Goal: Information Seeking & Learning: Compare options

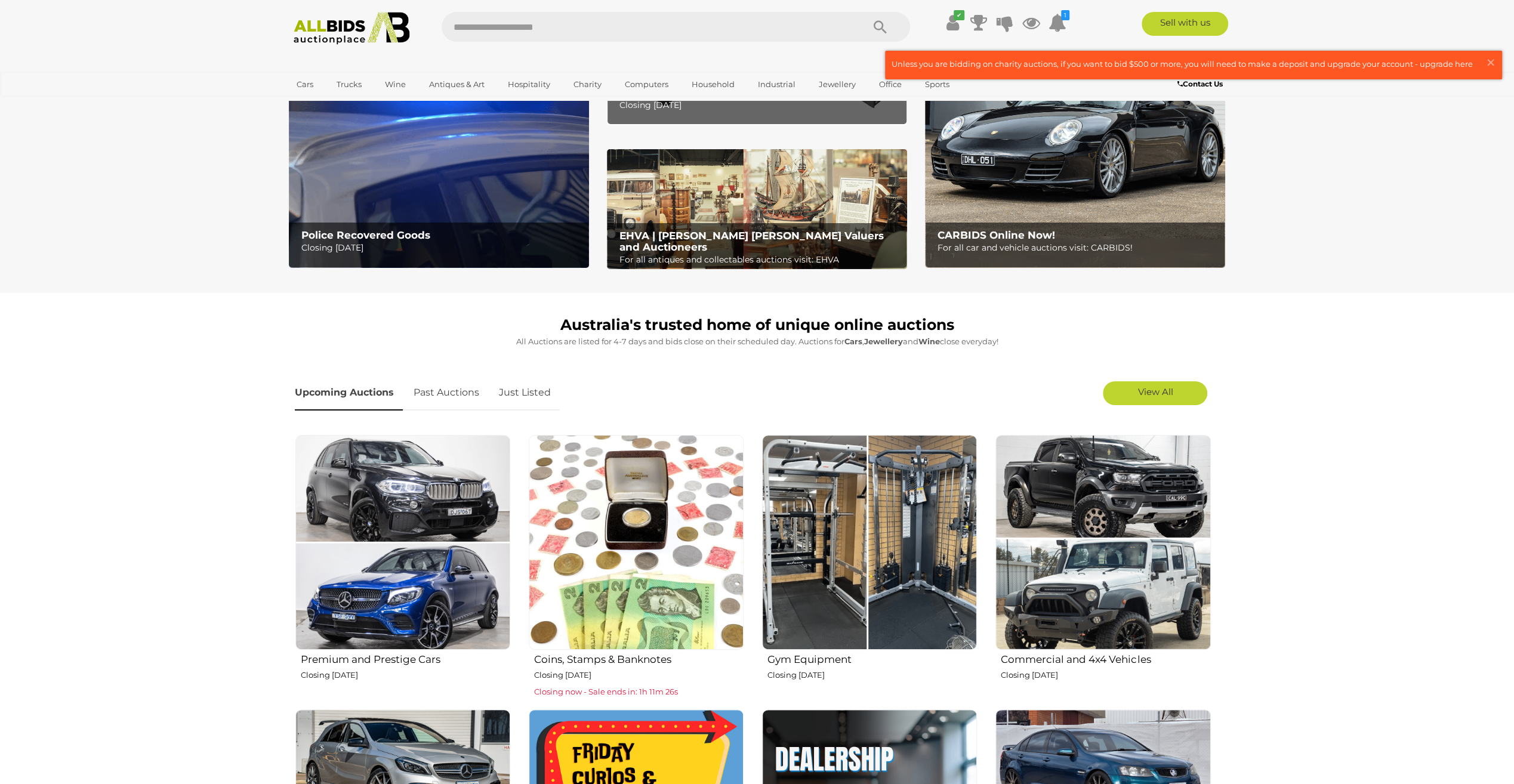
scroll to position [238, 0]
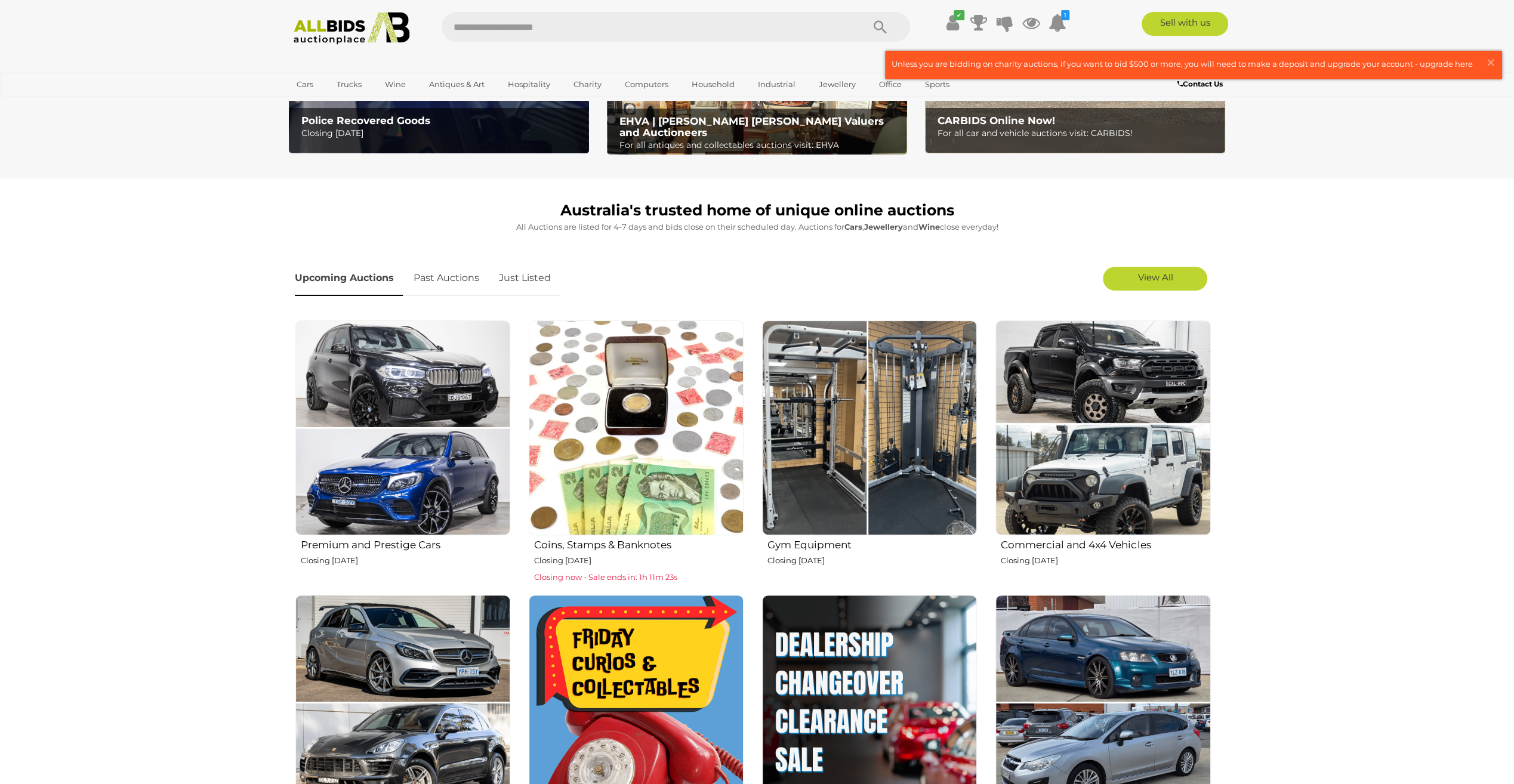
click at [833, 537] on h2 "Gym Equipment" at bounding box center [872, 544] width 209 height 15
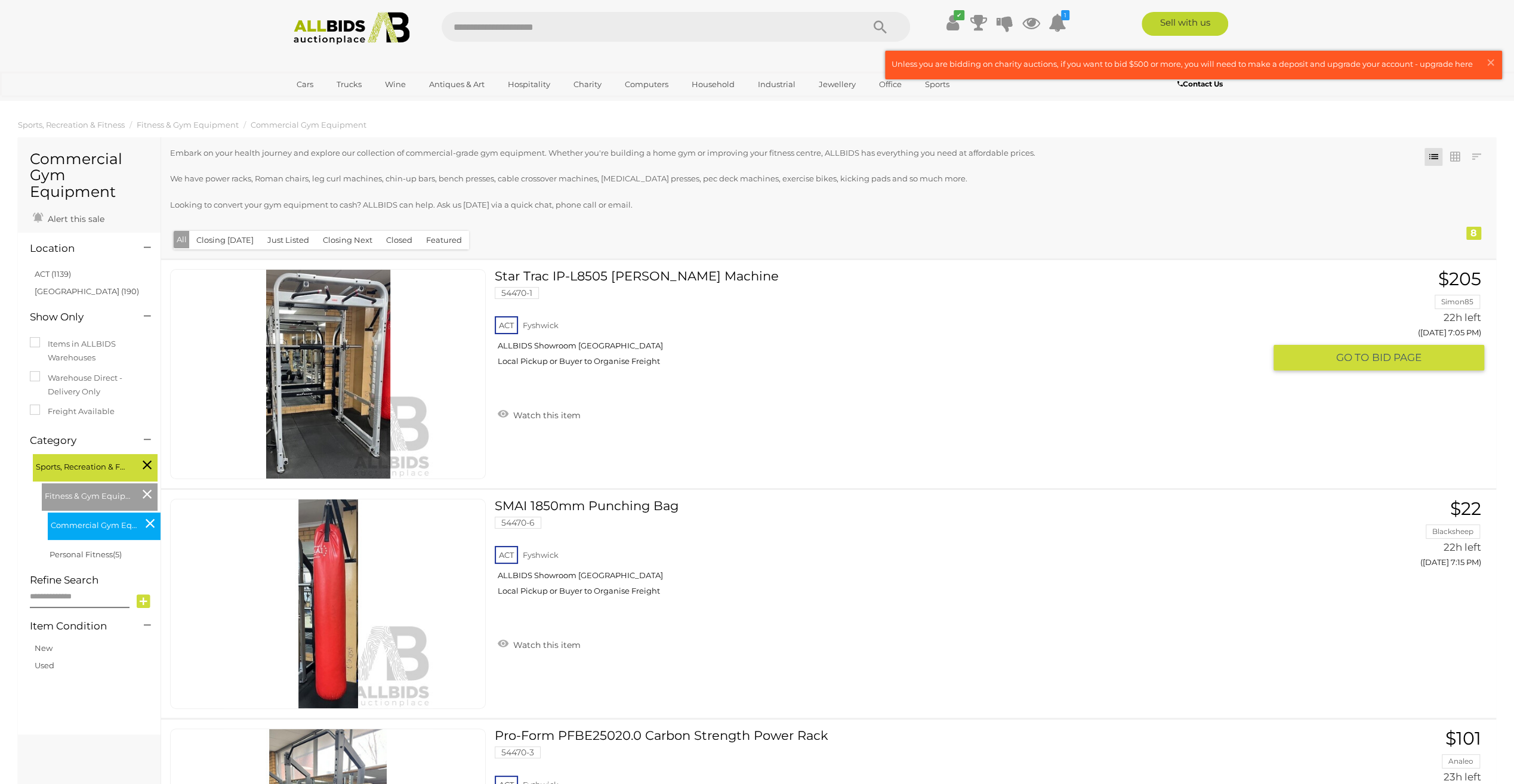
click at [325, 354] on link at bounding box center [327, 374] width 316 height 210
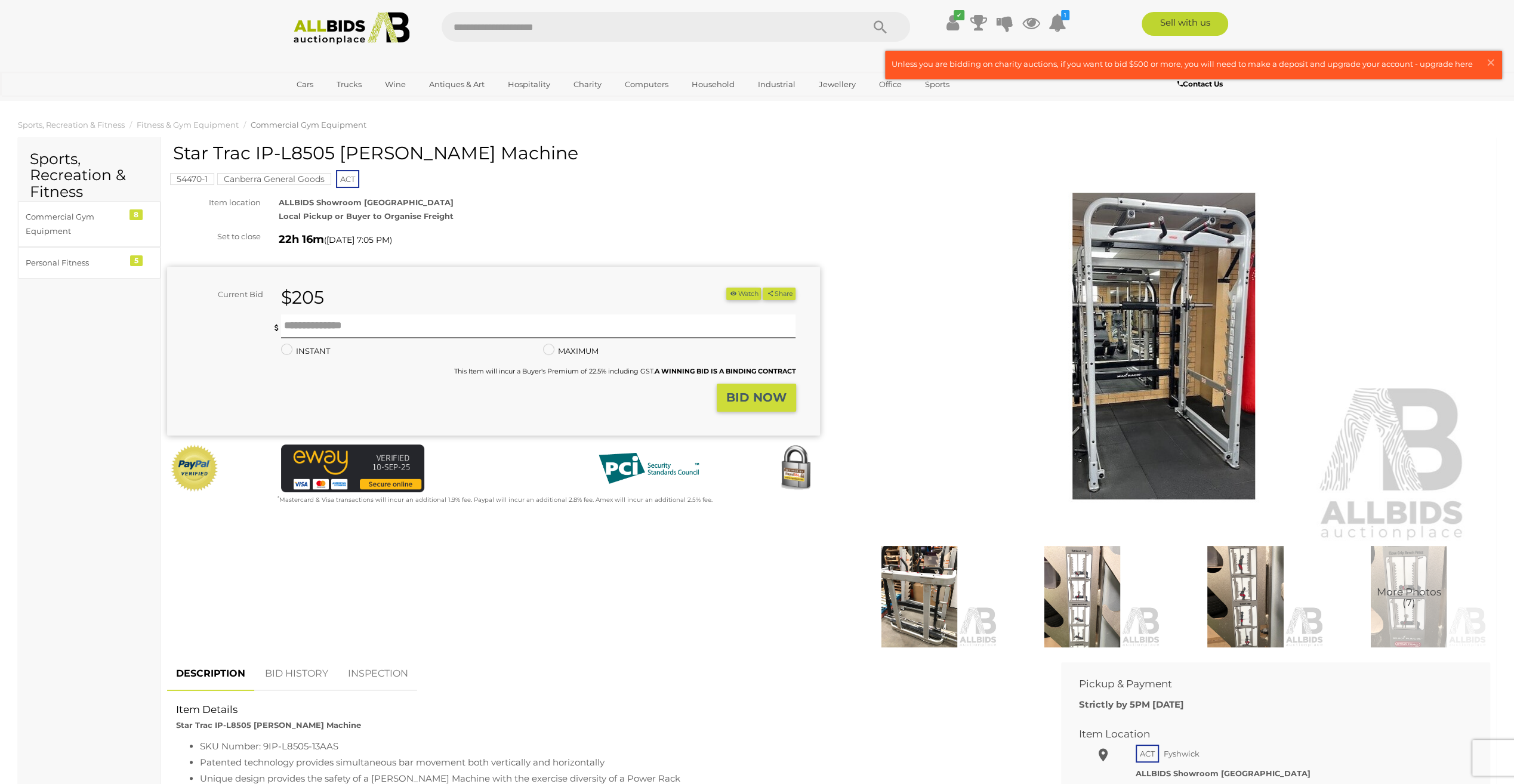
click at [1191, 383] on img at bounding box center [1164, 346] width 611 height 394
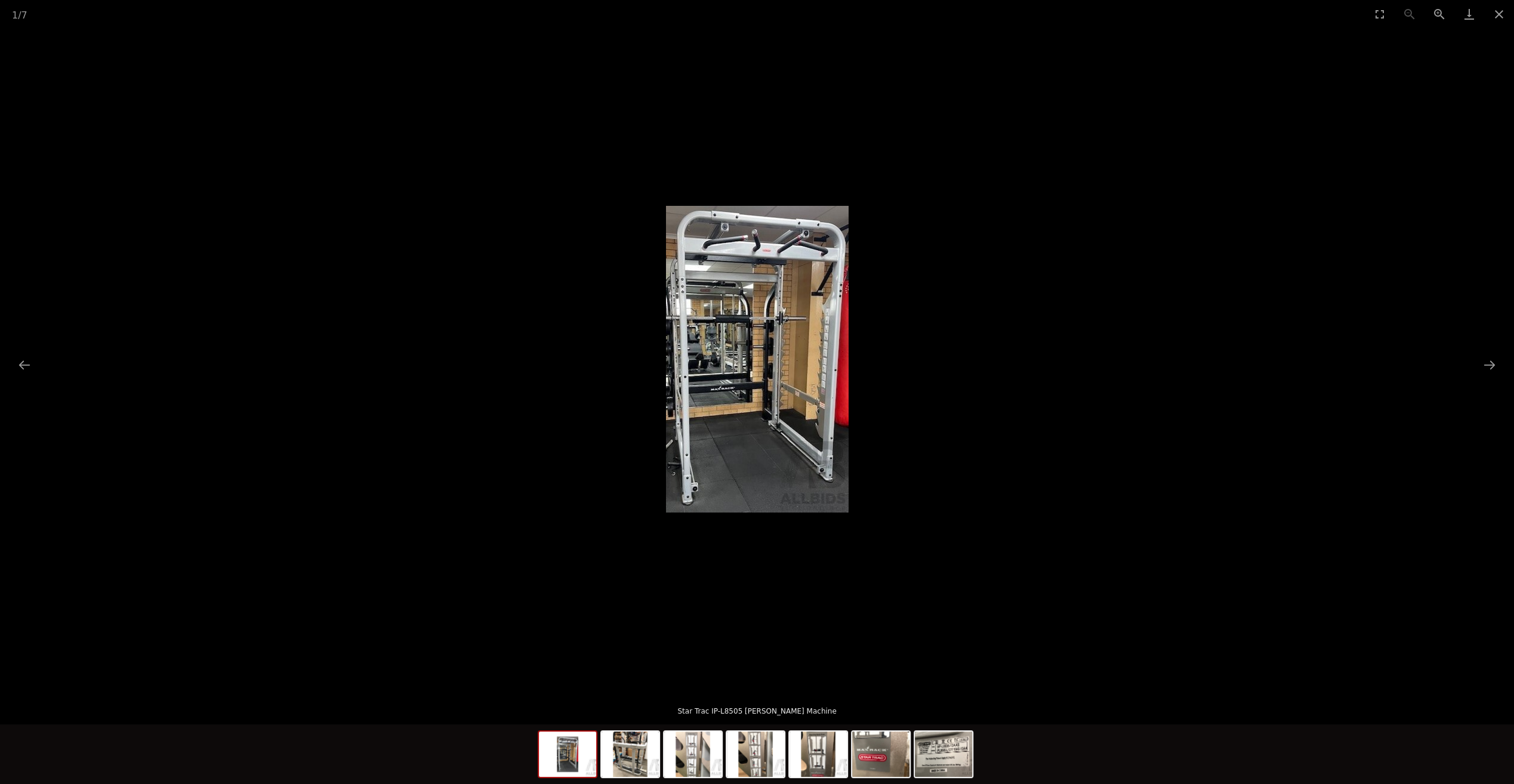
click at [1470, 366] on picture at bounding box center [757, 360] width 1514 height 663
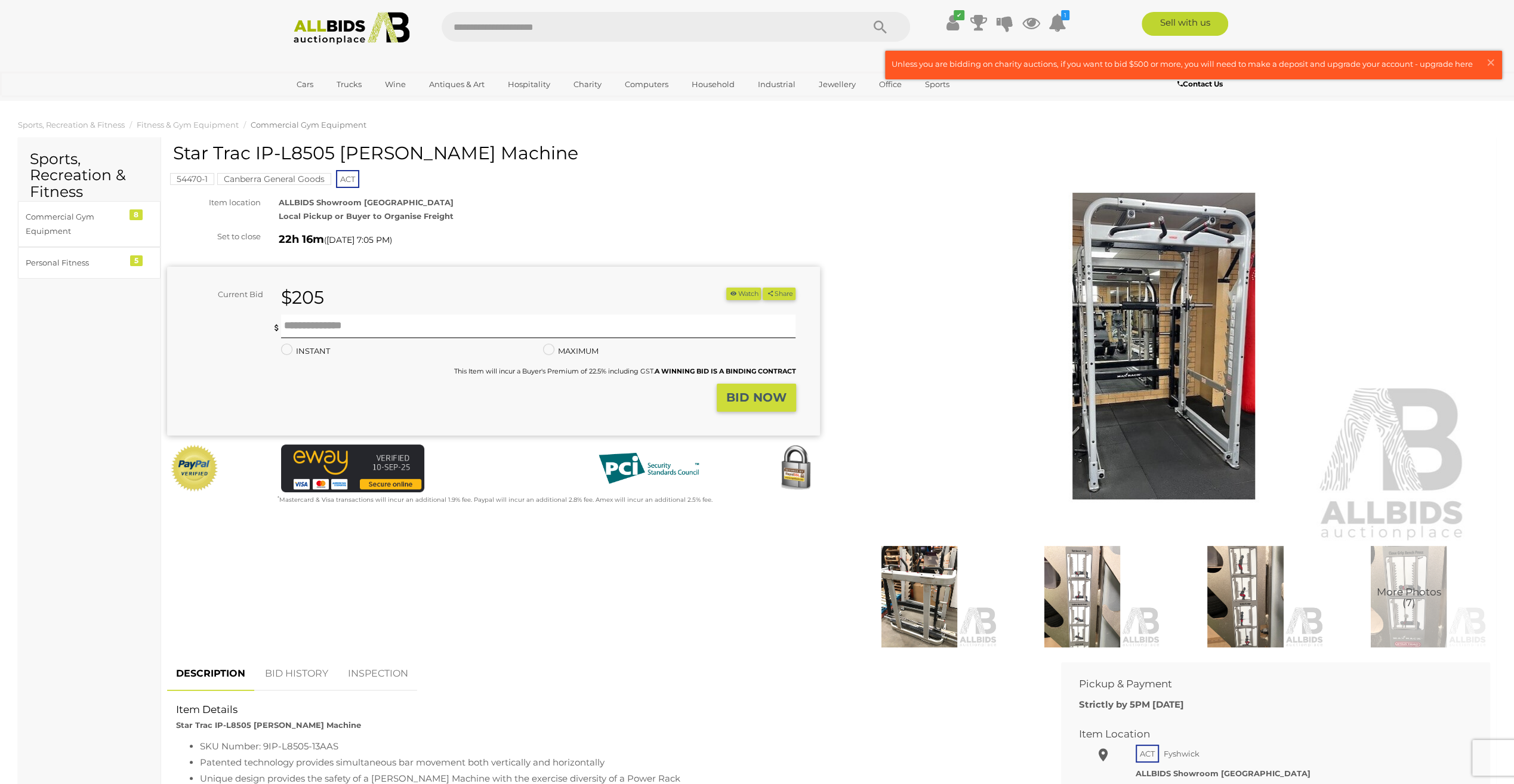
click at [939, 590] on img at bounding box center [919, 597] width 157 height 102
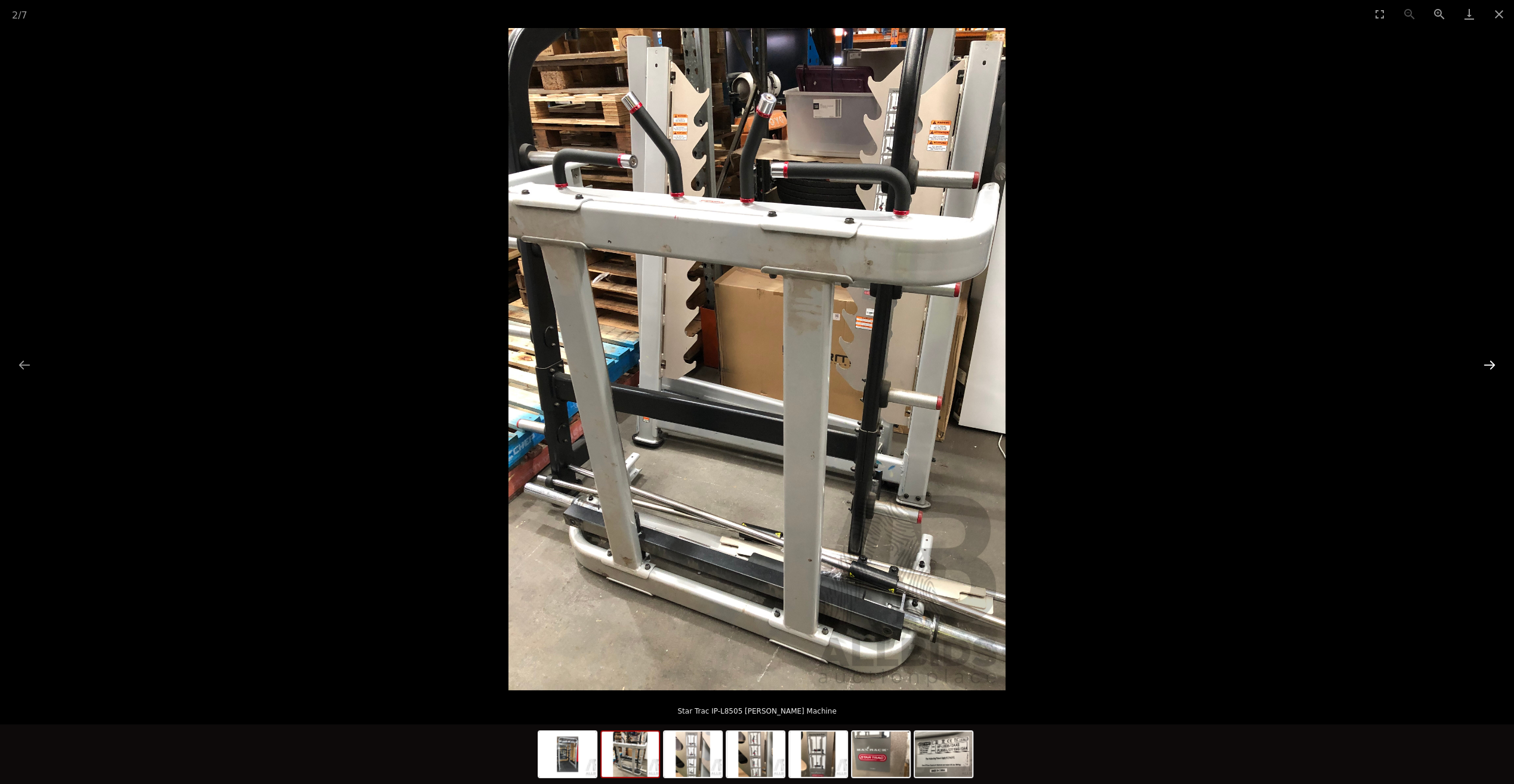
click at [1495, 369] on button "Next slide" at bounding box center [1490, 365] width 25 height 23
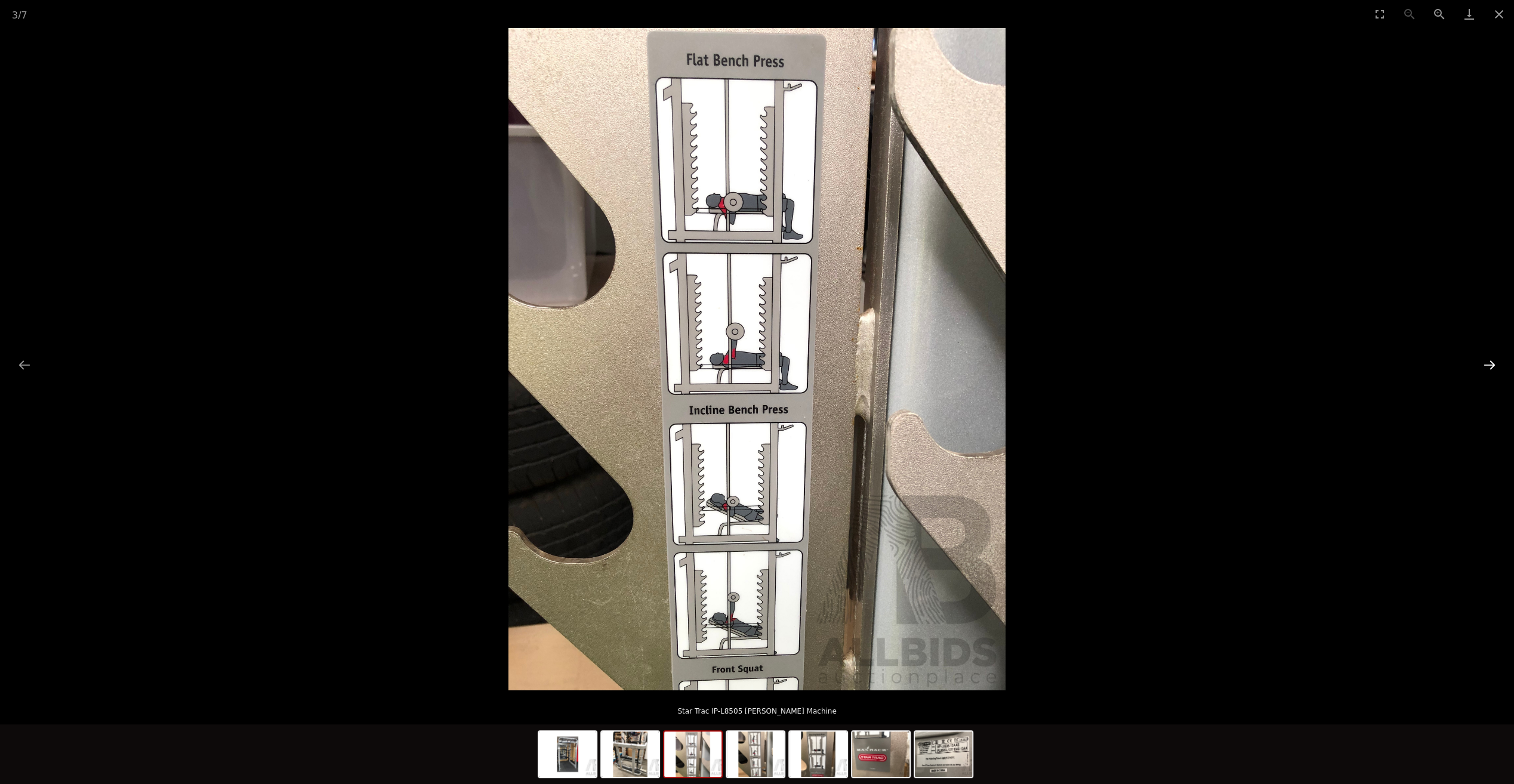
click at [1495, 369] on button "Next slide" at bounding box center [1490, 365] width 25 height 23
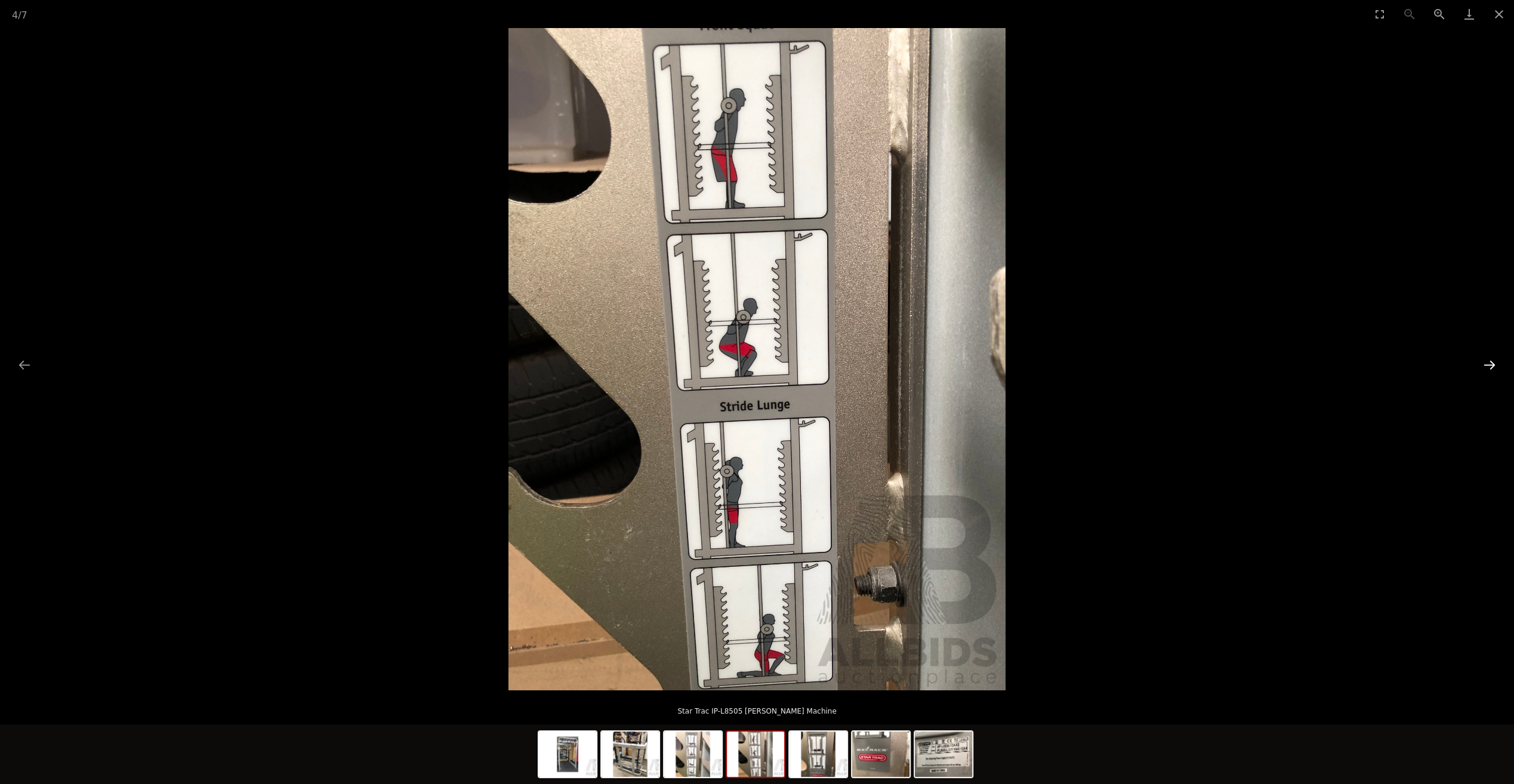
click at [1495, 369] on button "Next slide" at bounding box center [1490, 365] width 25 height 23
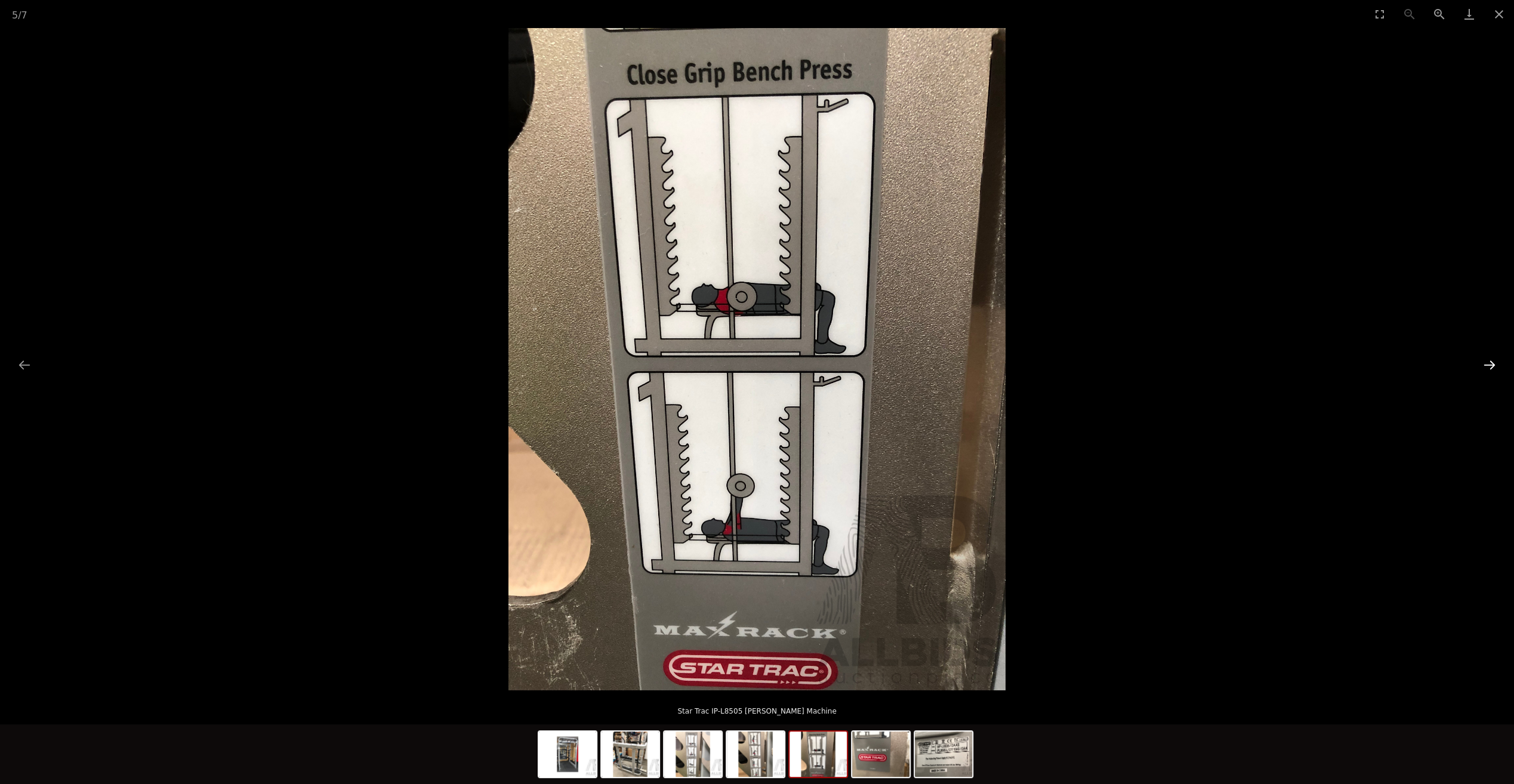
click at [1492, 369] on button "Next slide" at bounding box center [1490, 365] width 25 height 23
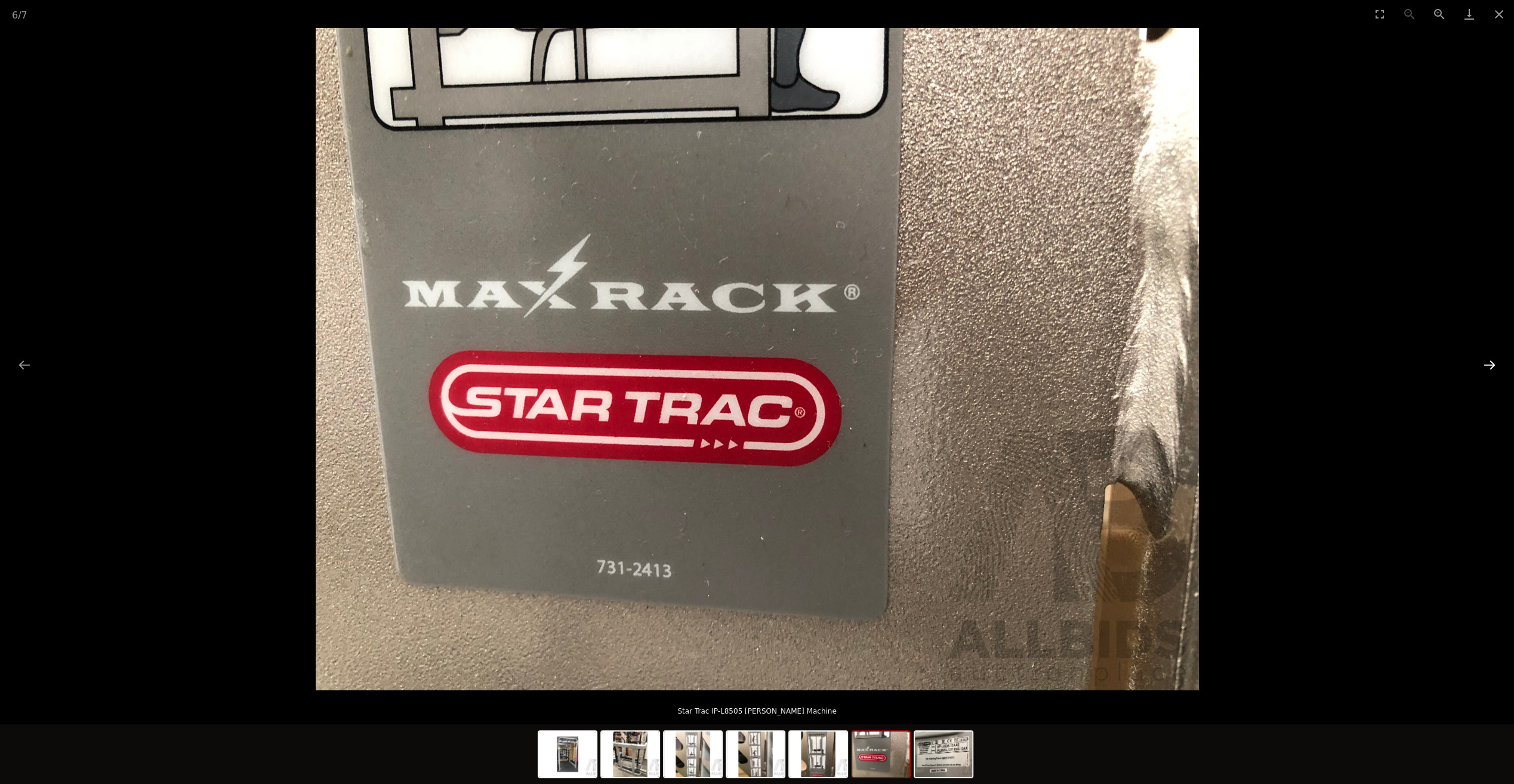
click at [1492, 369] on button "Next slide" at bounding box center [1490, 365] width 25 height 23
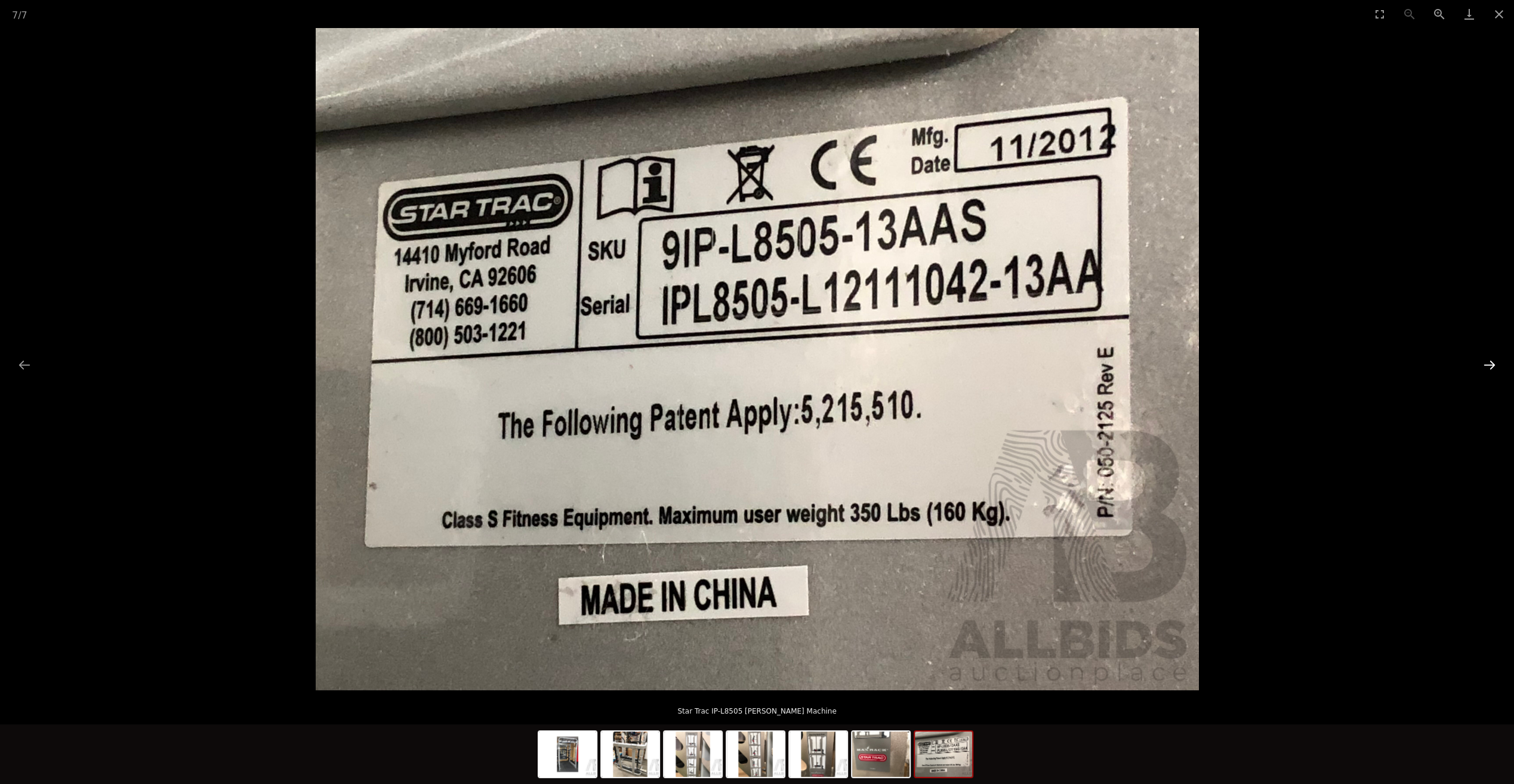
click at [1492, 369] on button "Next slide" at bounding box center [1490, 365] width 25 height 23
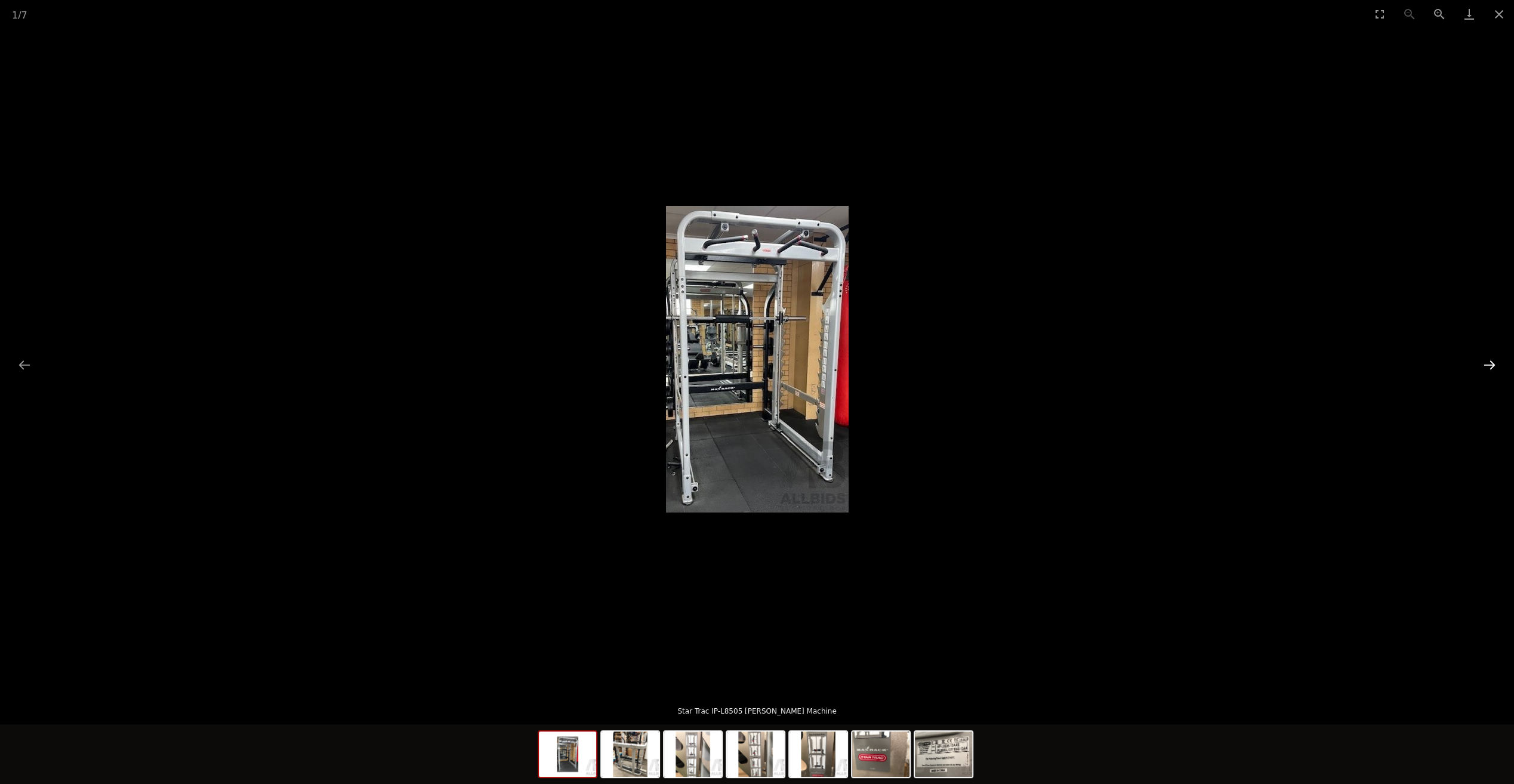
click at [1492, 369] on button "Next slide" at bounding box center [1490, 365] width 25 height 23
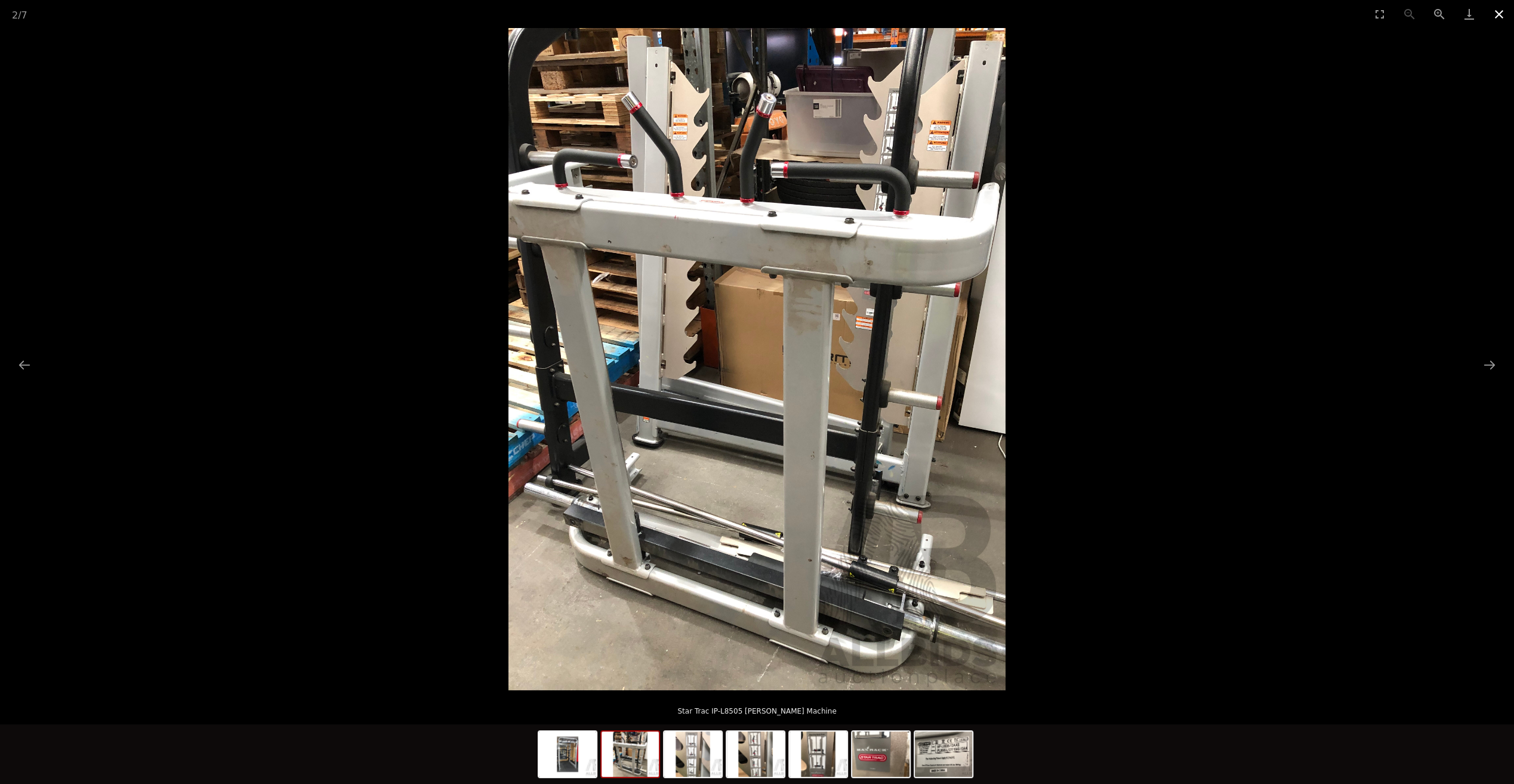
click at [1504, 10] on button "Close gallery" at bounding box center [1499, 14] width 30 height 28
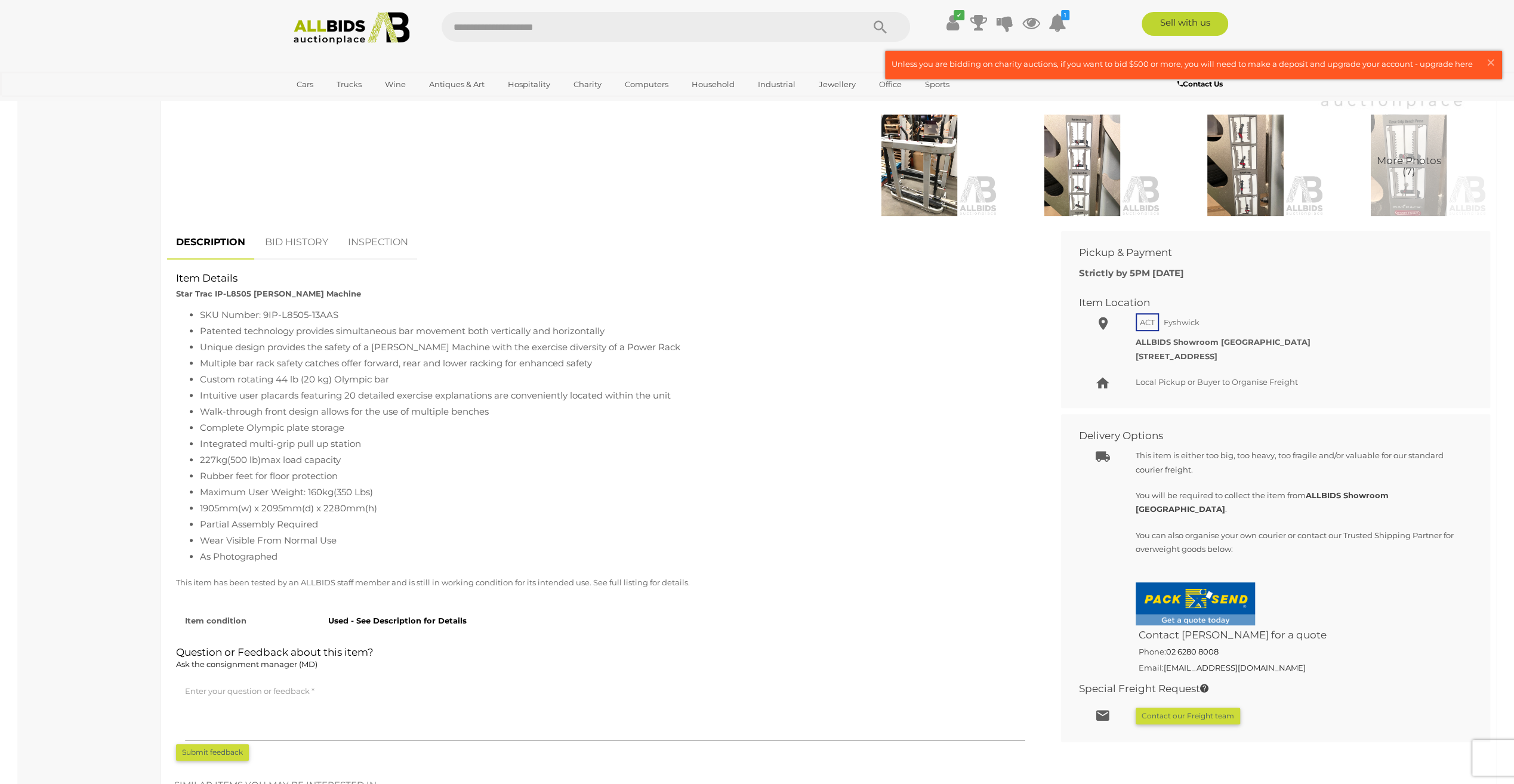
scroll to position [418, 0]
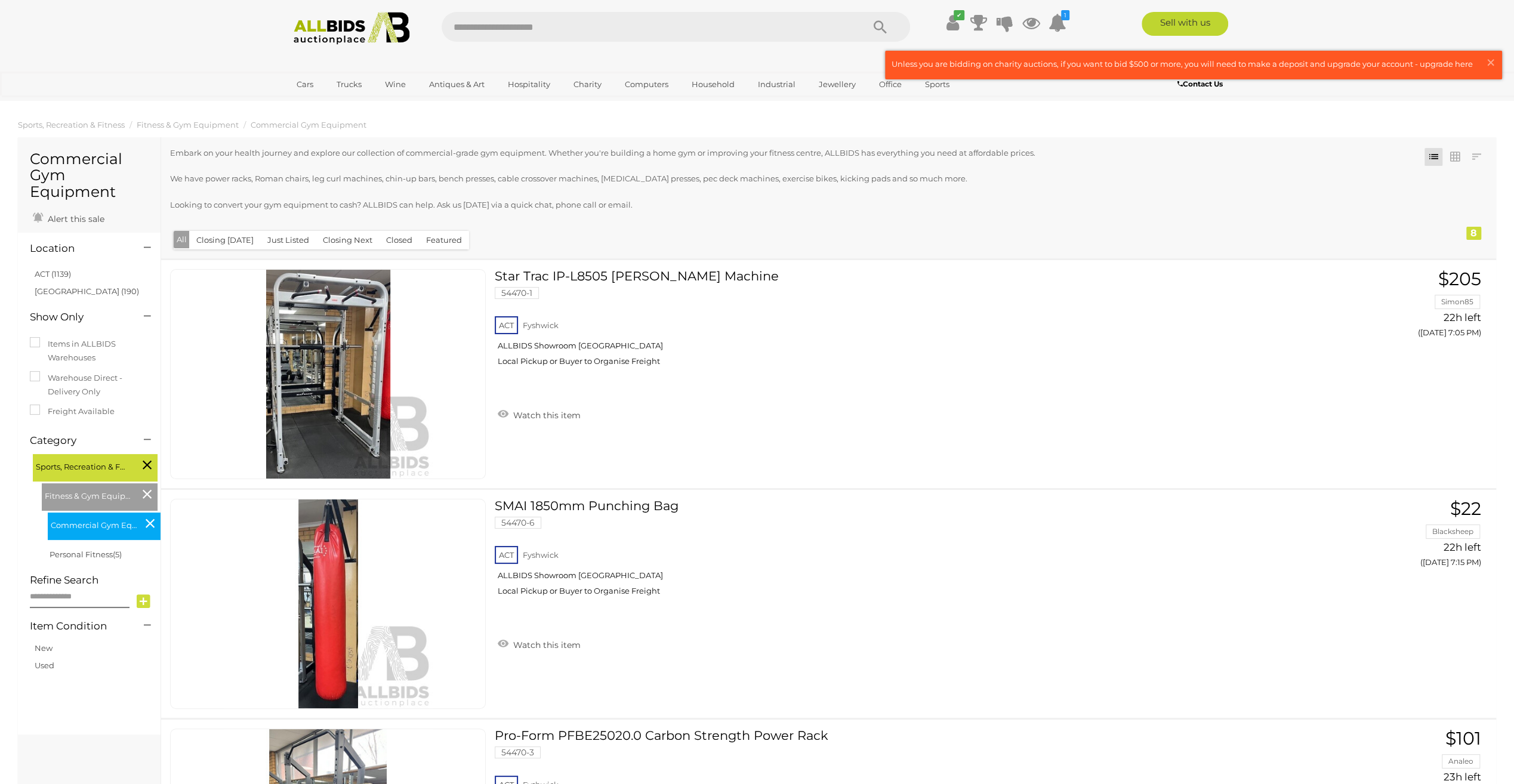
scroll to position [197, 0]
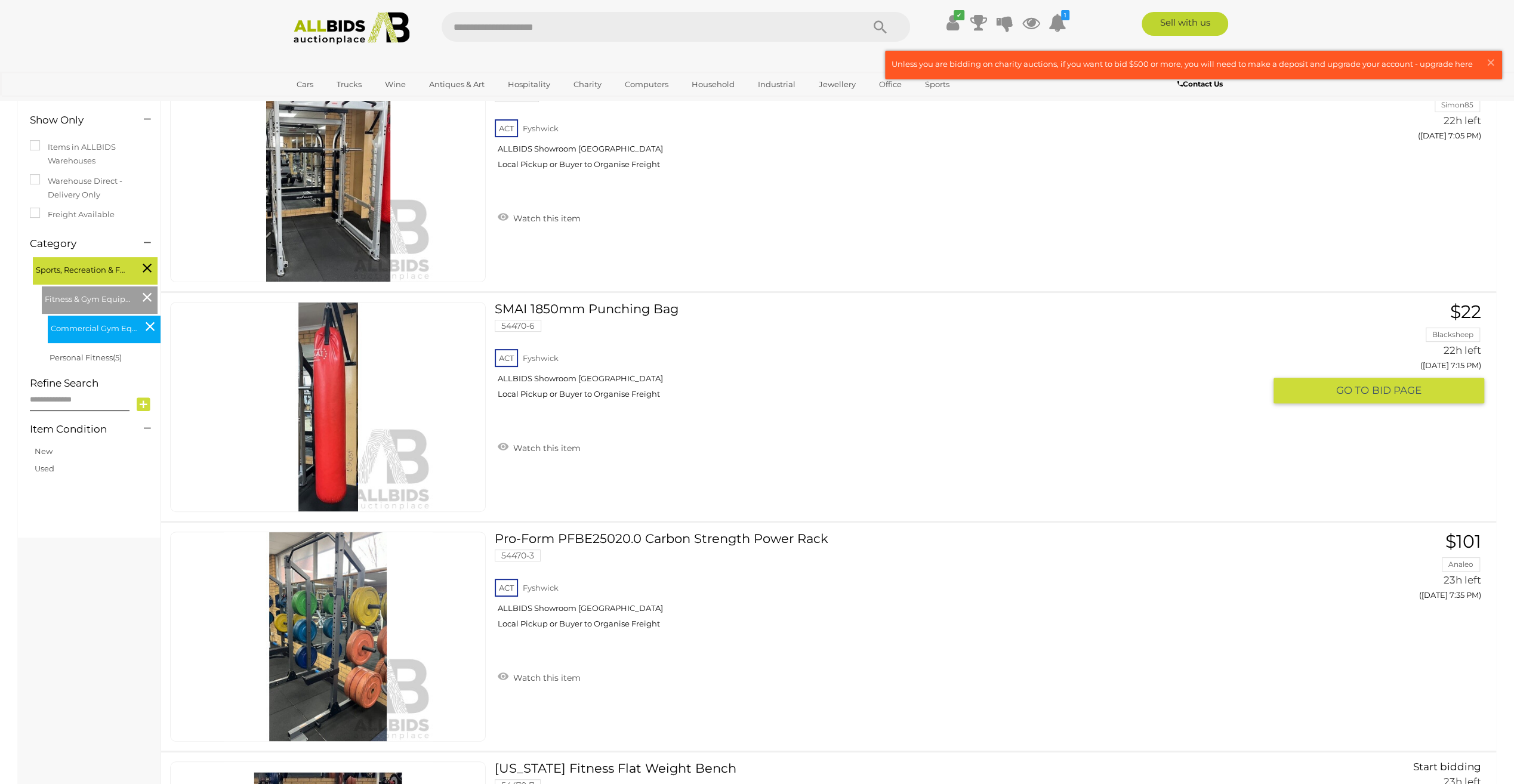
click at [351, 364] on link at bounding box center [327, 407] width 316 height 210
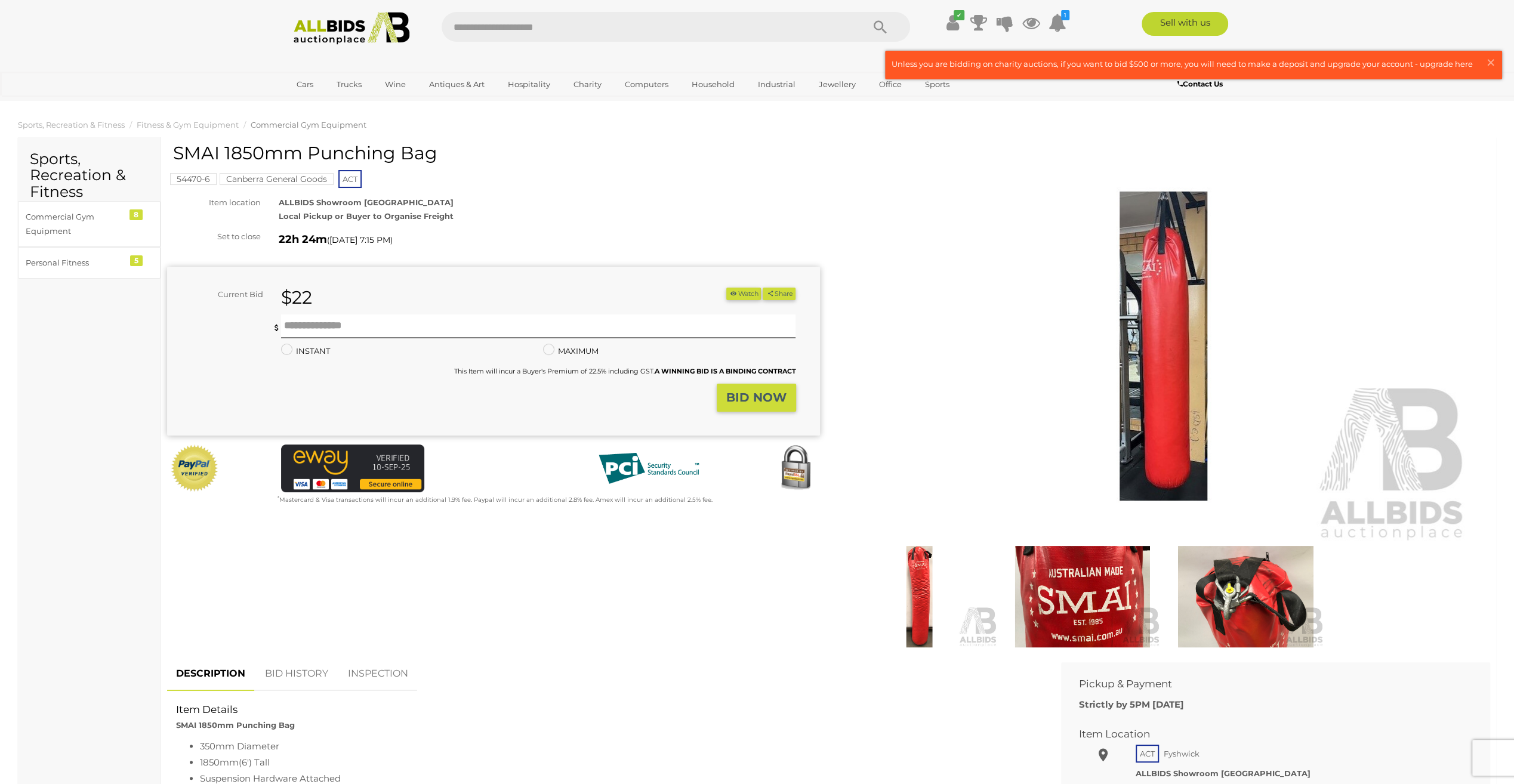
click at [1149, 465] on img at bounding box center [1164, 346] width 611 height 394
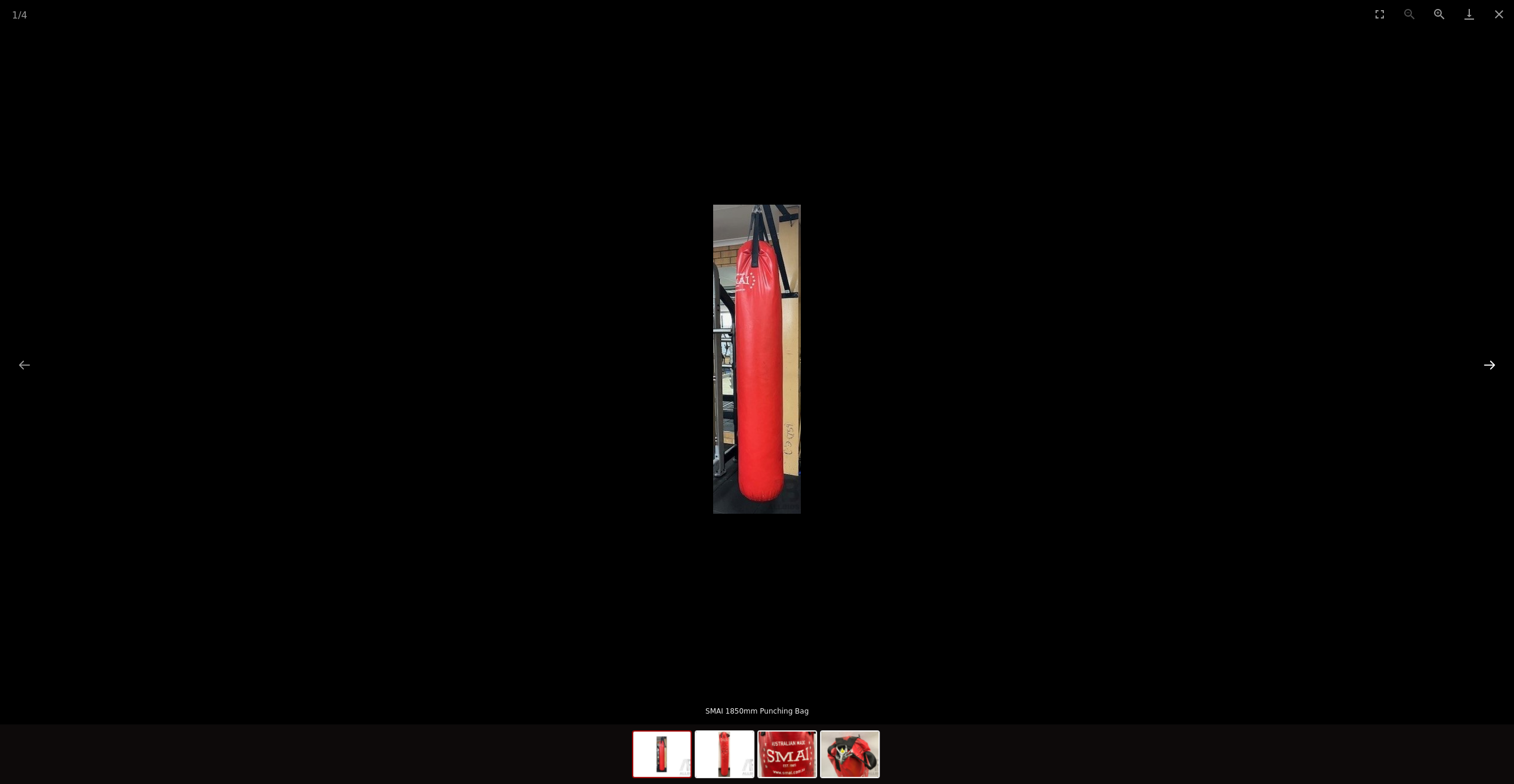
click at [1487, 369] on button "Next slide" at bounding box center [1490, 365] width 25 height 23
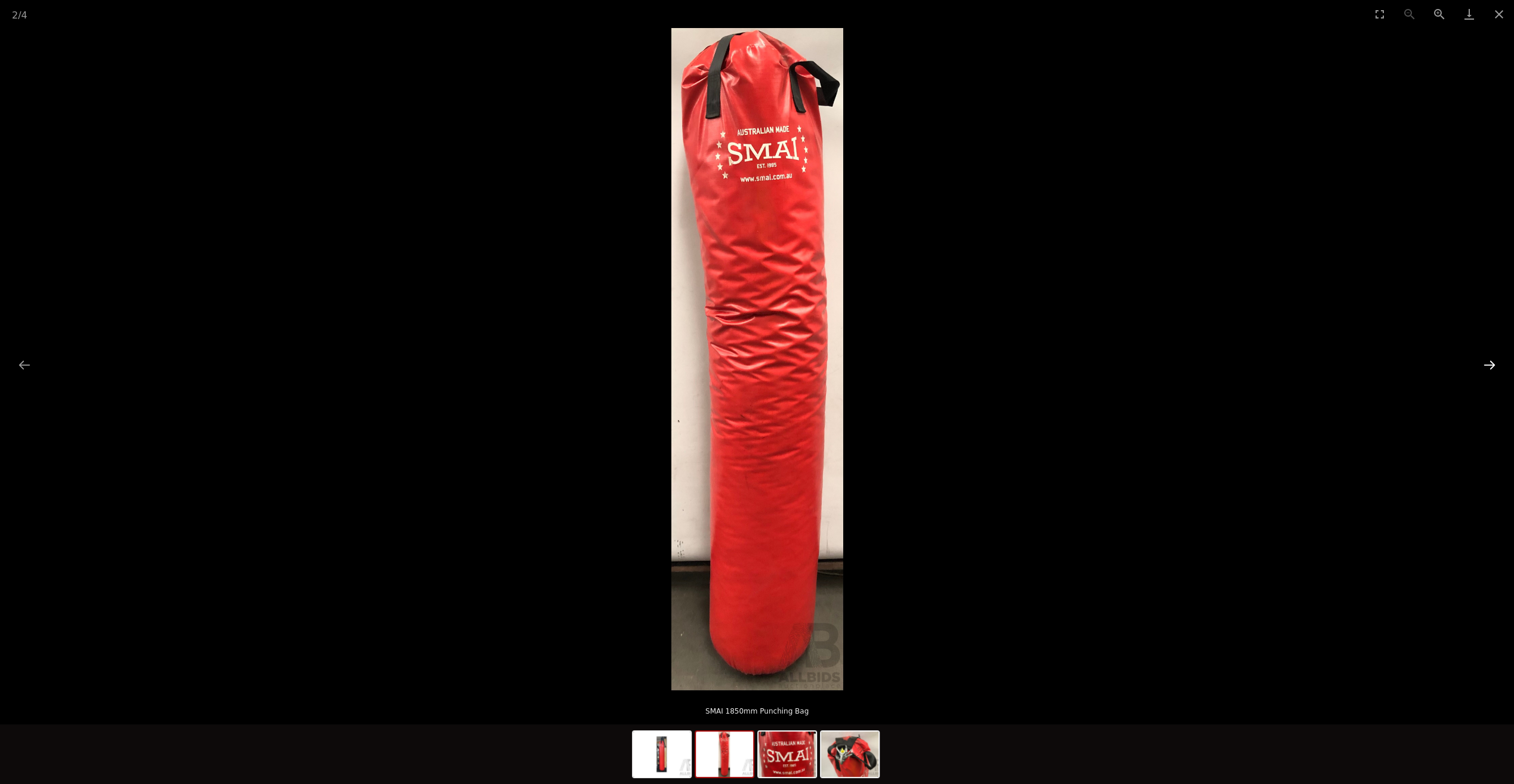
click at [1487, 369] on button "Next slide" at bounding box center [1490, 365] width 25 height 23
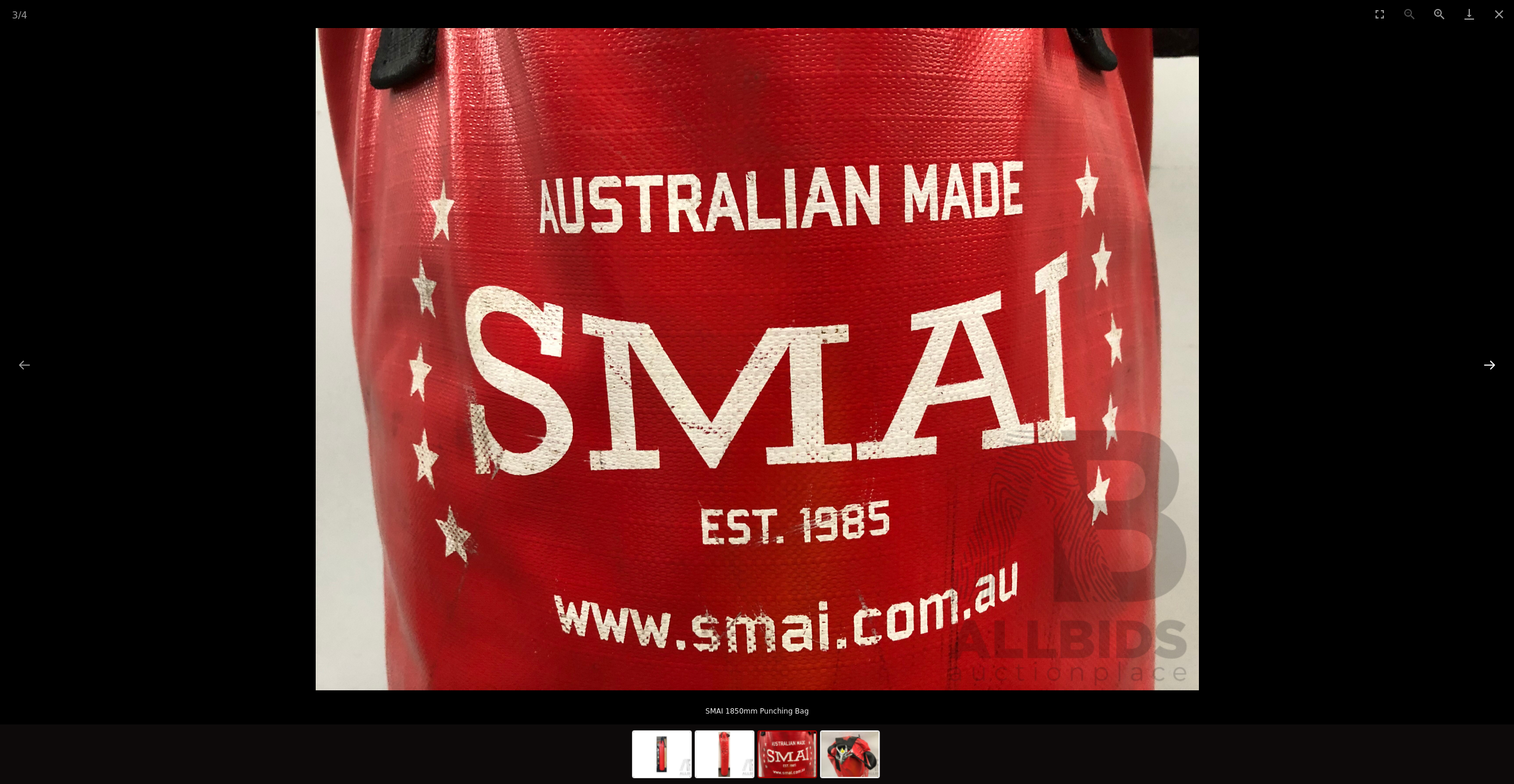
click at [1487, 369] on button "Next slide" at bounding box center [1490, 365] width 25 height 23
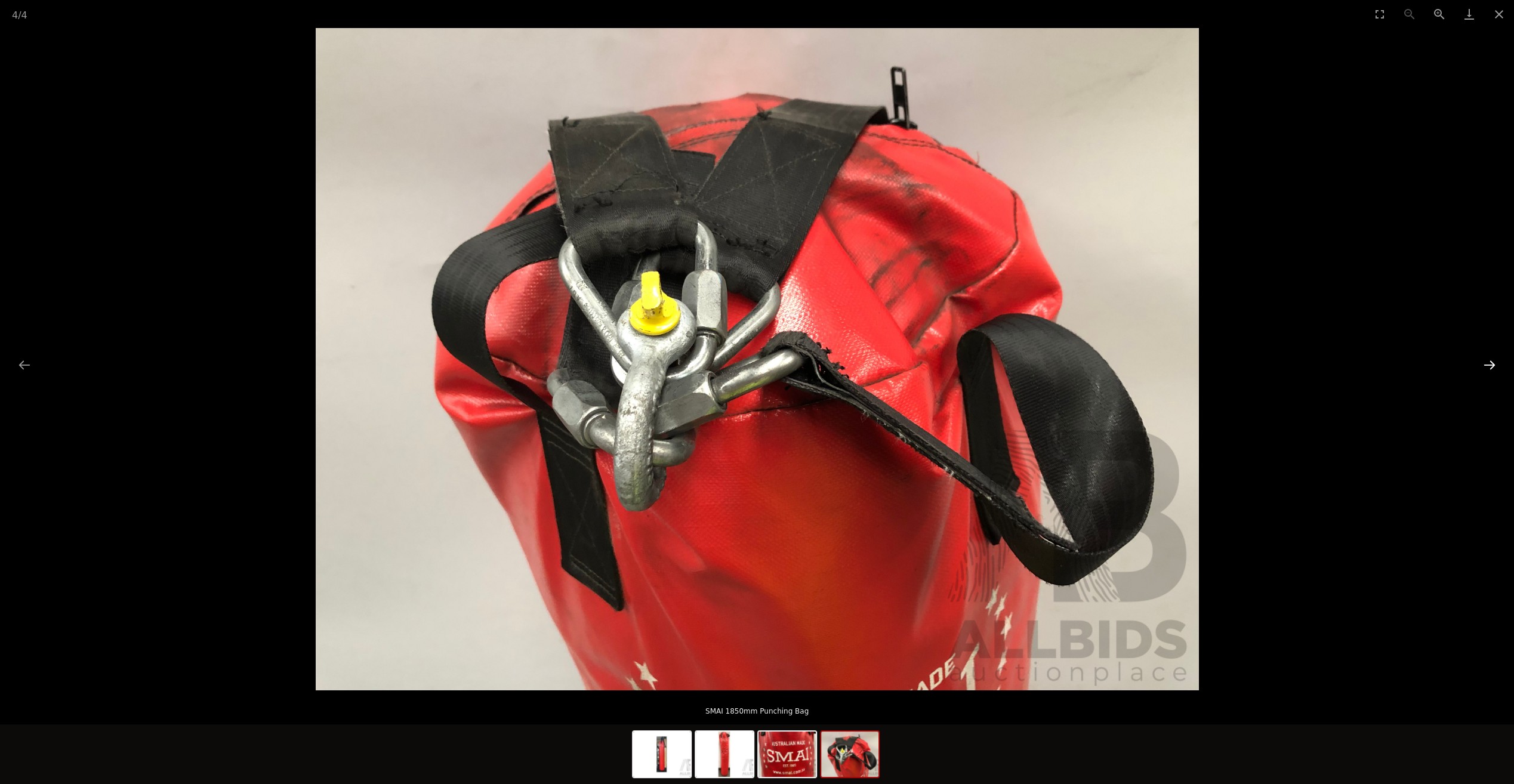
click at [1487, 369] on button "Next slide" at bounding box center [1490, 365] width 25 height 23
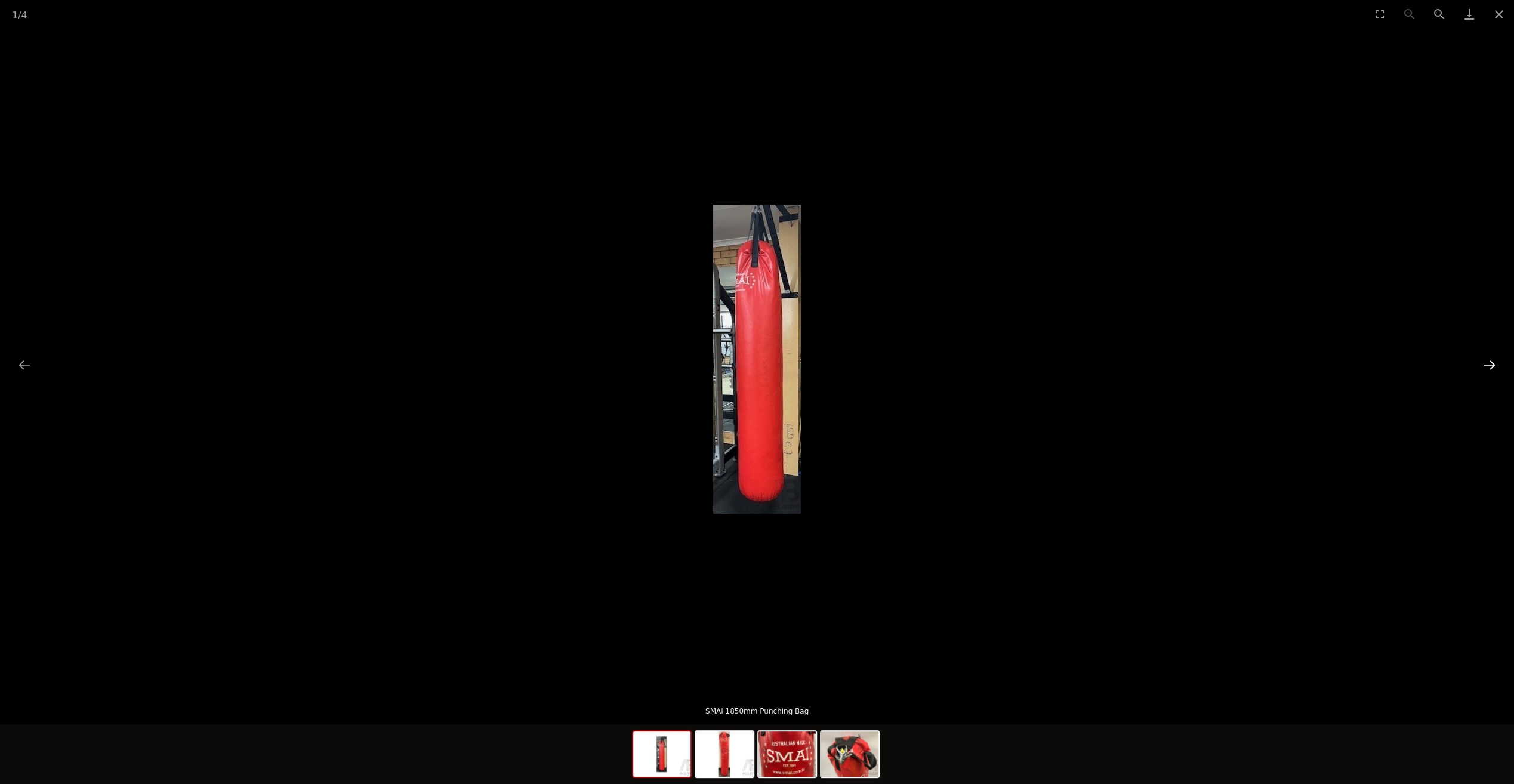
click at [1487, 369] on button "Next slide" at bounding box center [1490, 365] width 25 height 23
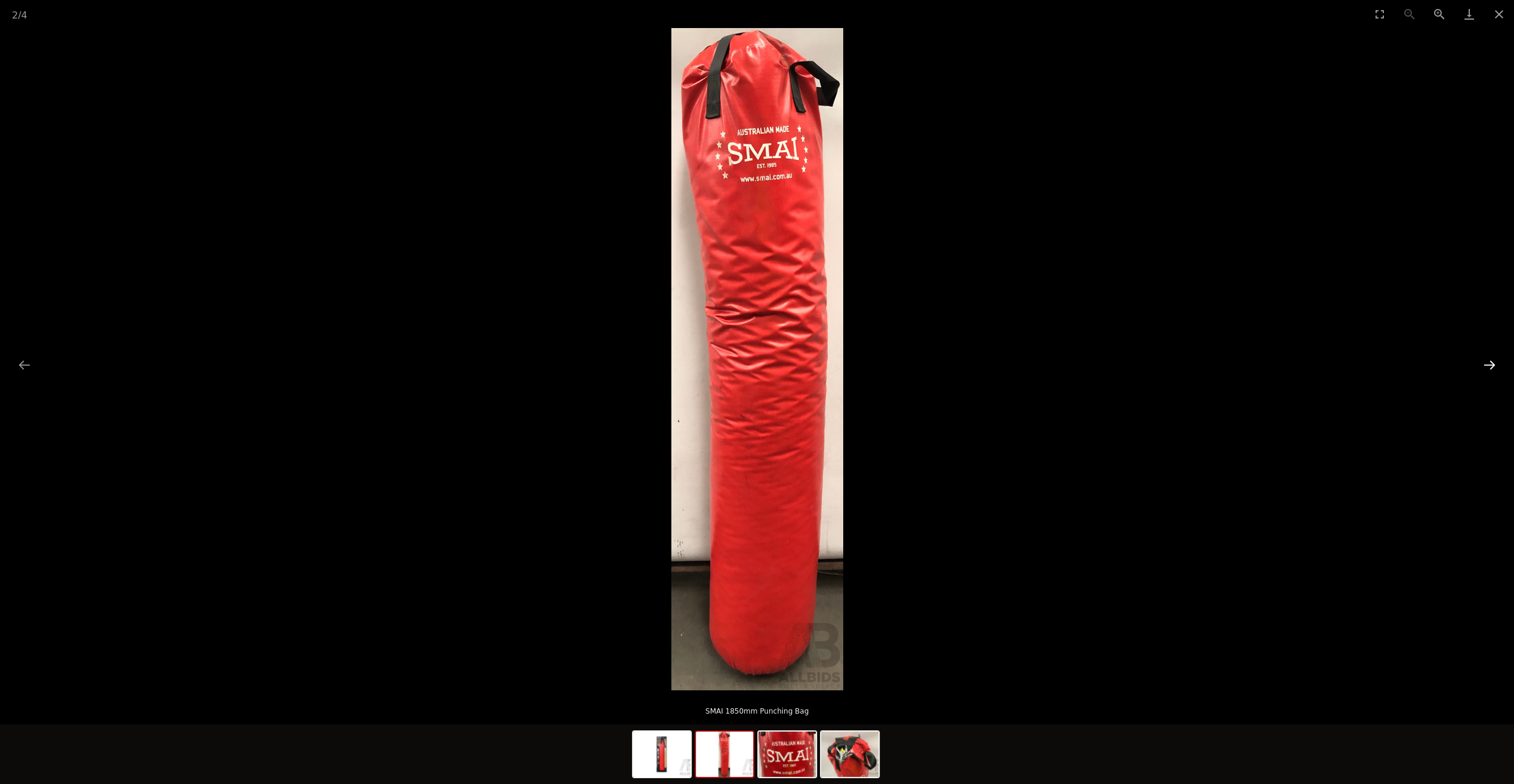
click at [1487, 369] on button "Next slide" at bounding box center [1490, 365] width 25 height 23
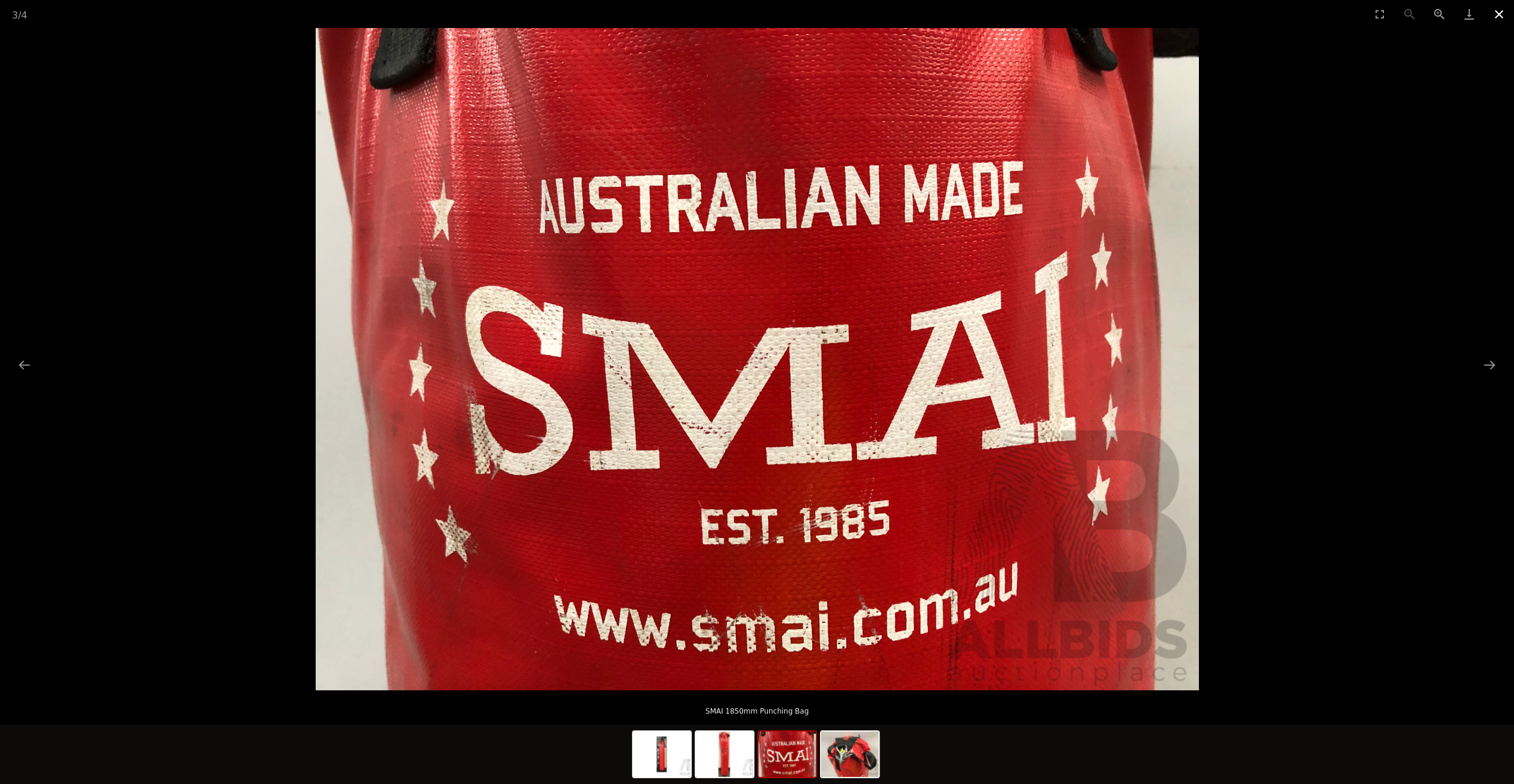
click at [1500, 16] on button "Close gallery" at bounding box center [1499, 14] width 30 height 28
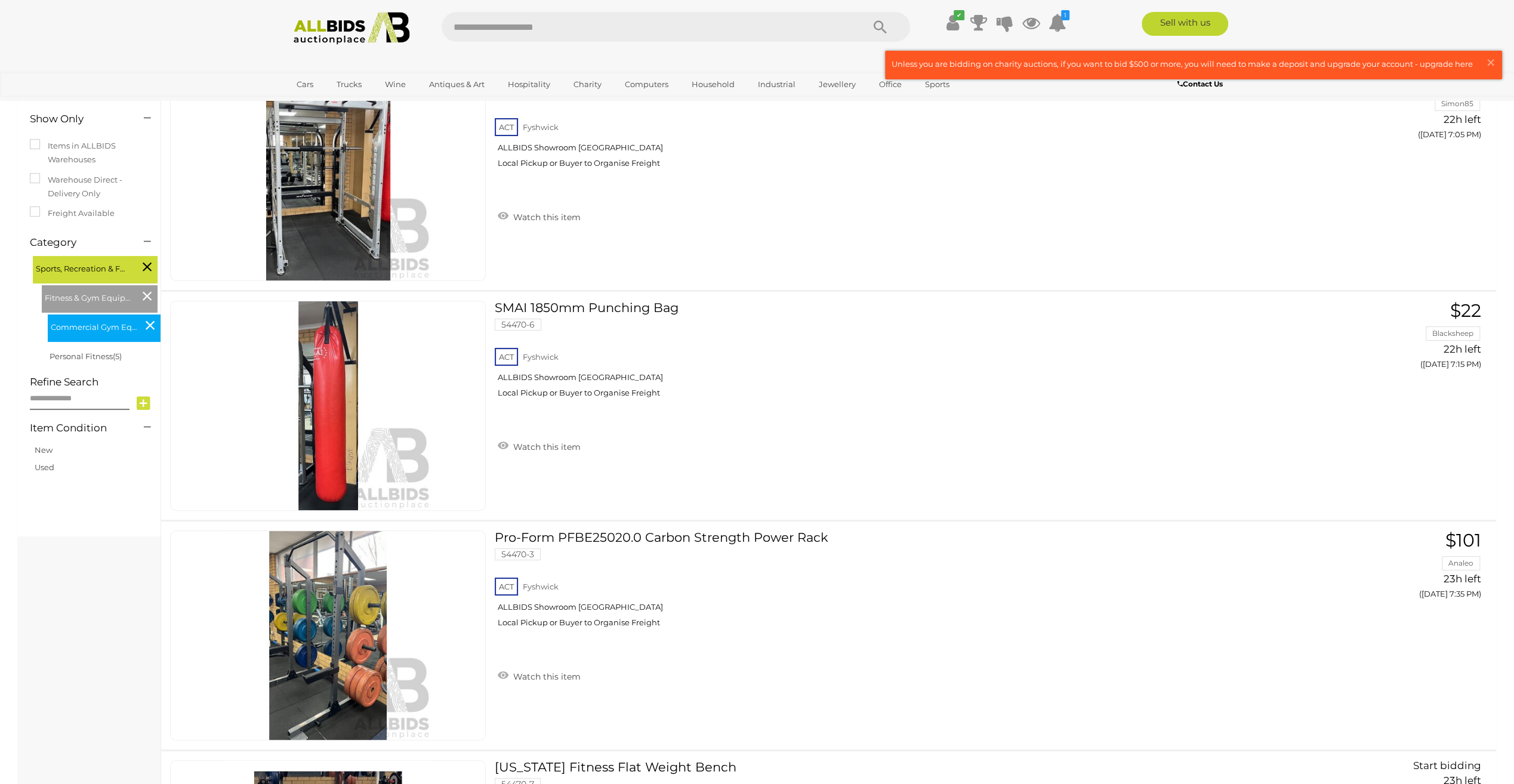
scroll to position [426, 0]
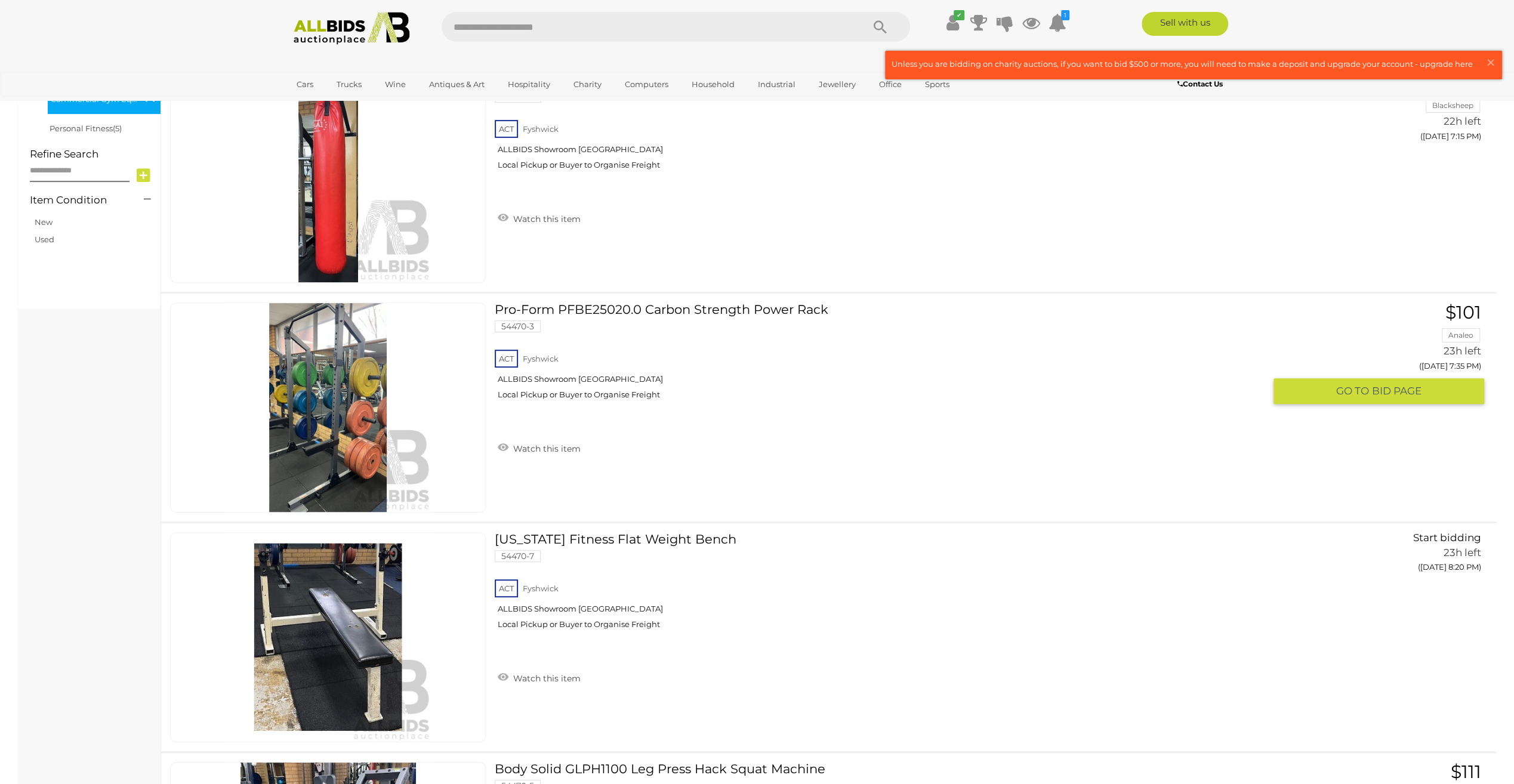
click at [311, 378] on link at bounding box center [327, 407] width 316 height 210
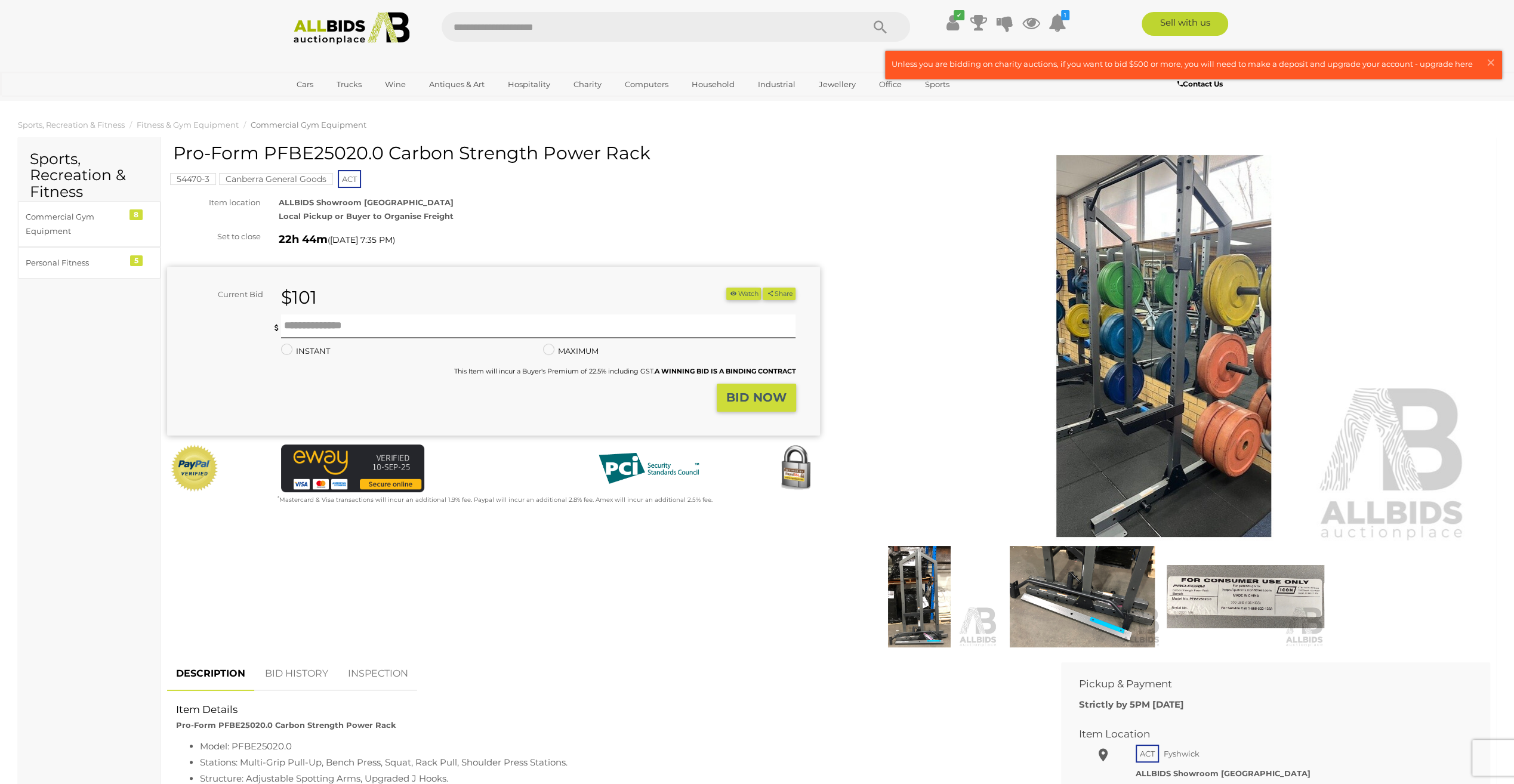
click at [1203, 441] on img at bounding box center [1164, 346] width 611 height 394
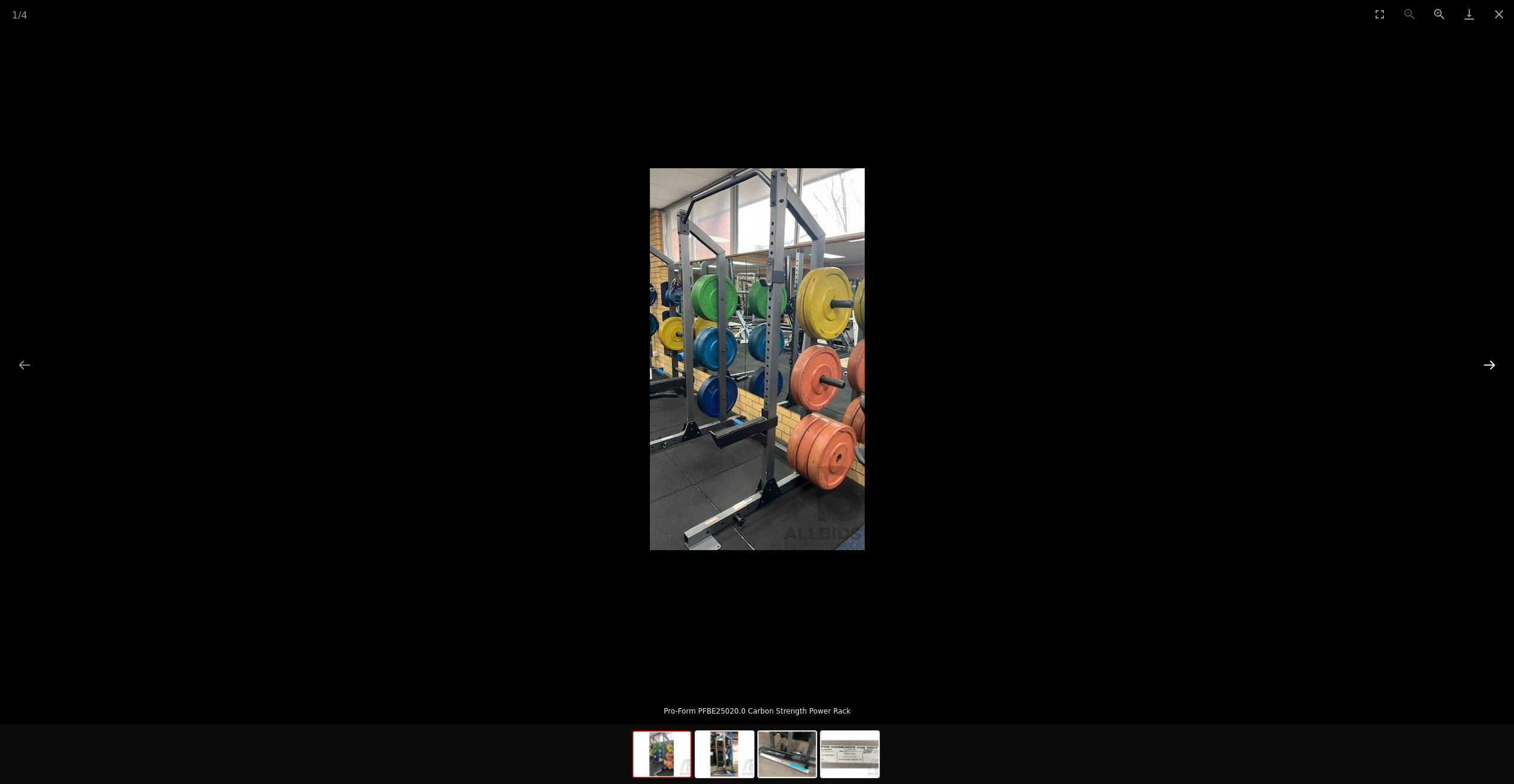
click at [1487, 361] on button "Next slide" at bounding box center [1490, 365] width 25 height 23
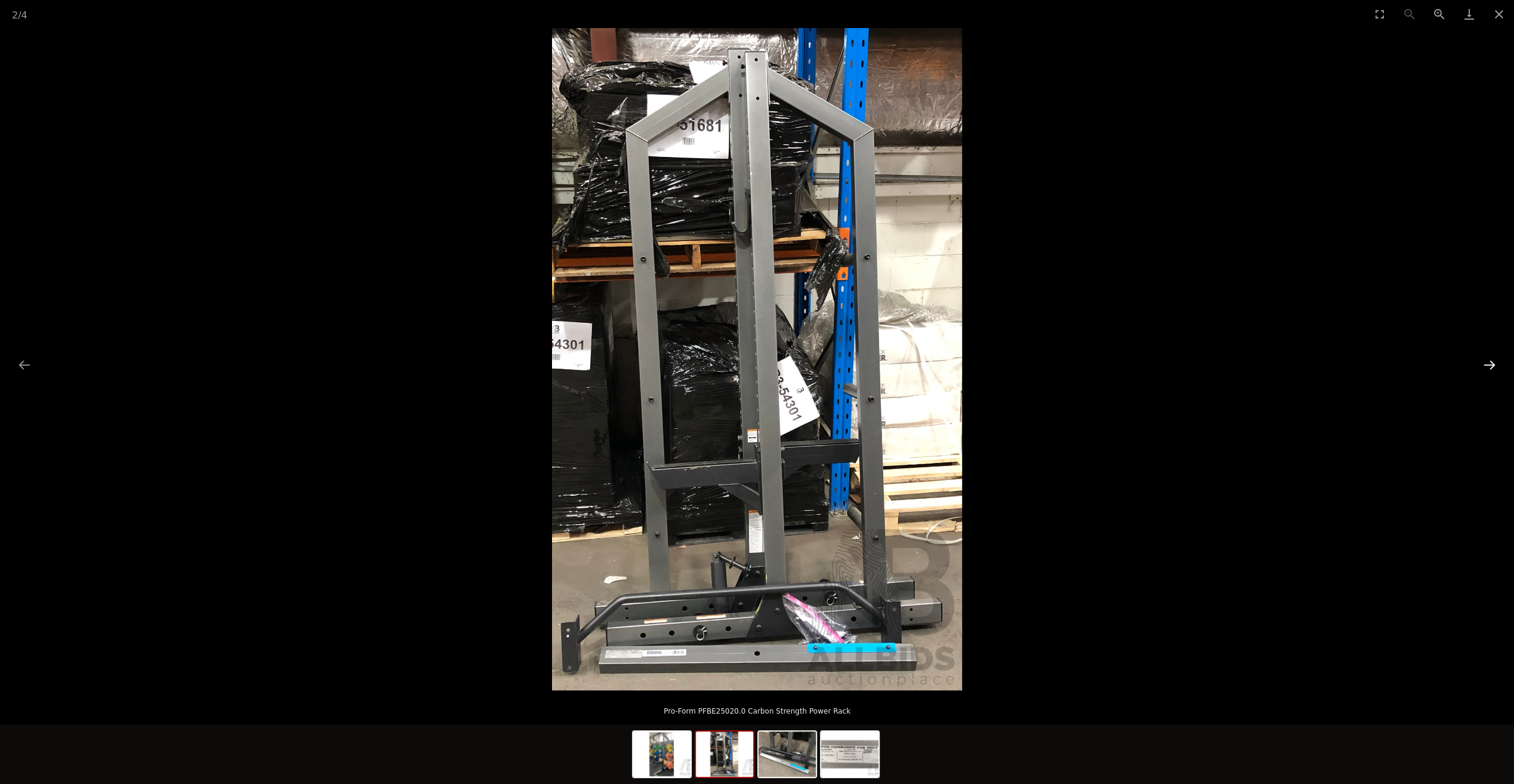
click at [1482, 361] on button "Next slide" at bounding box center [1490, 365] width 25 height 23
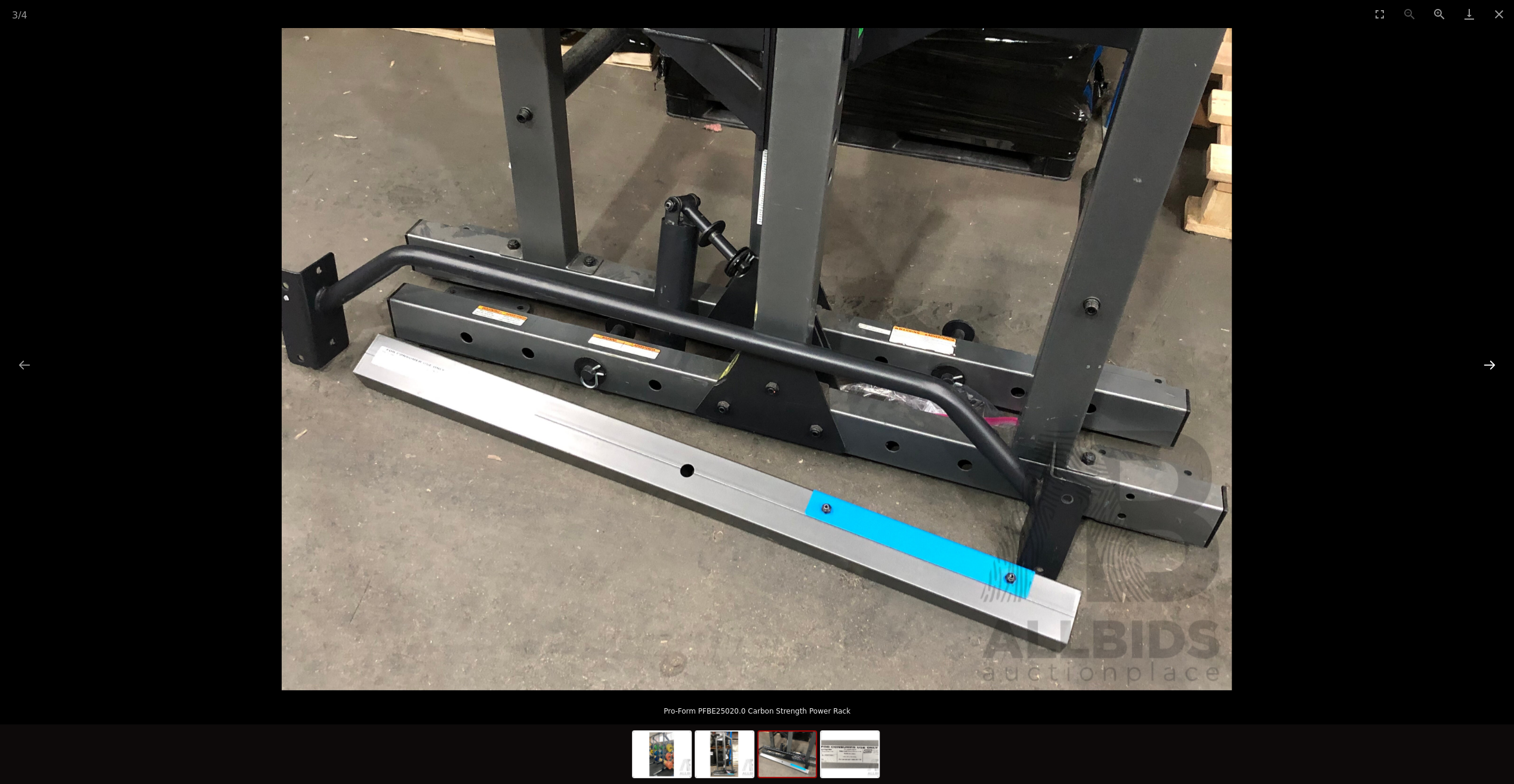
click at [1482, 361] on button "Next slide" at bounding box center [1490, 365] width 25 height 23
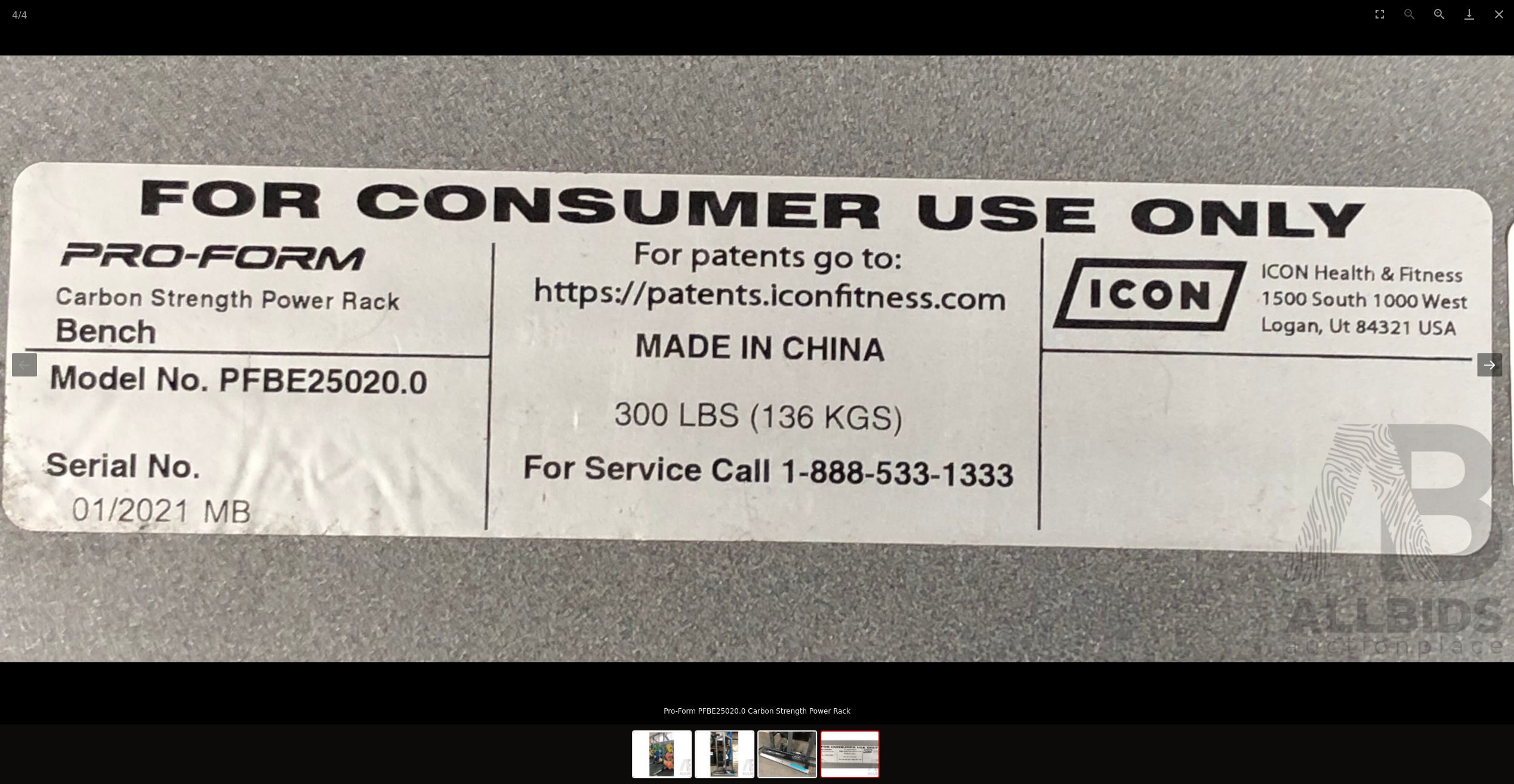
click at [1482, 361] on button "Next slide" at bounding box center [1490, 365] width 25 height 23
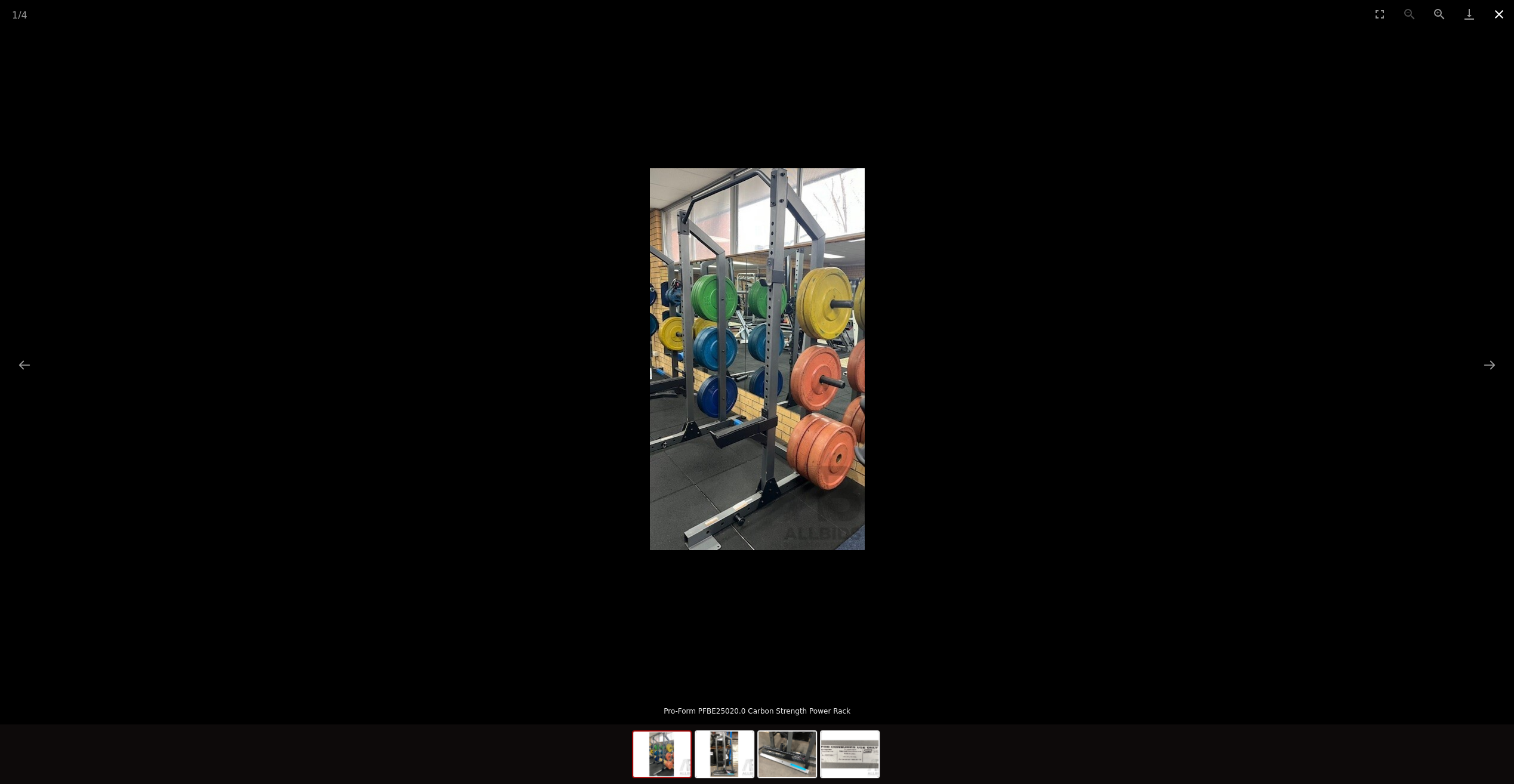
click at [1500, 19] on button "Close gallery" at bounding box center [1499, 14] width 30 height 28
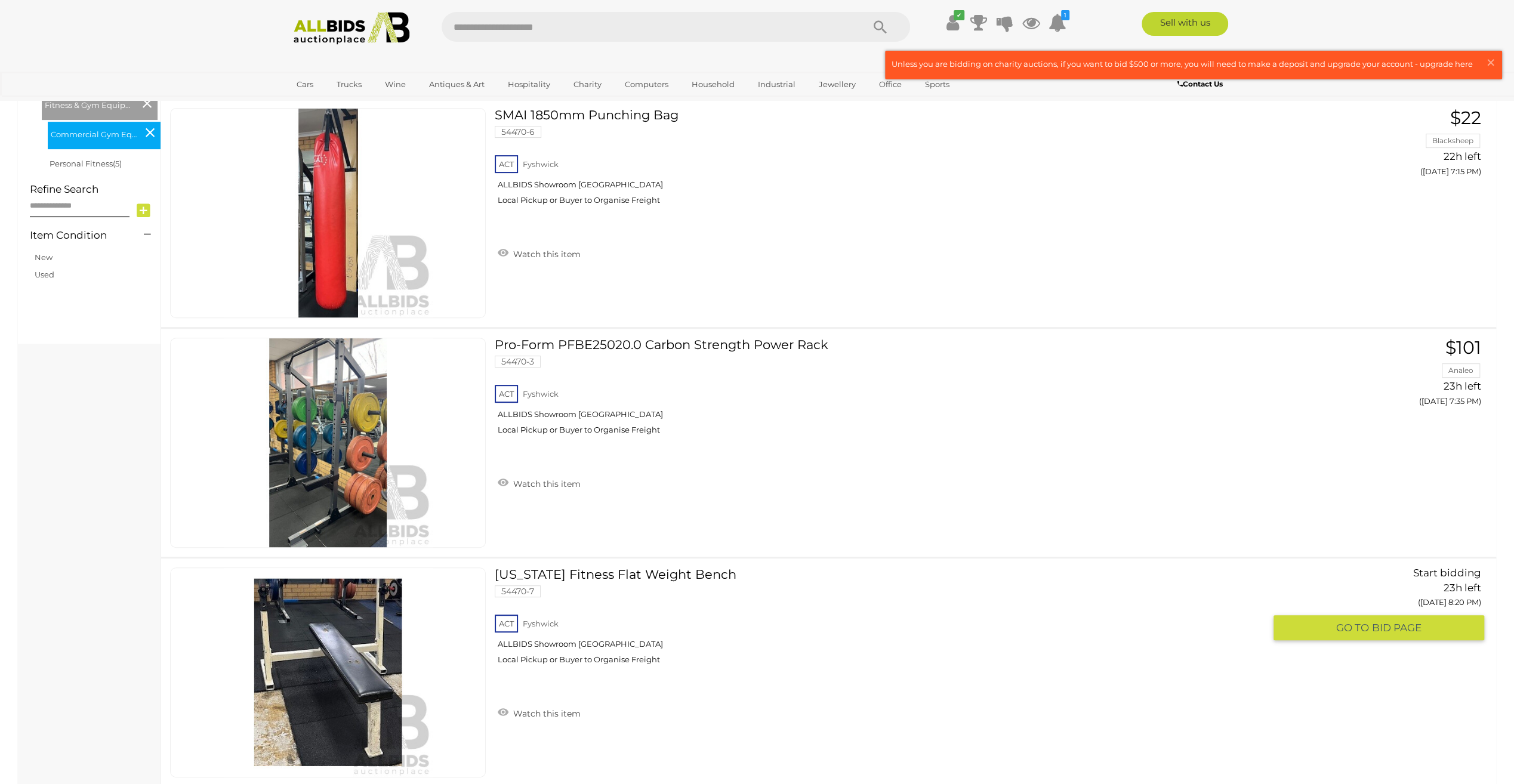
scroll to position [655, 0]
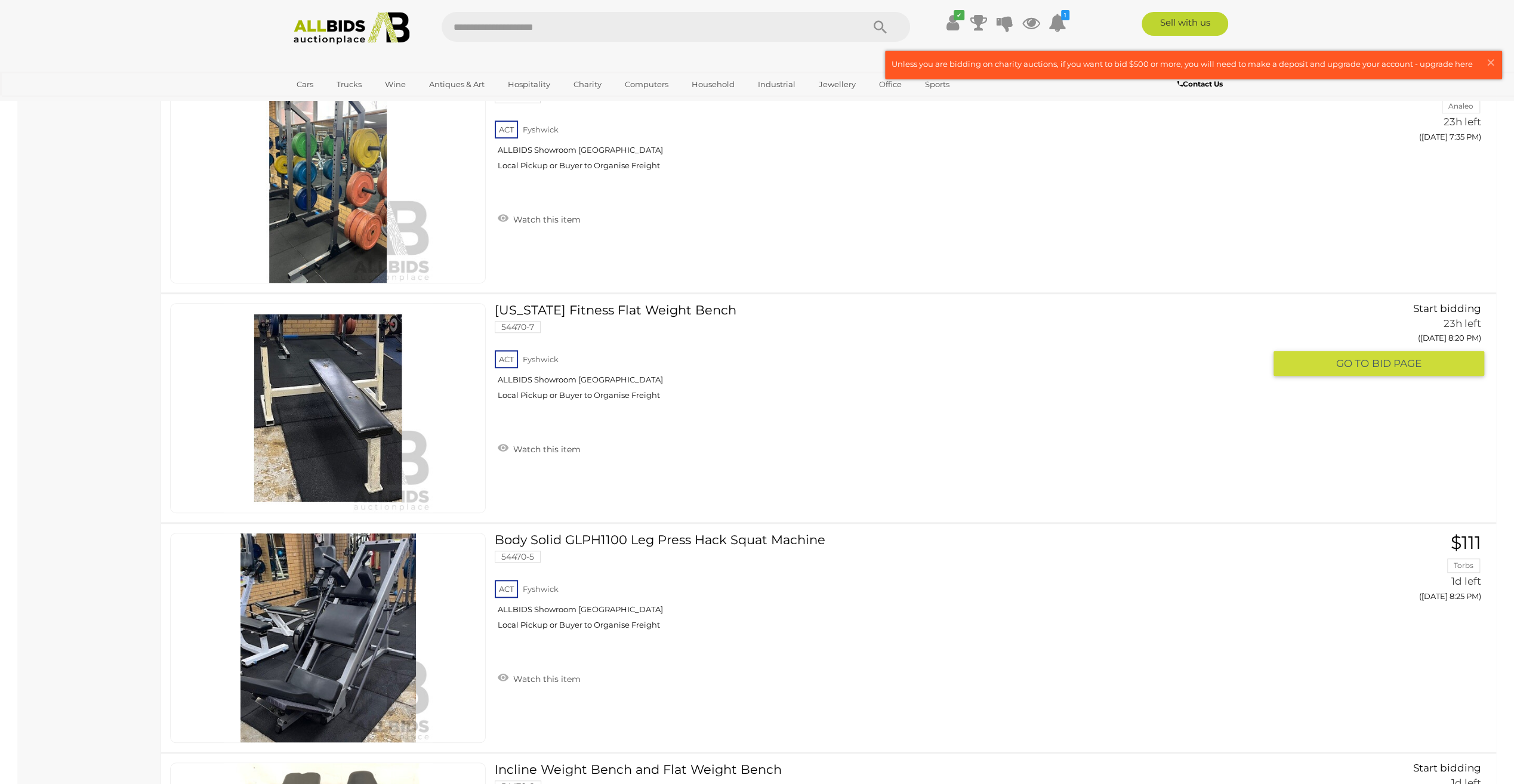
click at [311, 369] on link at bounding box center [327, 408] width 316 height 210
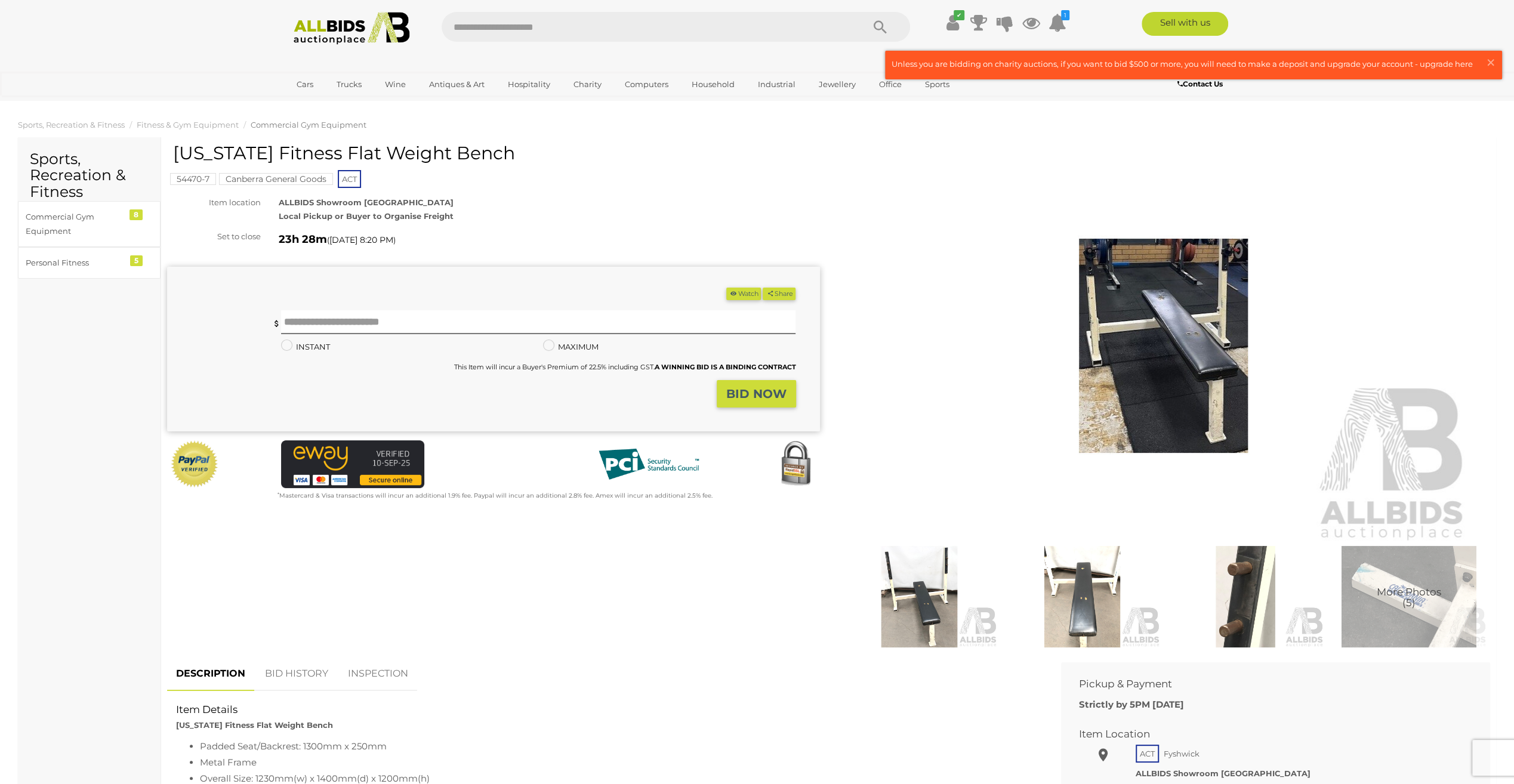
click at [940, 593] on img at bounding box center [919, 597] width 157 height 102
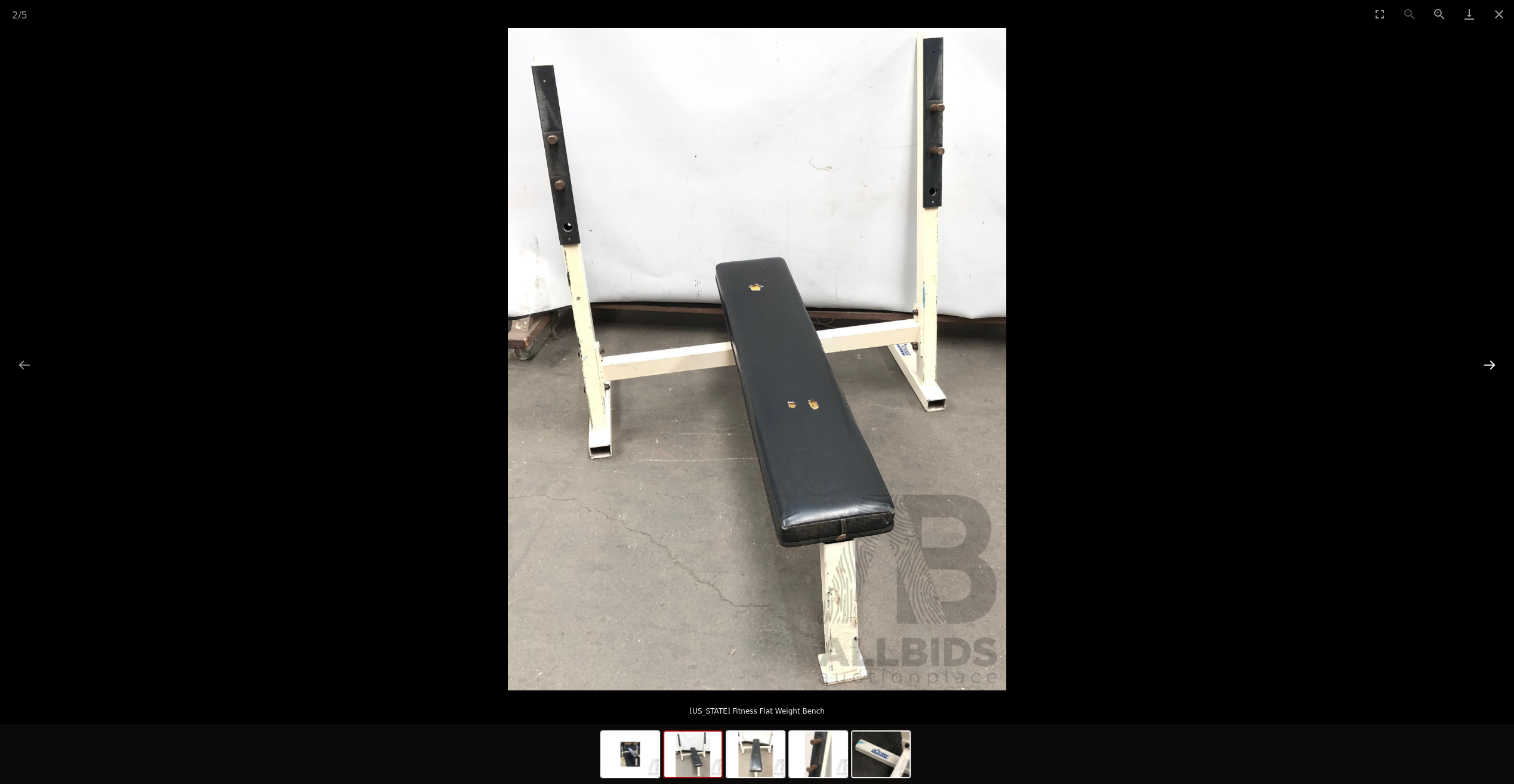
click at [1490, 356] on button "Next slide" at bounding box center [1490, 365] width 25 height 23
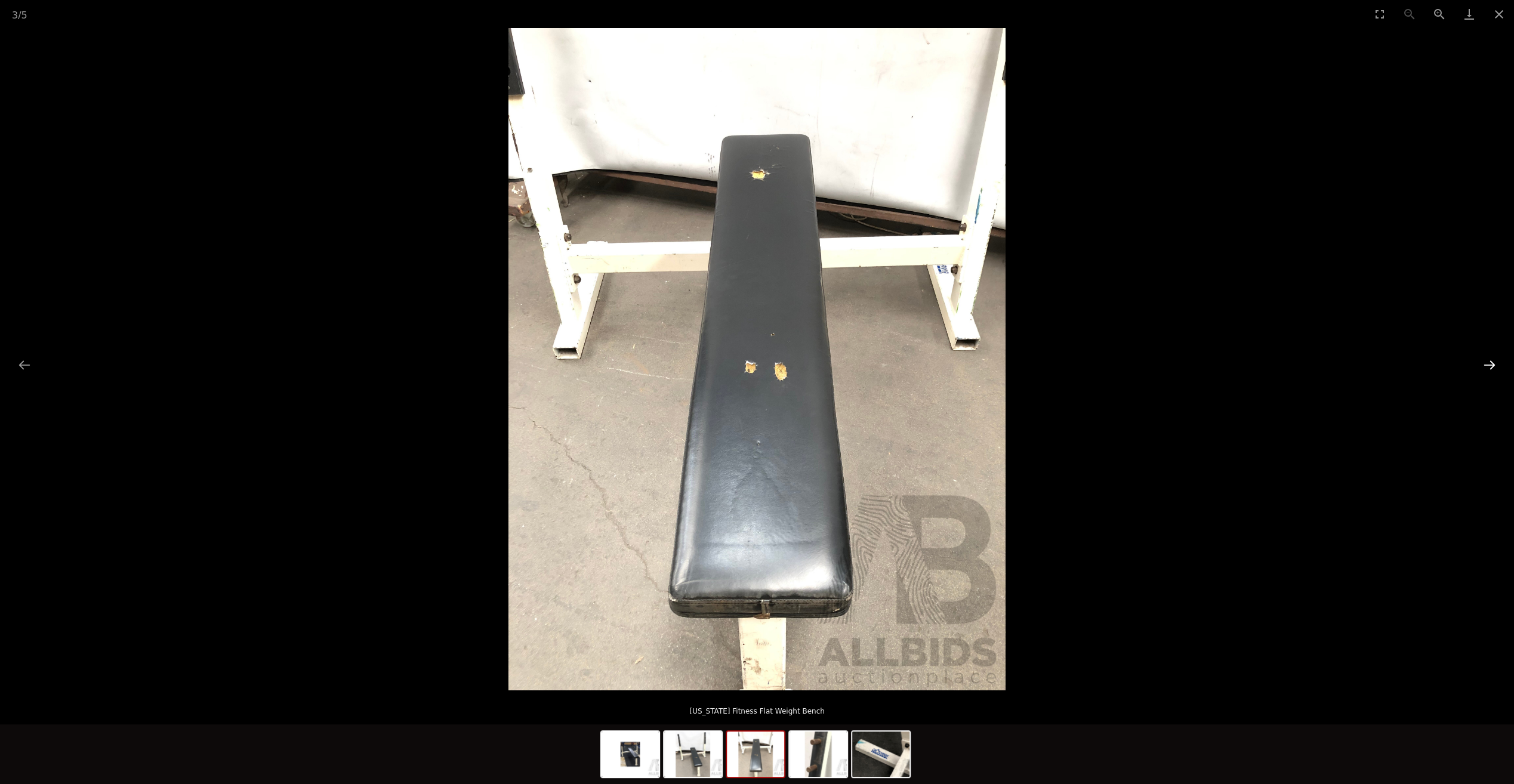
click at [1490, 356] on button "Next slide" at bounding box center [1490, 365] width 25 height 23
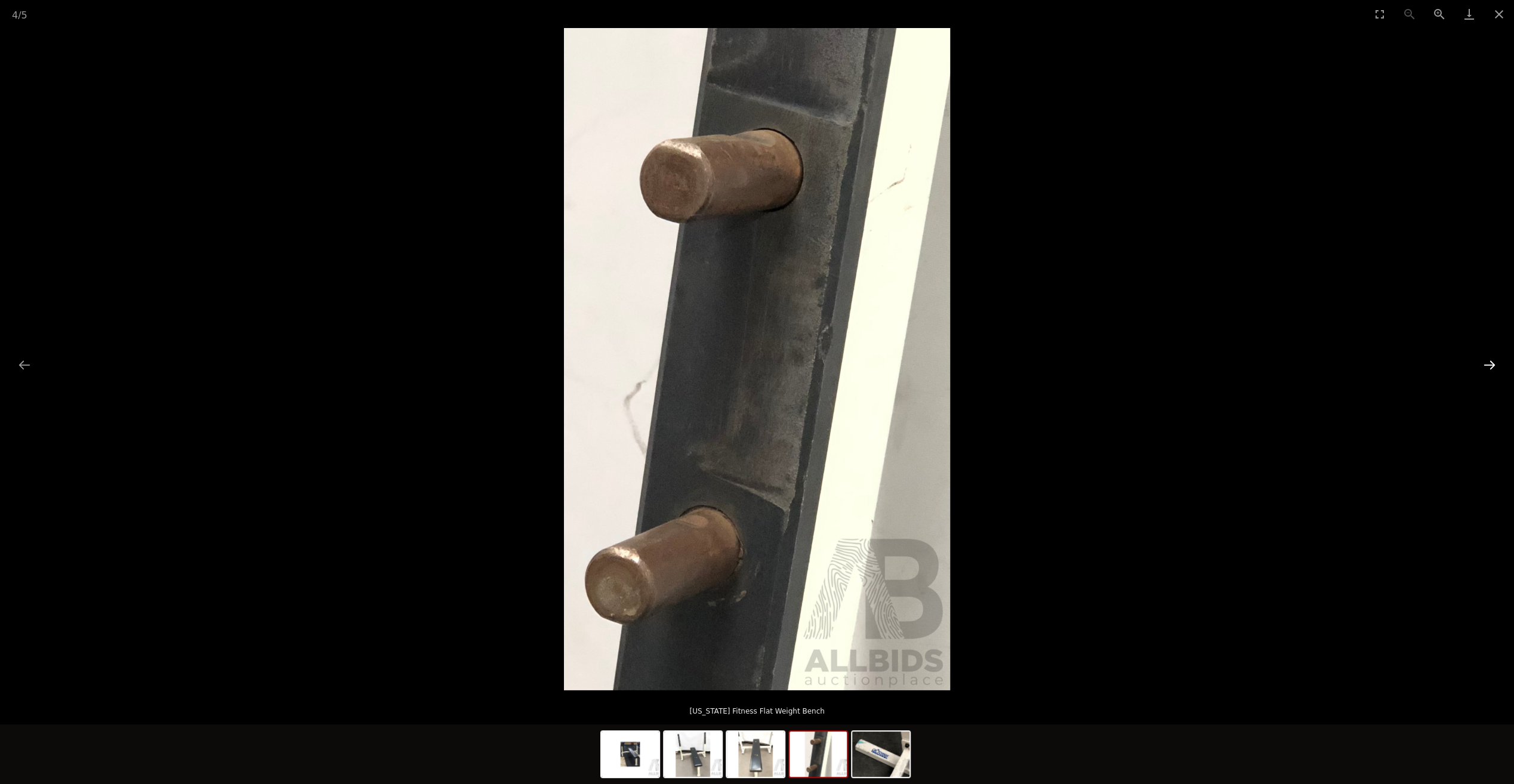
click at [1490, 356] on button "Next slide" at bounding box center [1490, 365] width 25 height 23
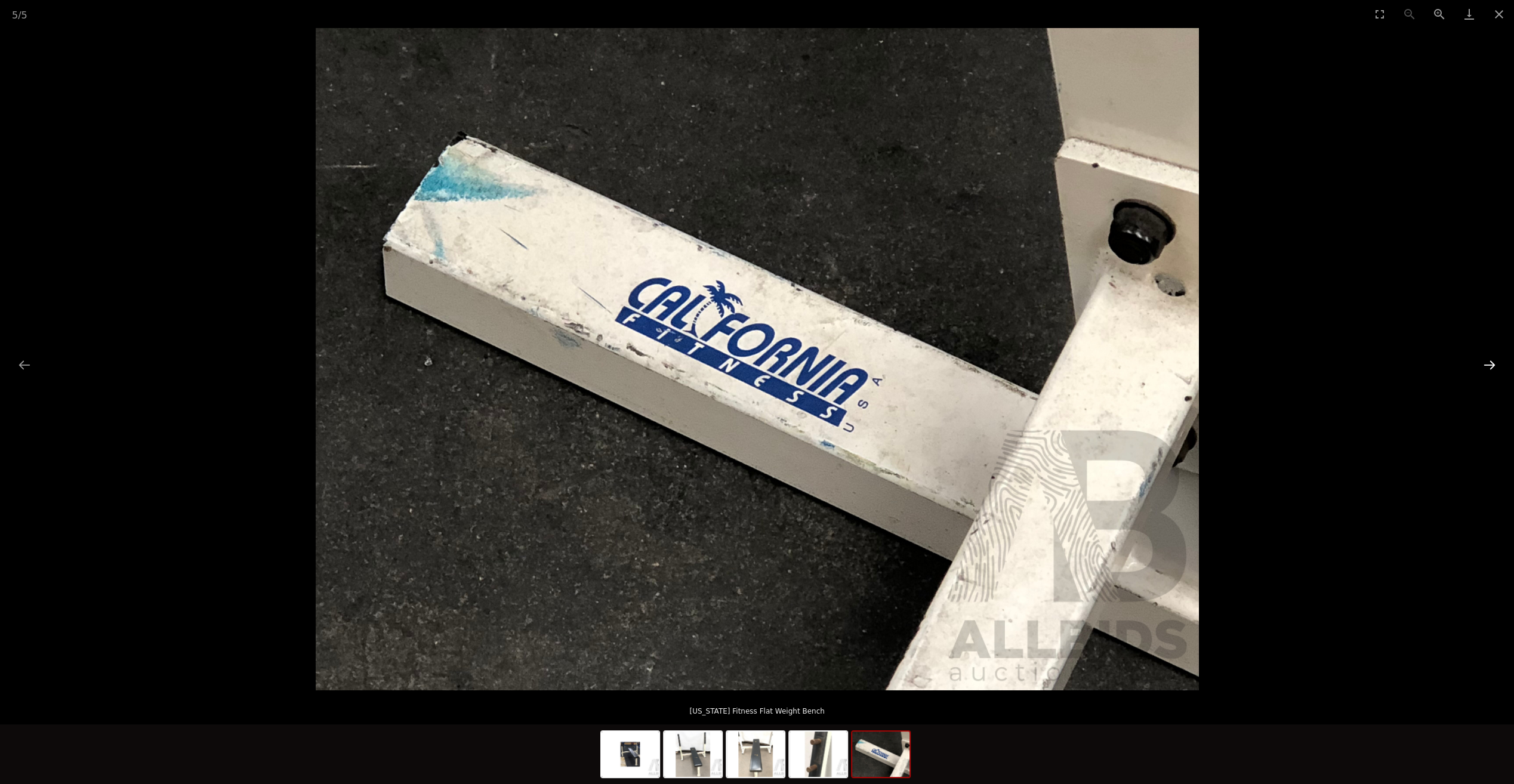
click at [1490, 356] on button "Next slide" at bounding box center [1490, 365] width 25 height 23
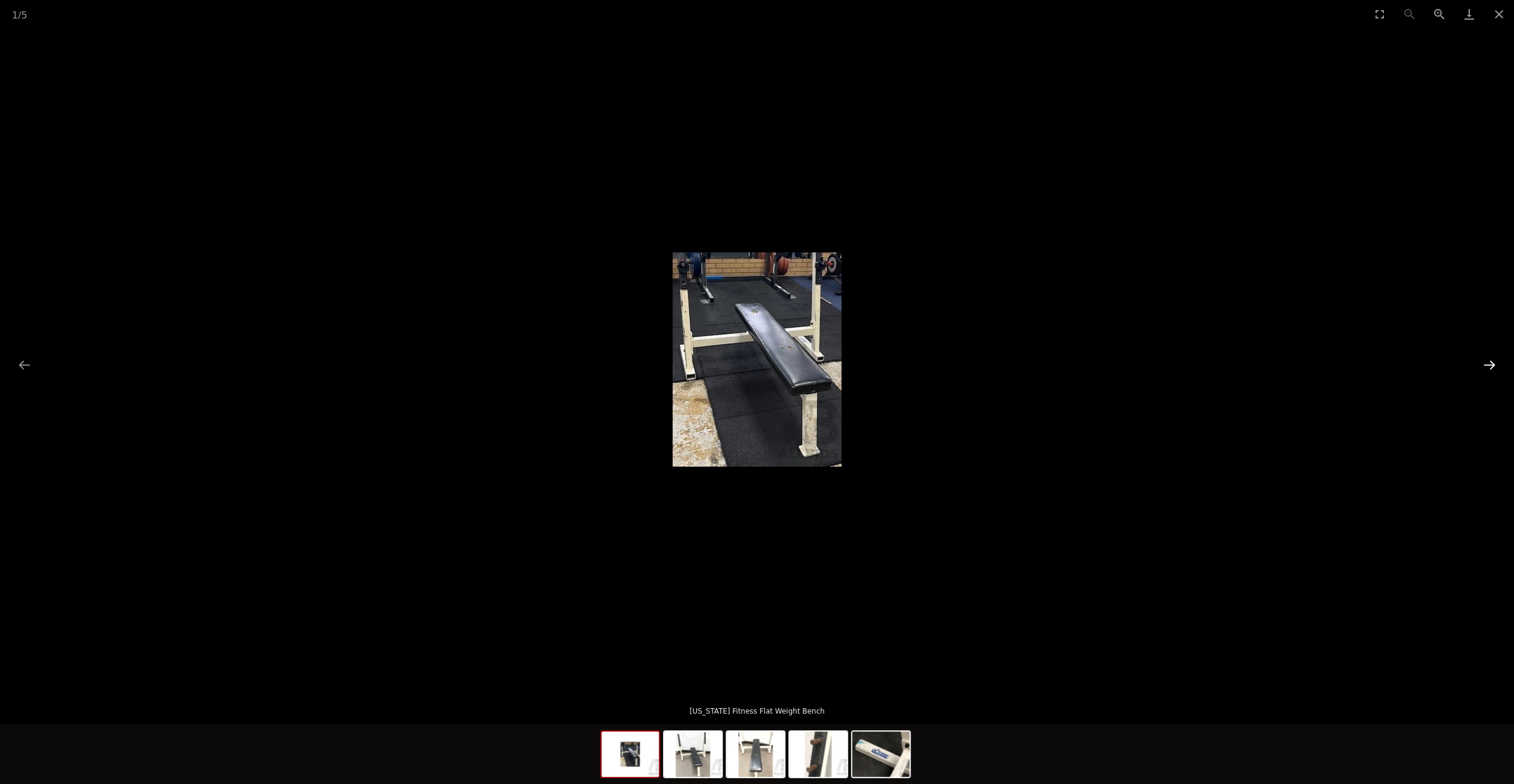
click at [1490, 356] on button "Next slide" at bounding box center [1490, 365] width 25 height 23
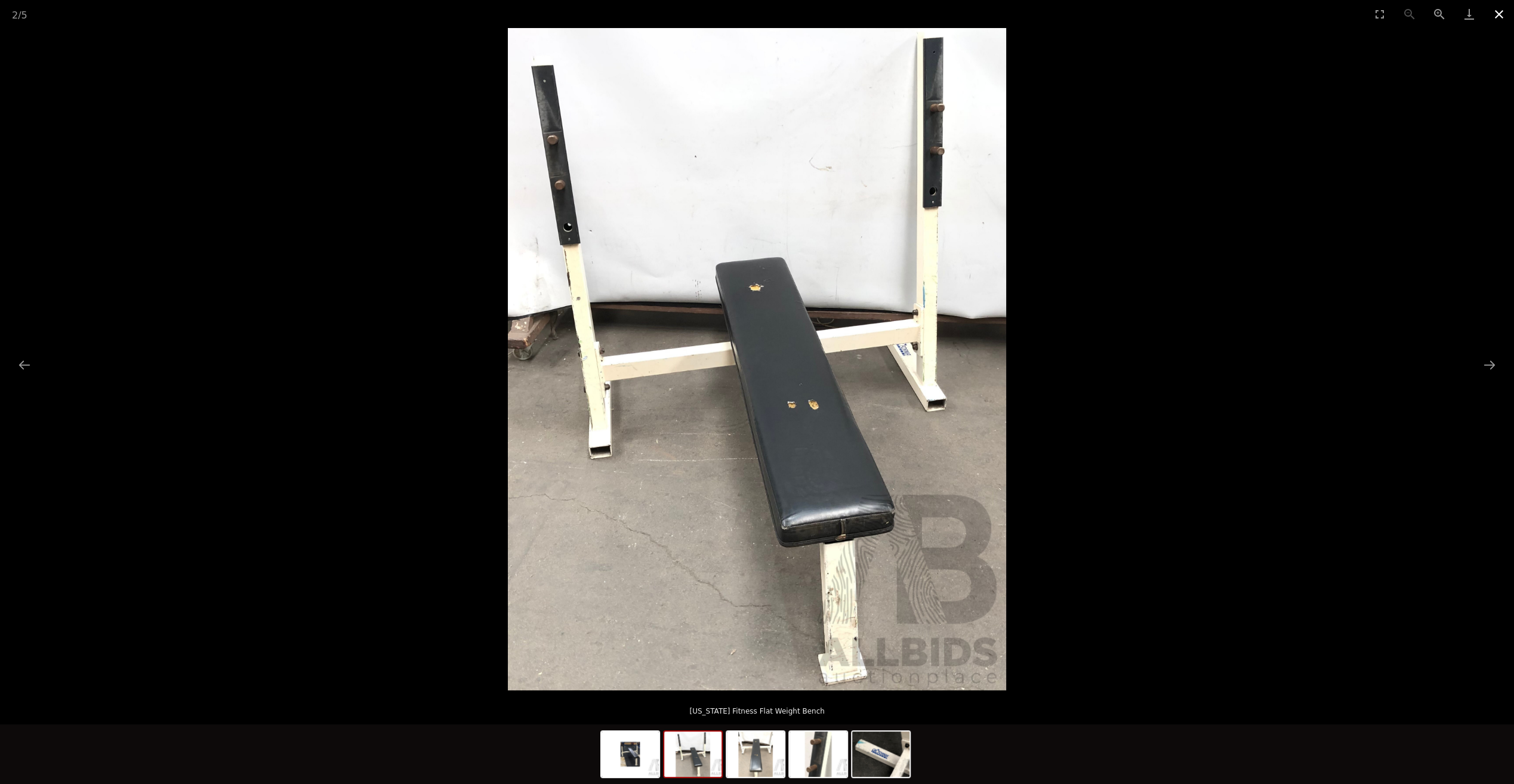
drag, startPoint x: 1509, startPoint y: 11, endPoint x: 1498, endPoint y: 15, distance: 11.7
click at [1508, 11] on button "Close gallery" at bounding box center [1499, 14] width 30 height 28
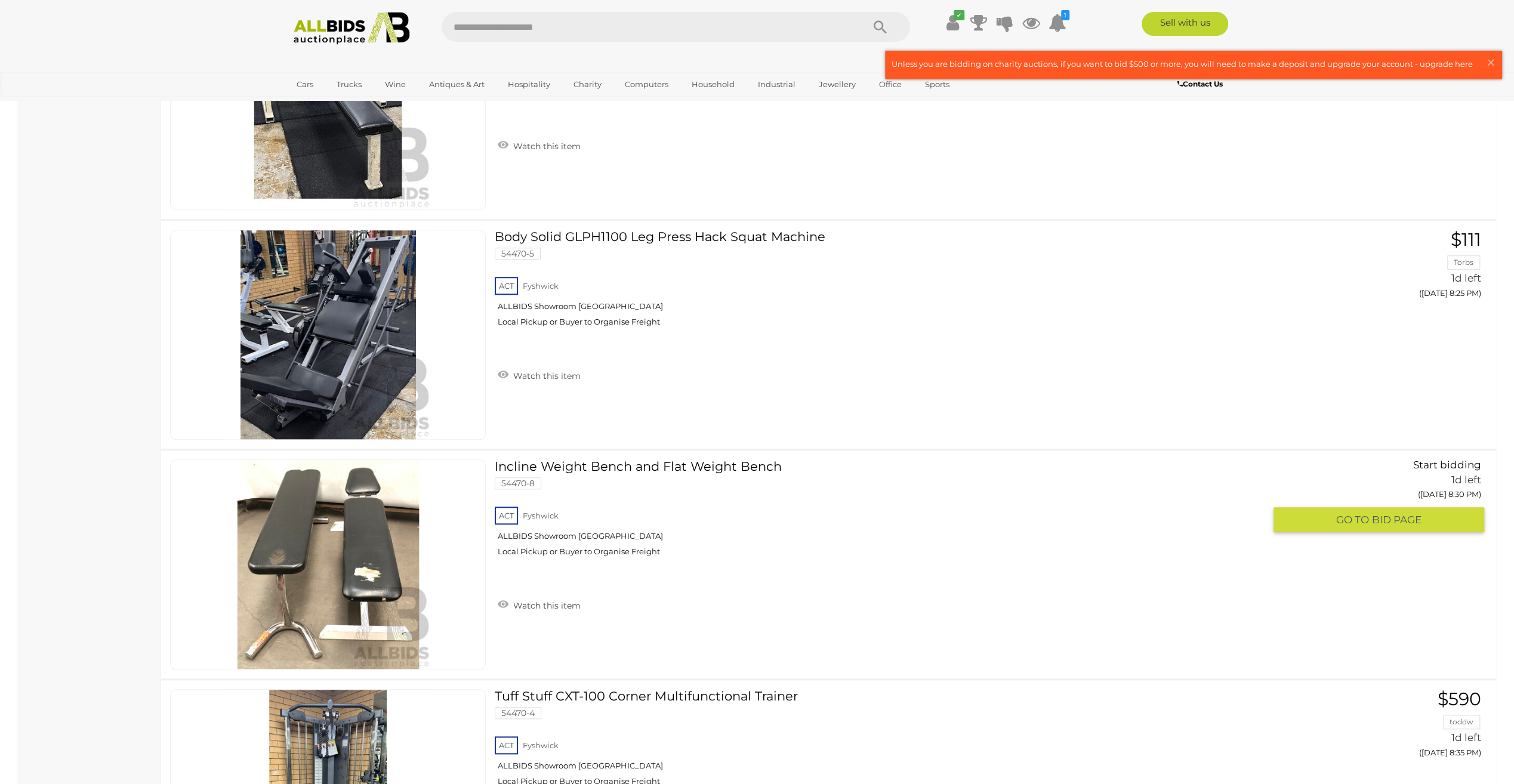
scroll to position [825, 0]
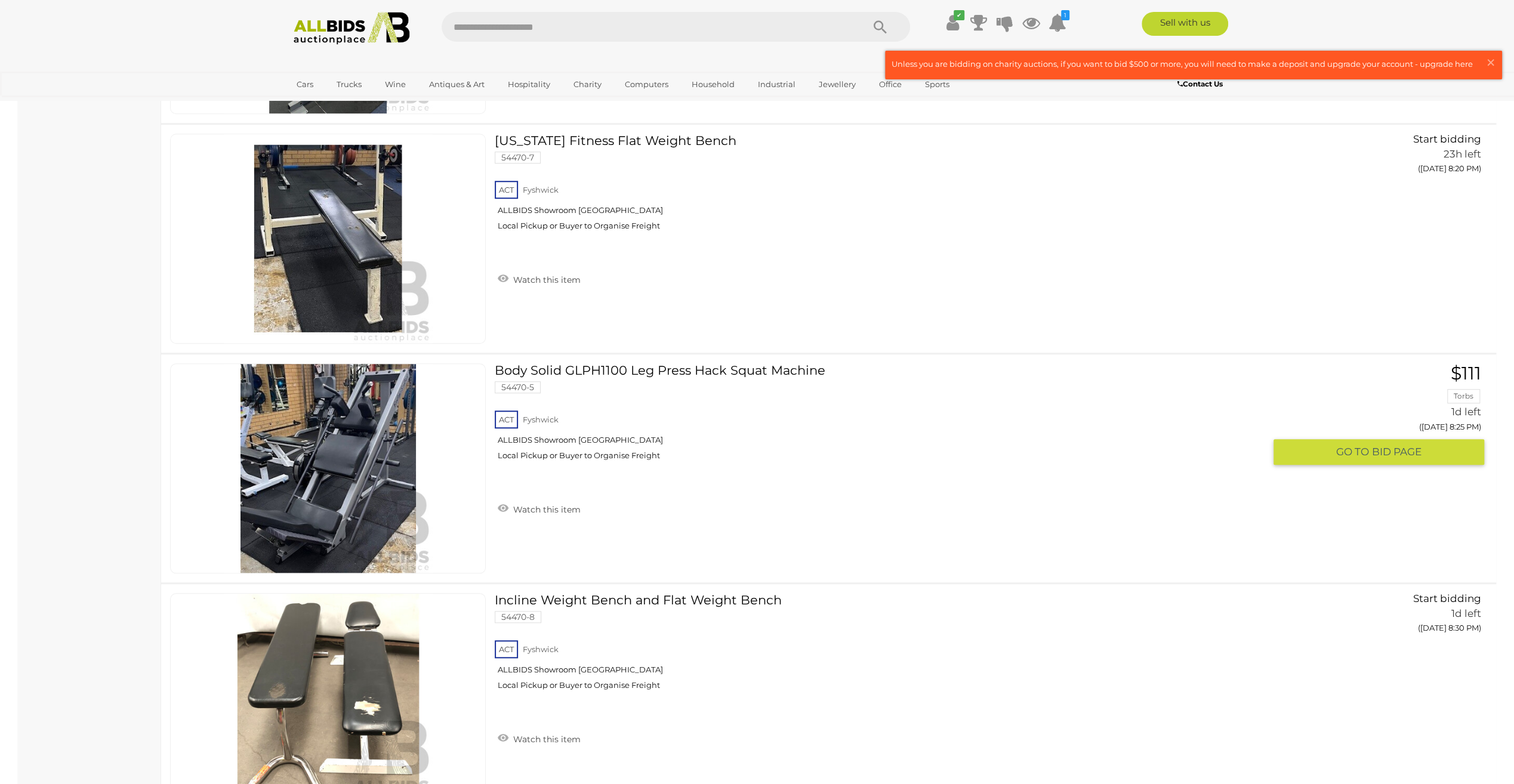
click at [321, 487] on img at bounding box center [328, 468] width 209 height 209
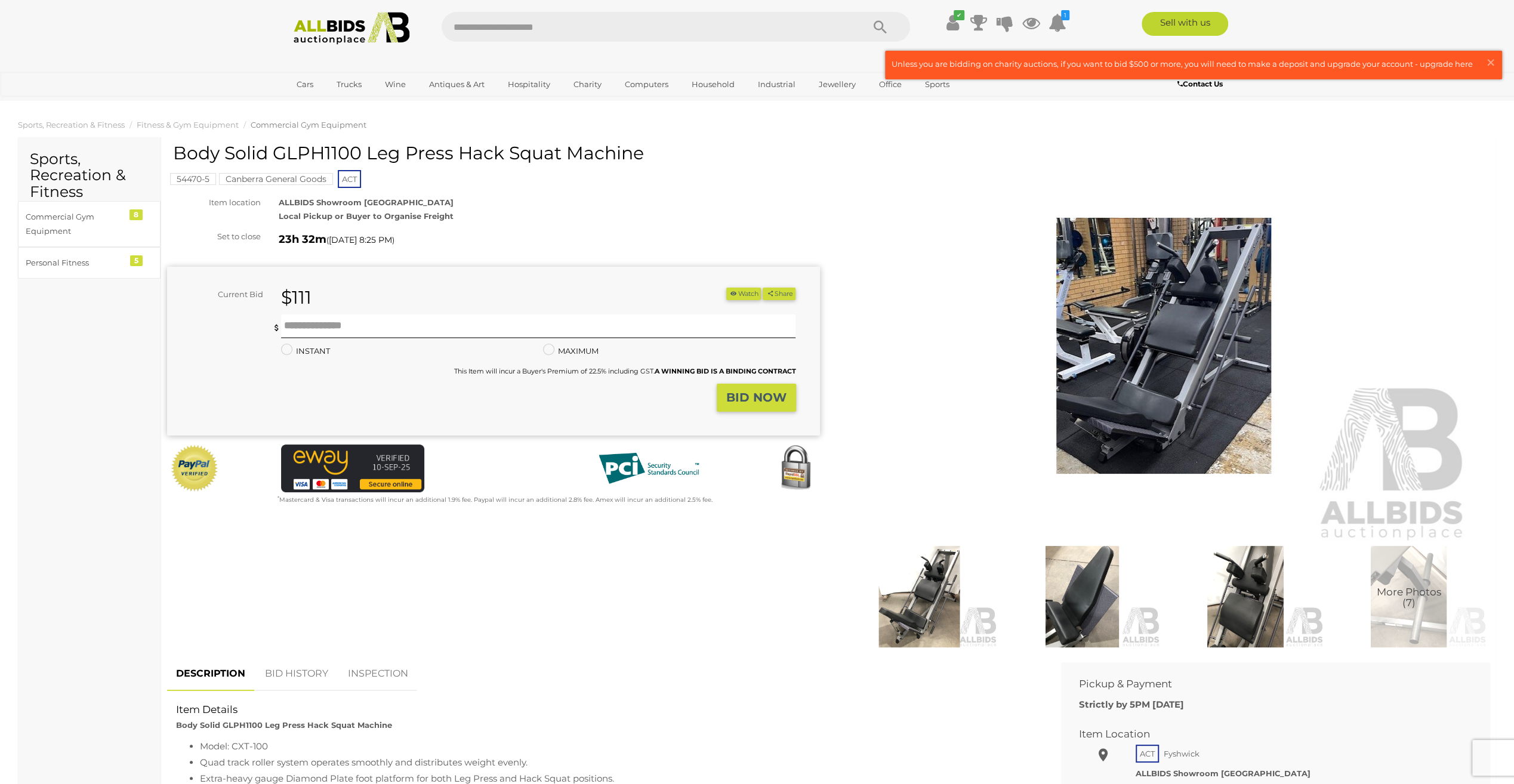
click at [1157, 359] on img at bounding box center [1164, 346] width 611 height 394
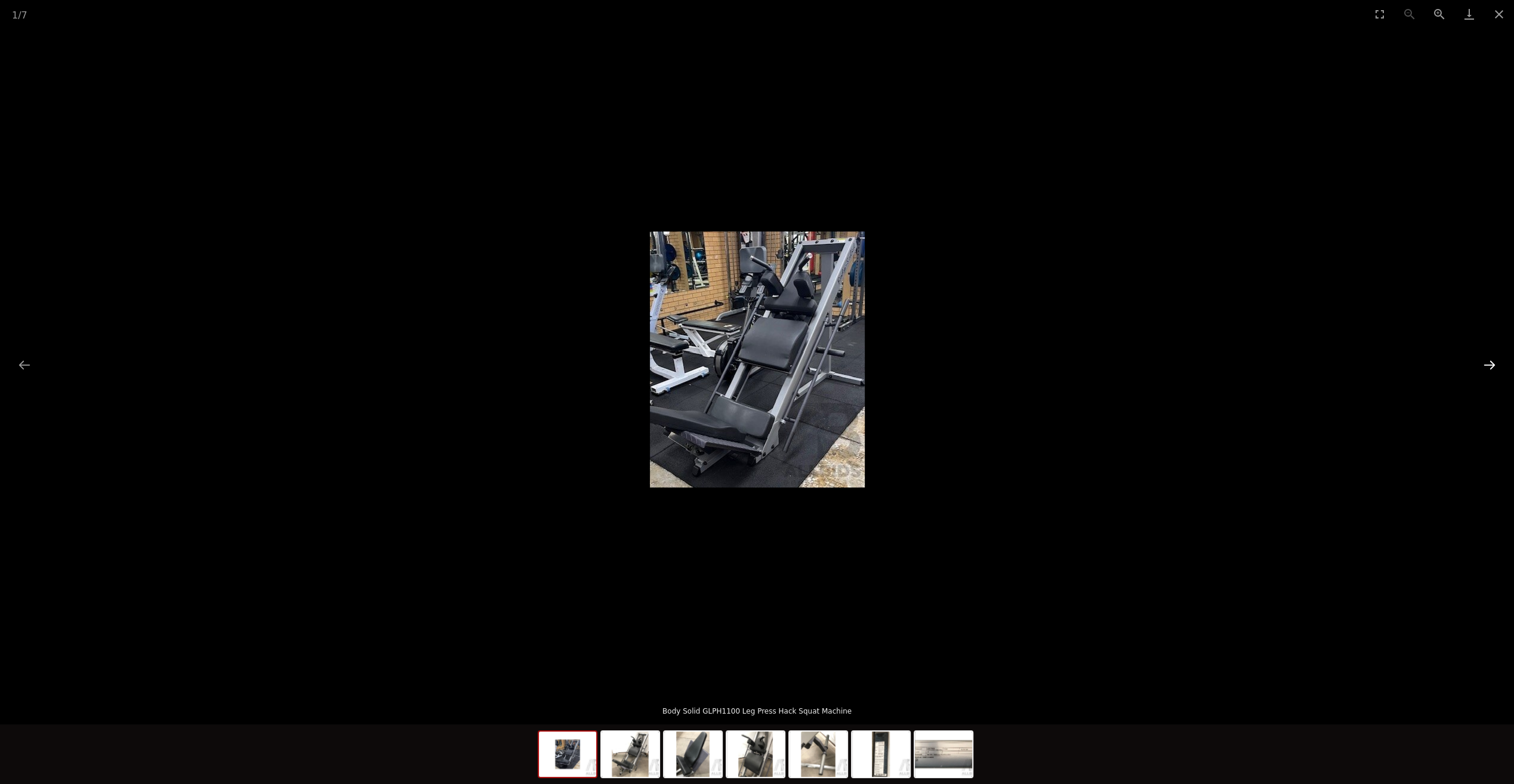
click at [1482, 364] on button "Next slide" at bounding box center [1490, 365] width 25 height 23
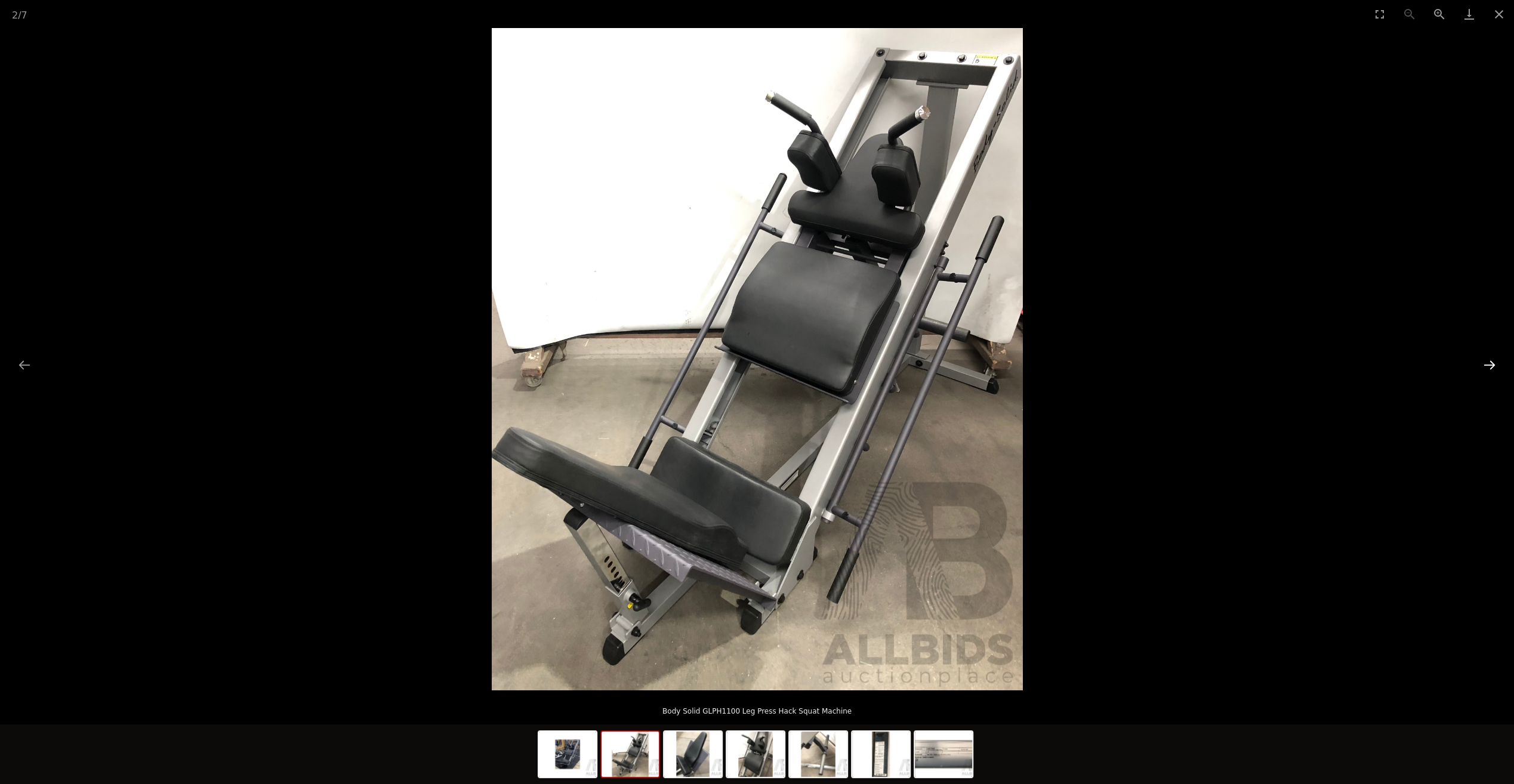
click at [1485, 360] on button "Next slide" at bounding box center [1490, 365] width 25 height 23
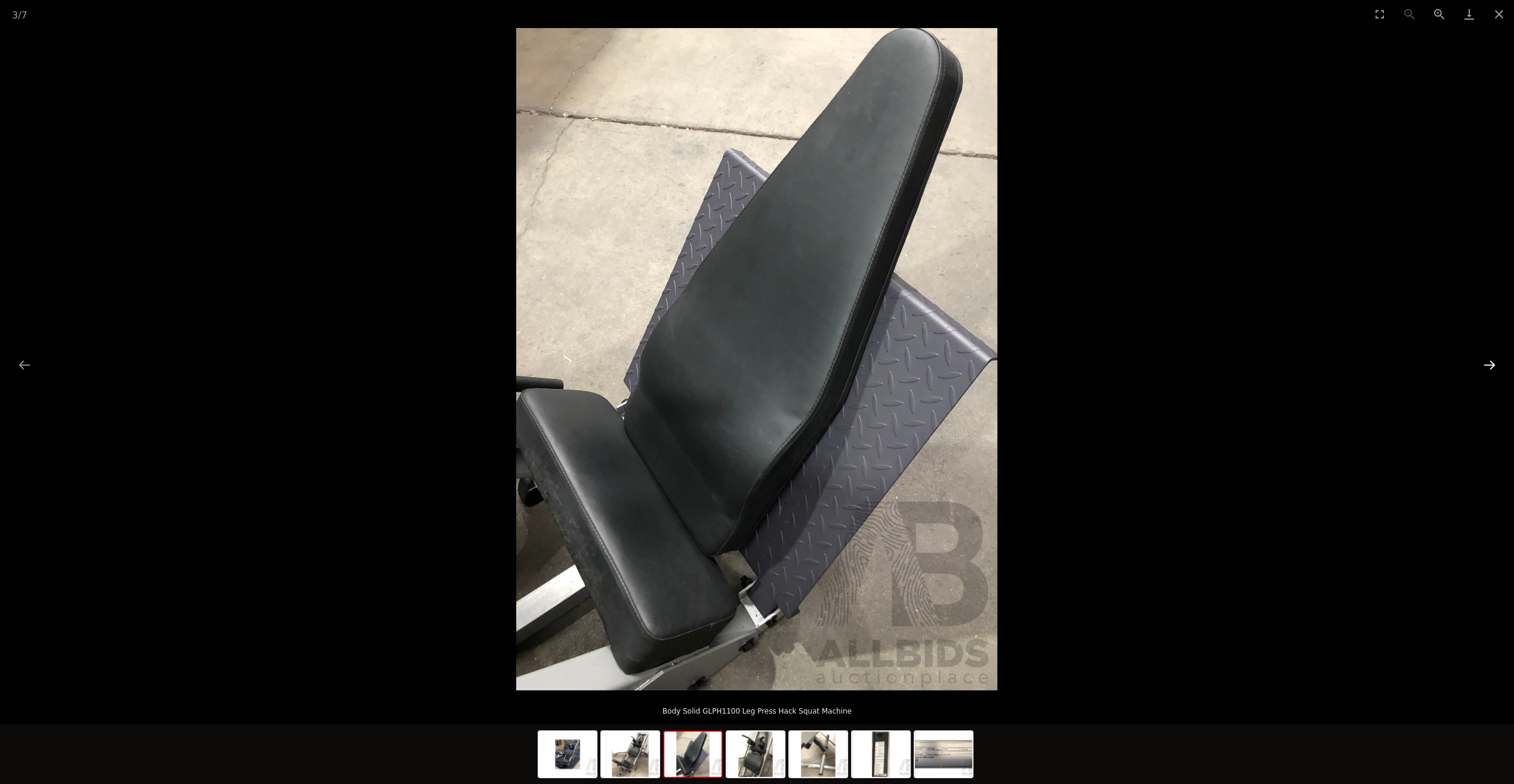
click at [1485, 360] on button "Next slide" at bounding box center [1490, 365] width 25 height 23
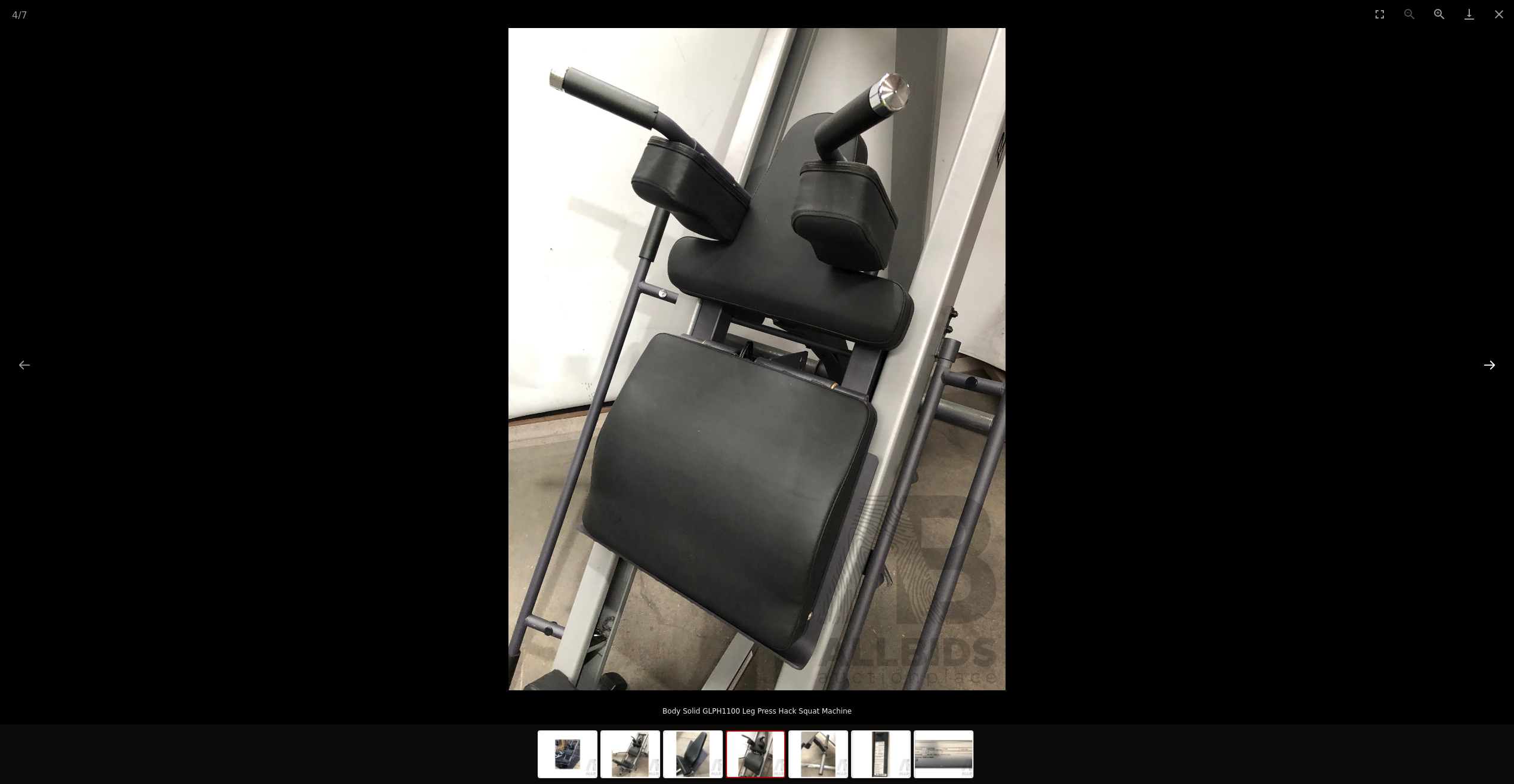
click at [1485, 360] on button "Next slide" at bounding box center [1490, 365] width 25 height 23
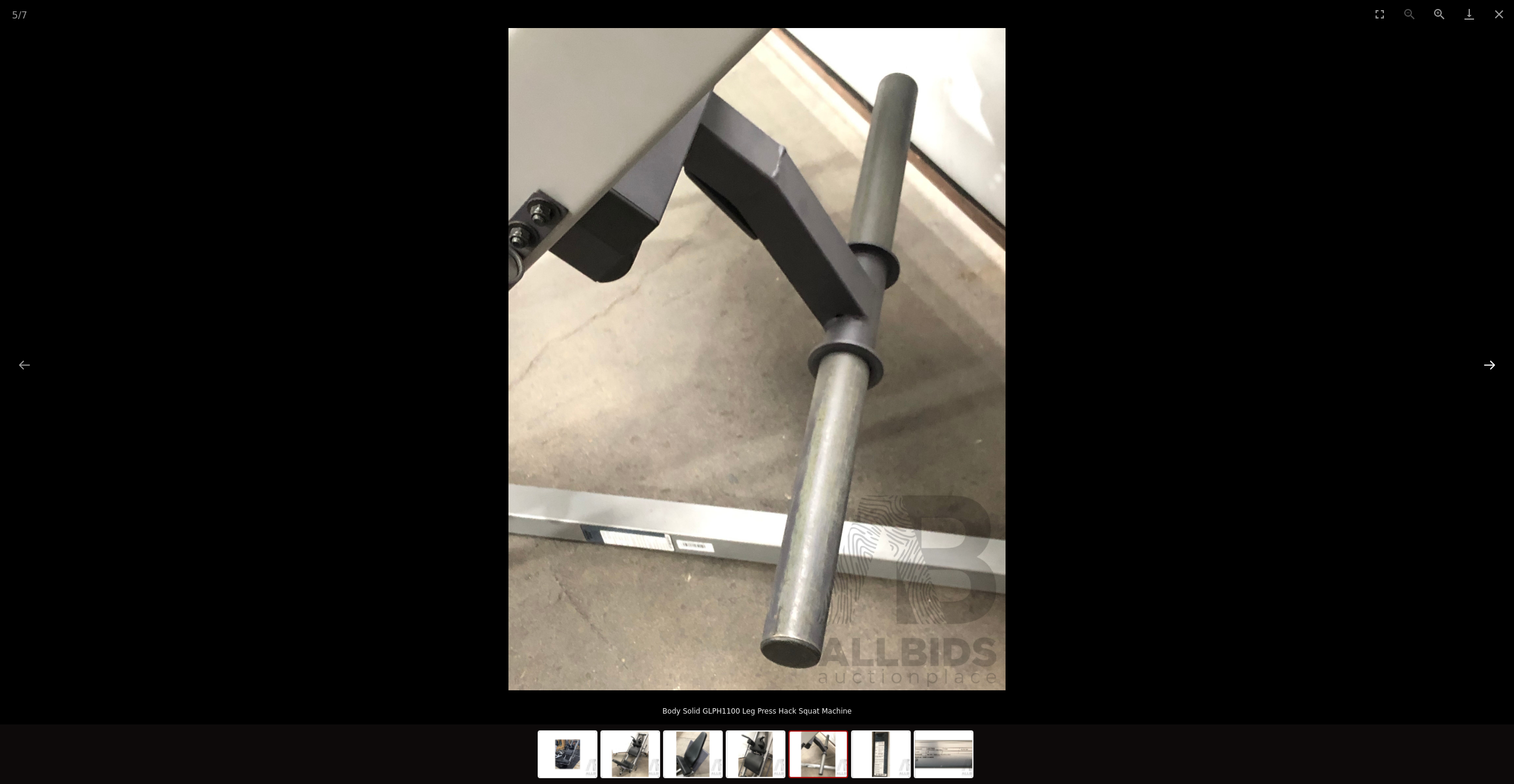
click at [1478, 360] on button "Next slide" at bounding box center [1490, 365] width 25 height 23
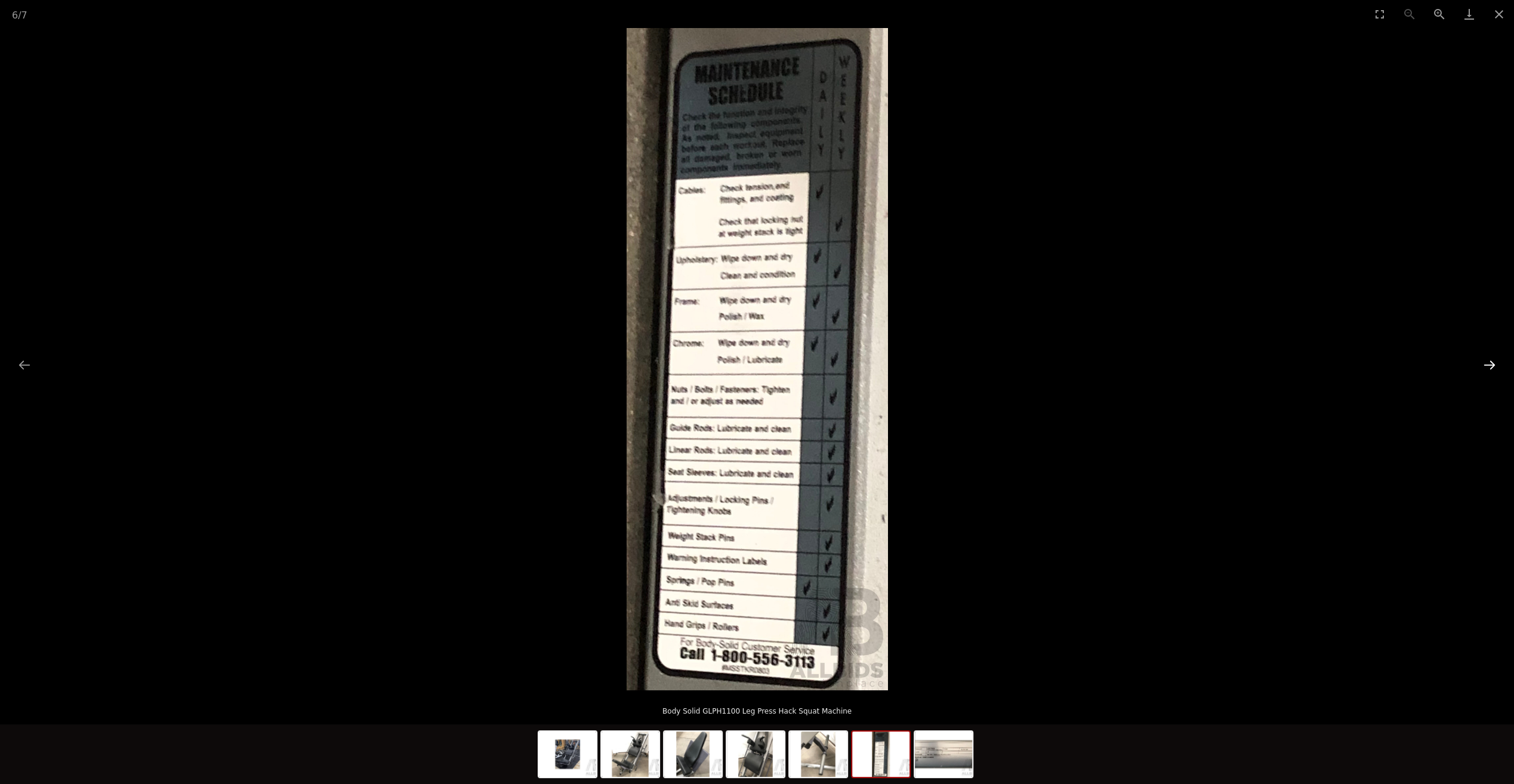
click at [1478, 360] on button "Next slide" at bounding box center [1490, 365] width 25 height 23
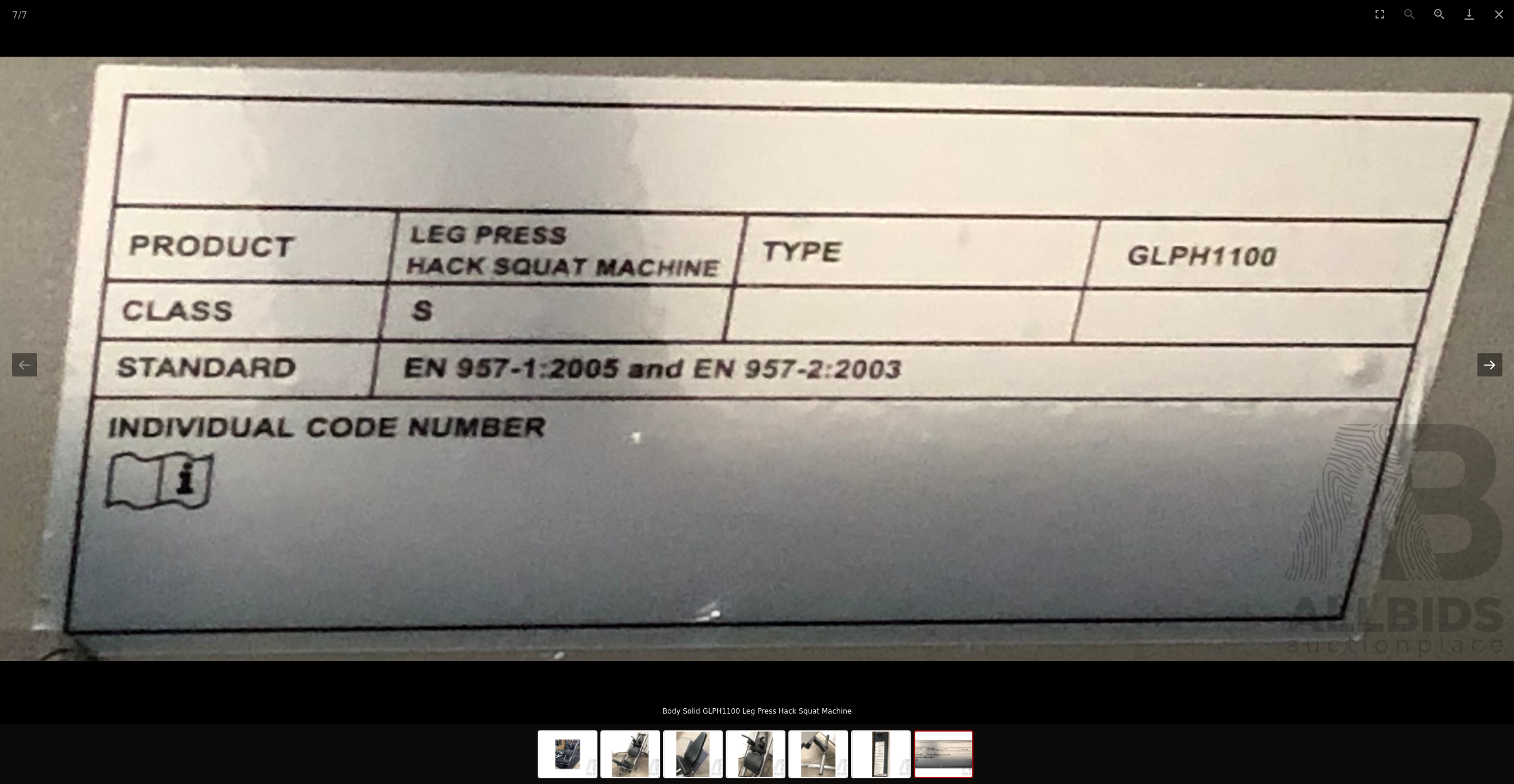
click at [1478, 360] on button "Next slide" at bounding box center [1490, 365] width 25 height 23
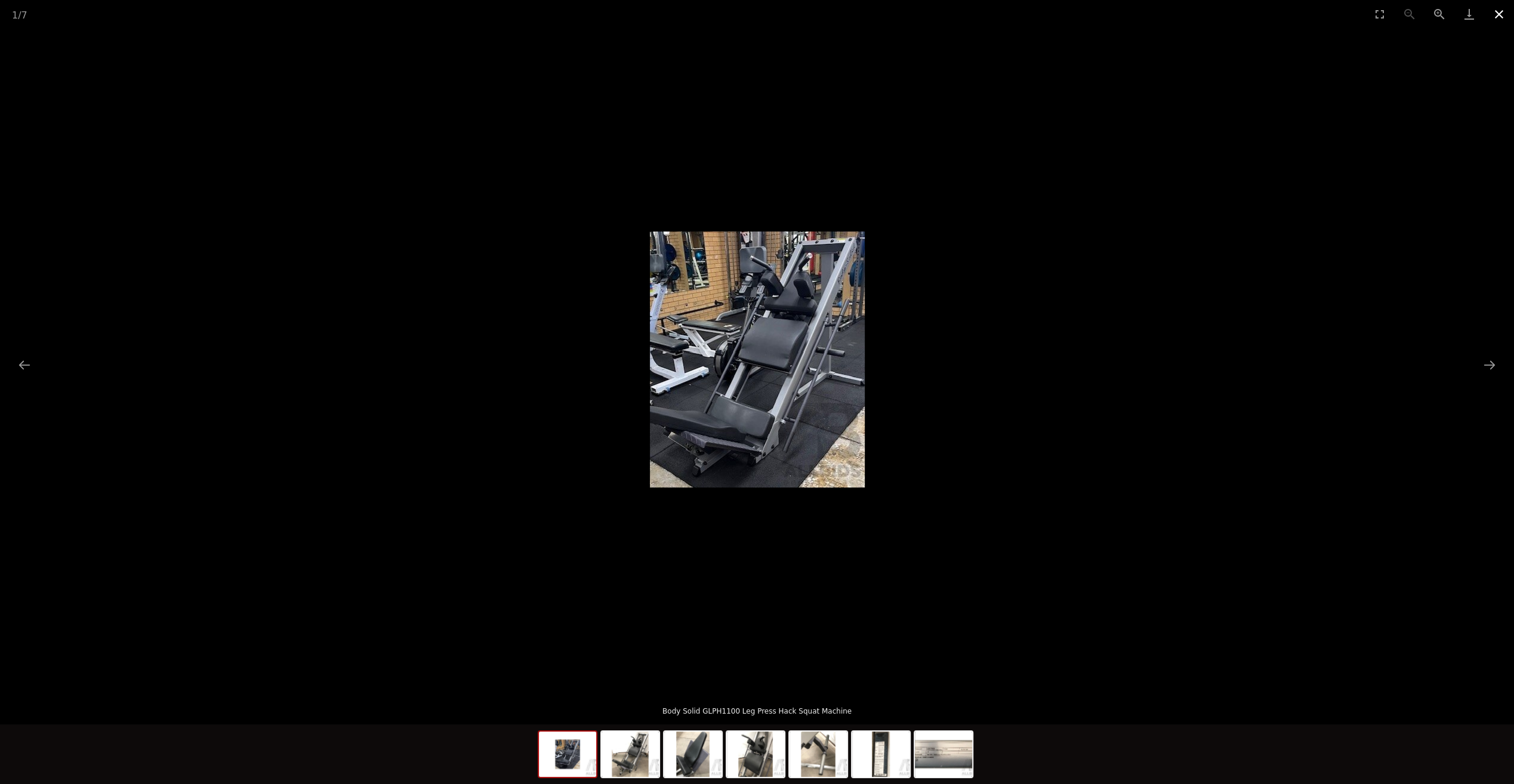
click at [1498, 18] on button "Close gallery" at bounding box center [1499, 14] width 30 height 28
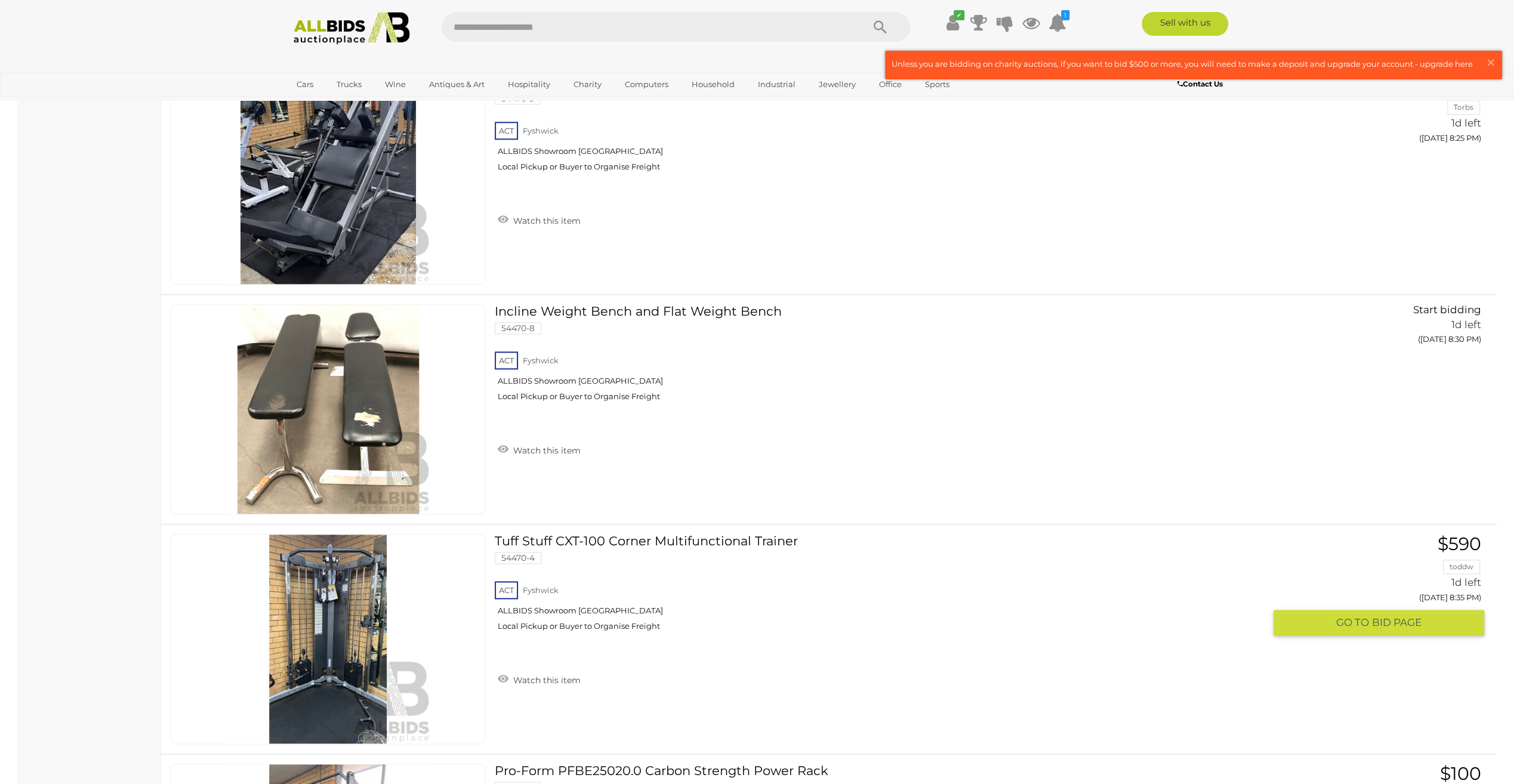
scroll to position [1292, 0]
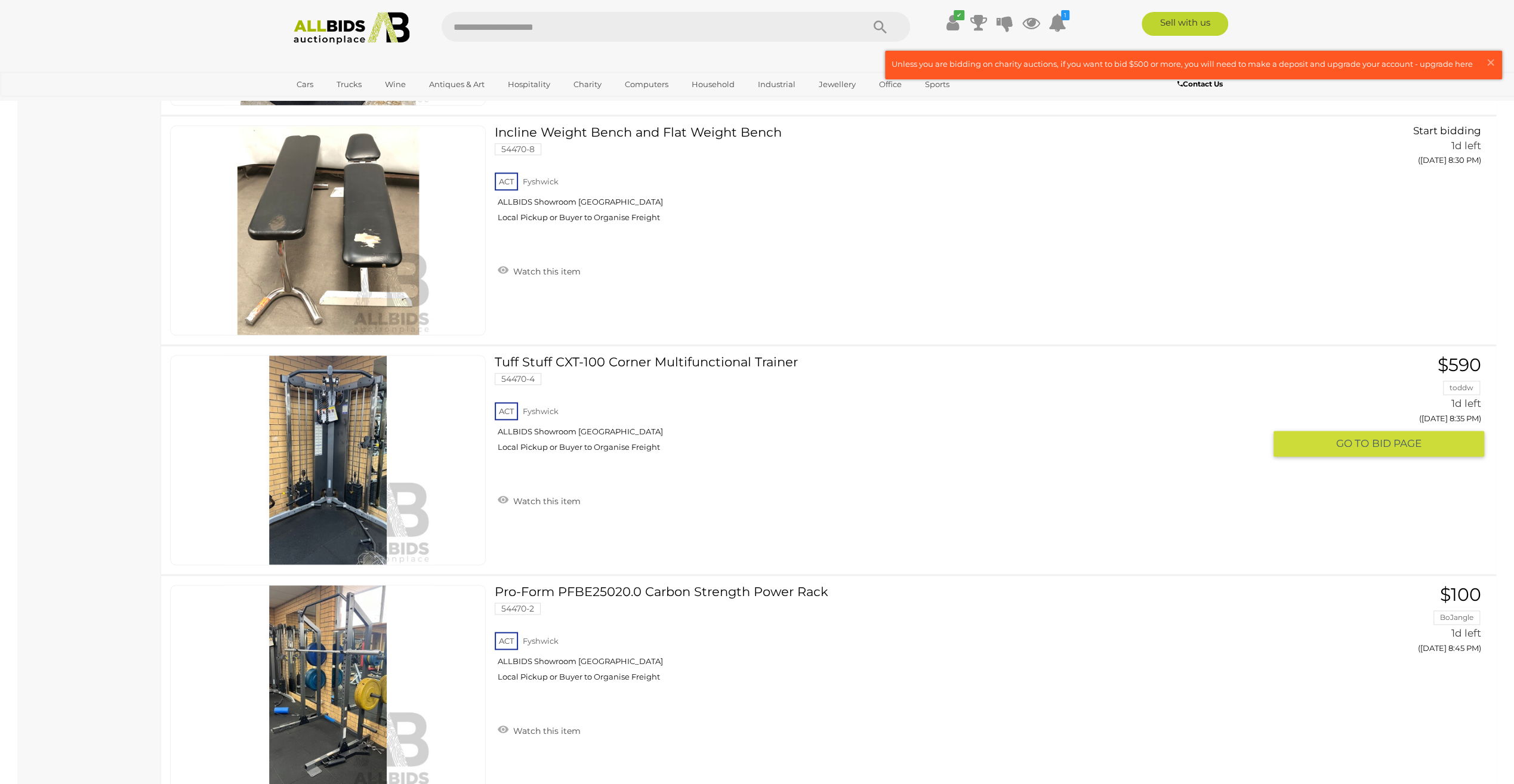
click at [360, 440] on link at bounding box center [327, 460] width 316 height 210
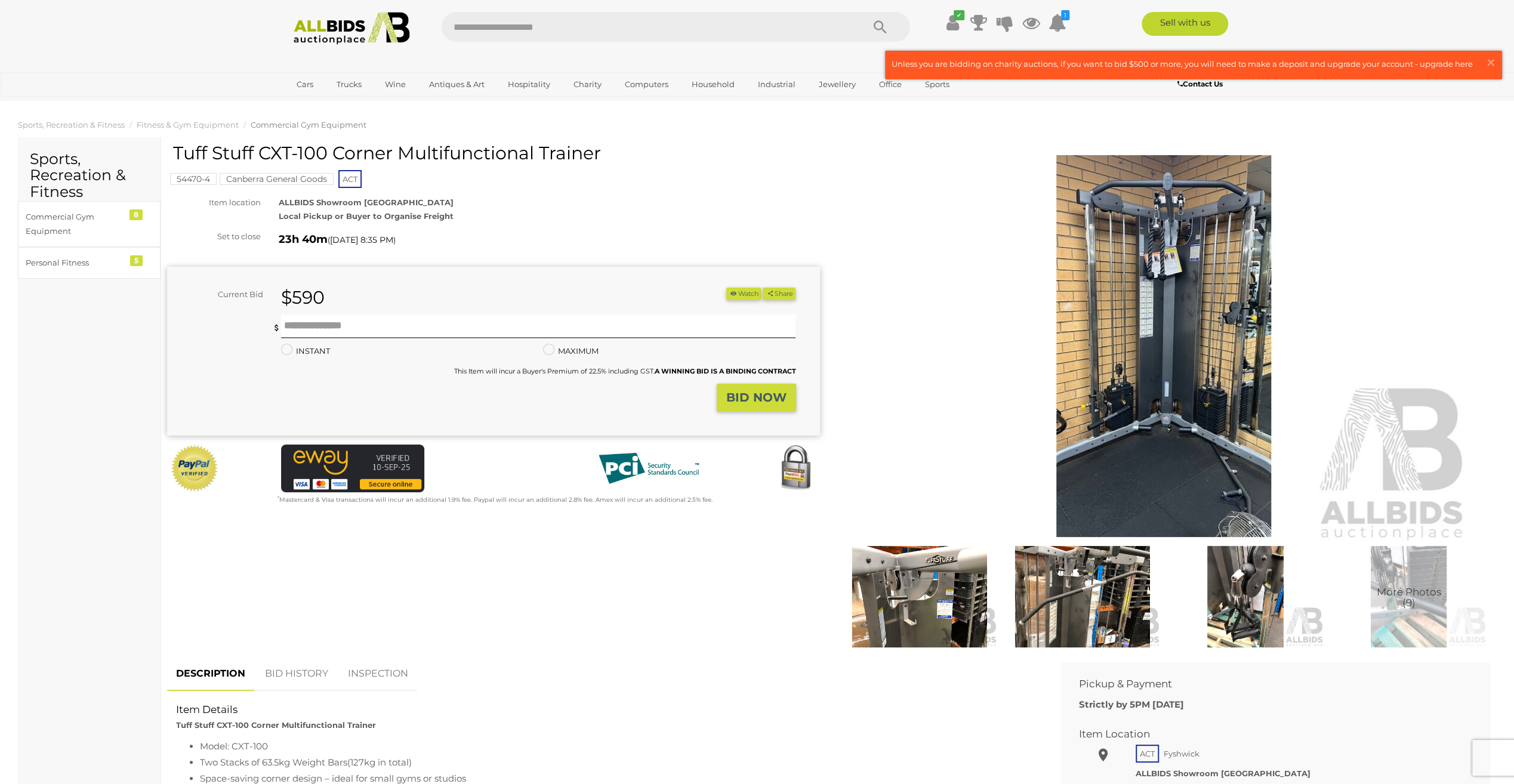
click at [1096, 407] on img at bounding box center [1164, 346] width 611 height 394
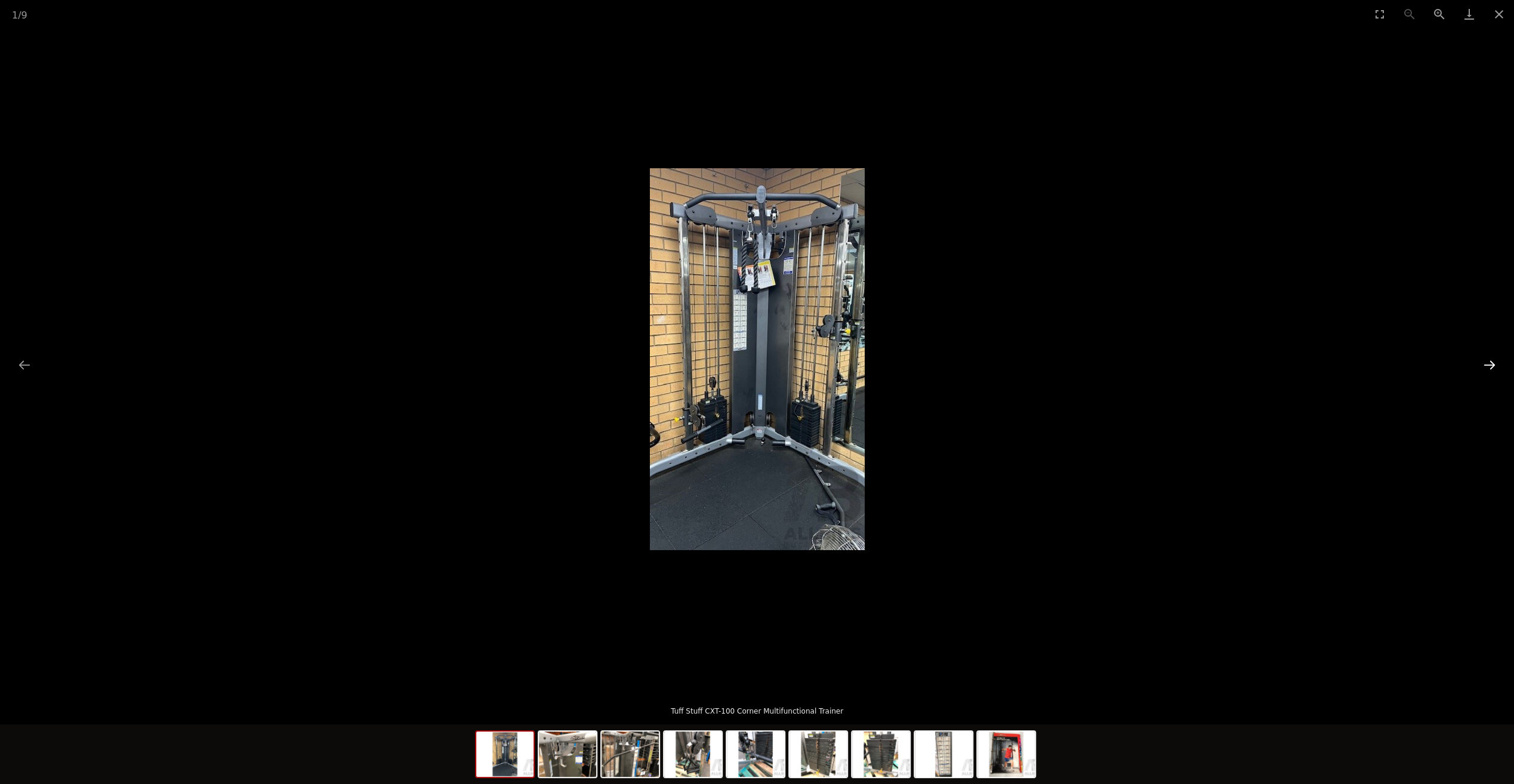
click at [1496, 360] on button "Next slide" at bounding box center [1490, 365] width 25 height 23
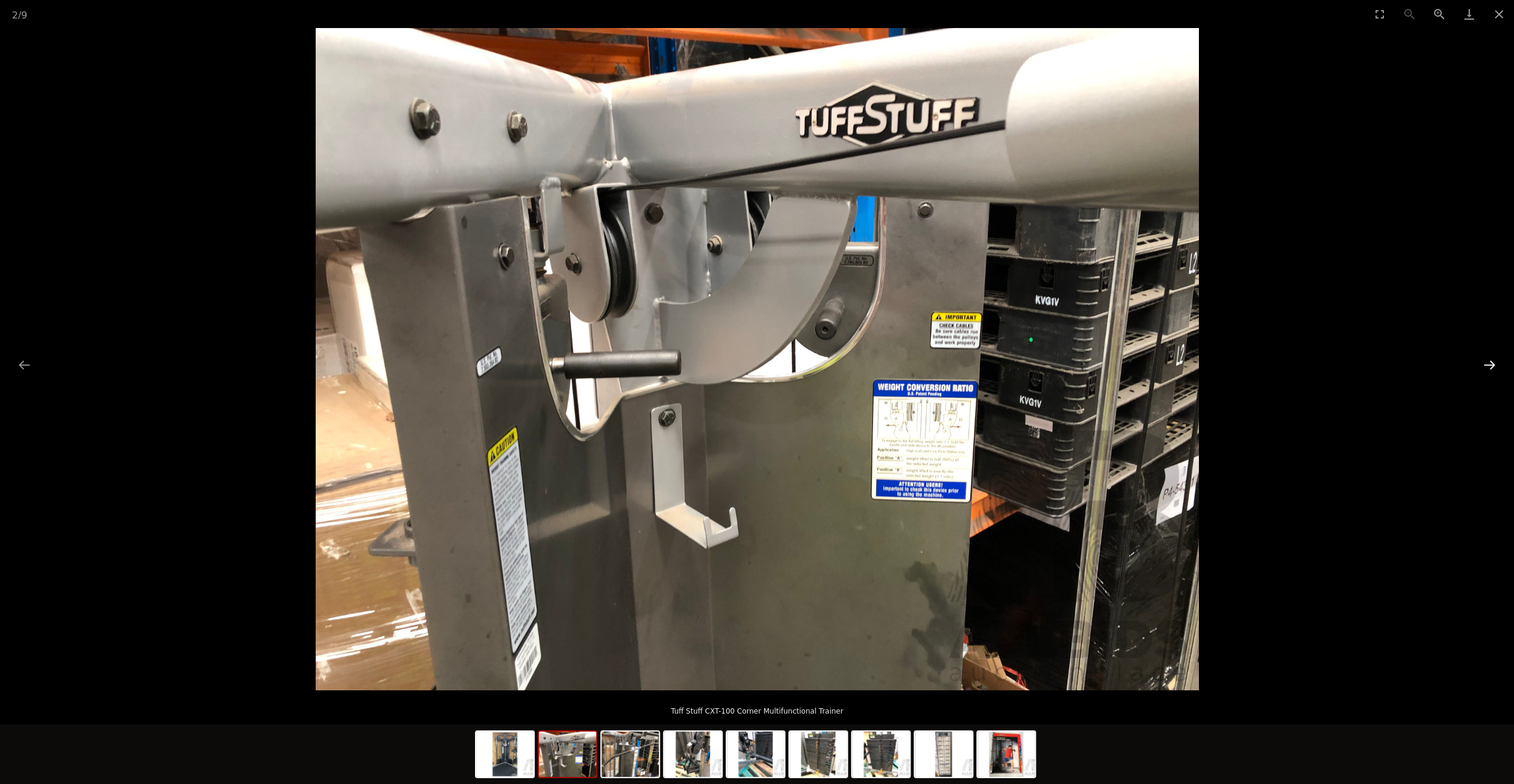
click at [1496, 360] on button "Next slide" at bounding box center [1490, 365] width 25 height 23
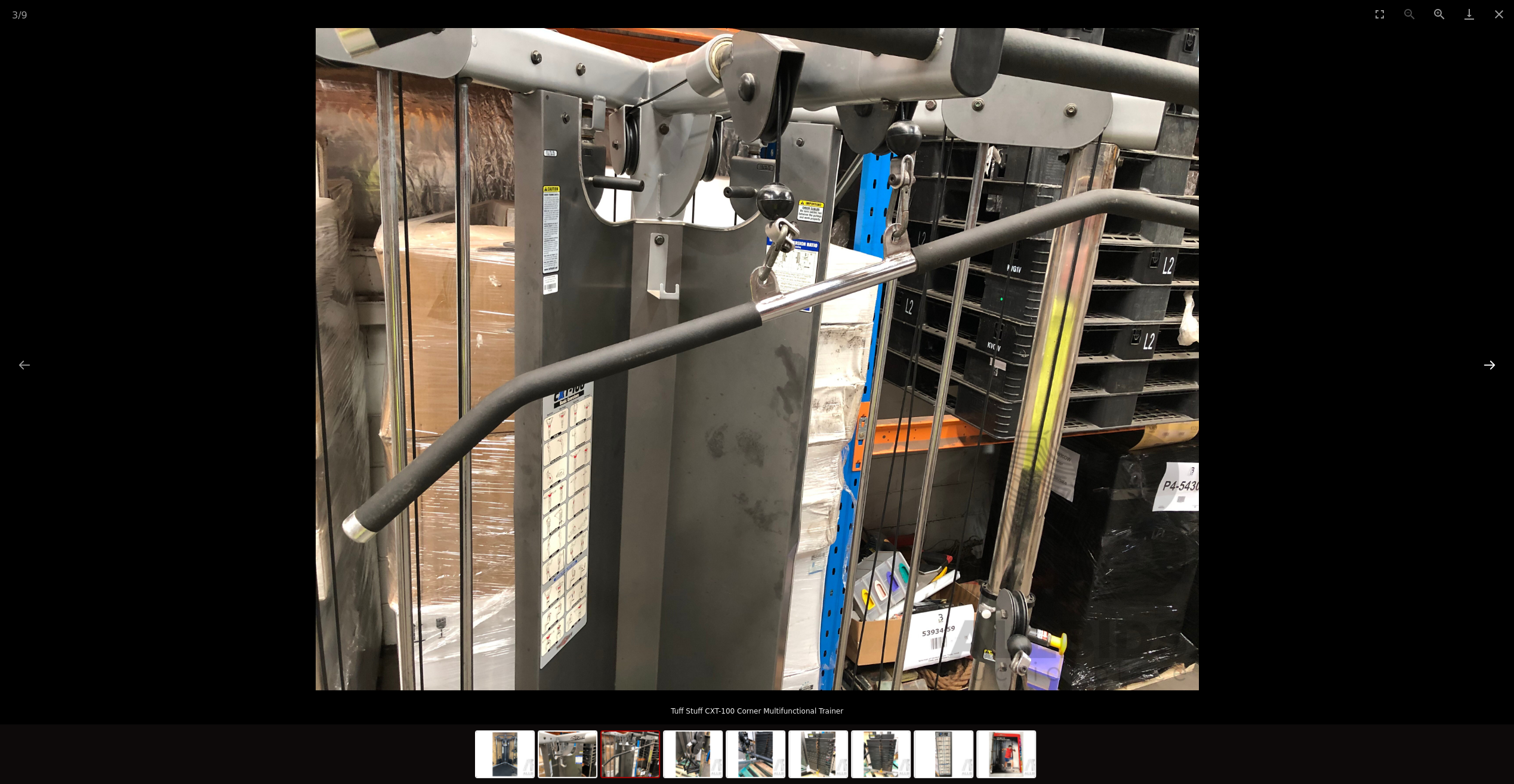
click at [1492, 361] on button "Next slide" at bounding box center [1490, 365] width 25 height 23
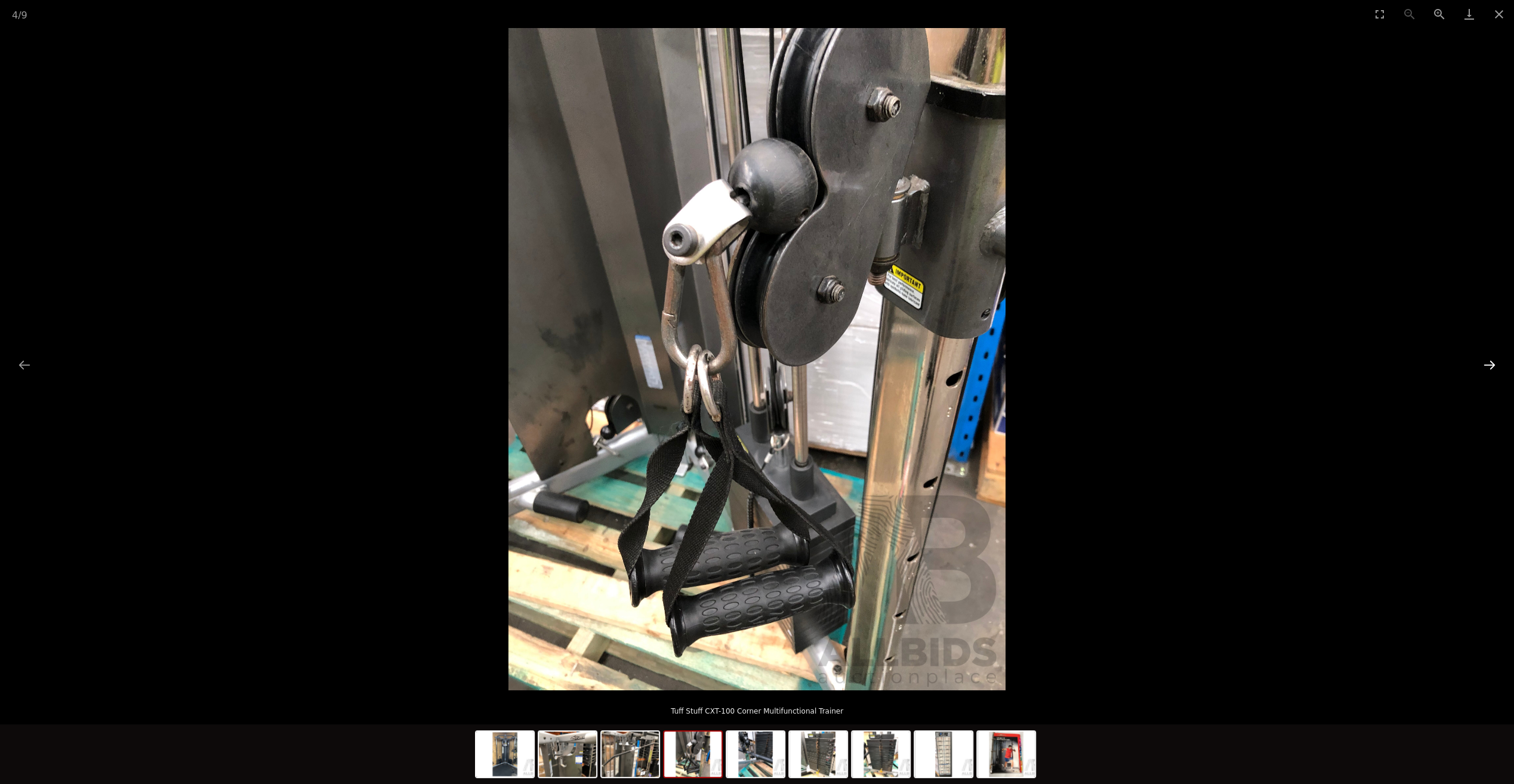
click at [1492, 361] on button "Next slide" at bounding box center [1490, 365] width 25 height 23
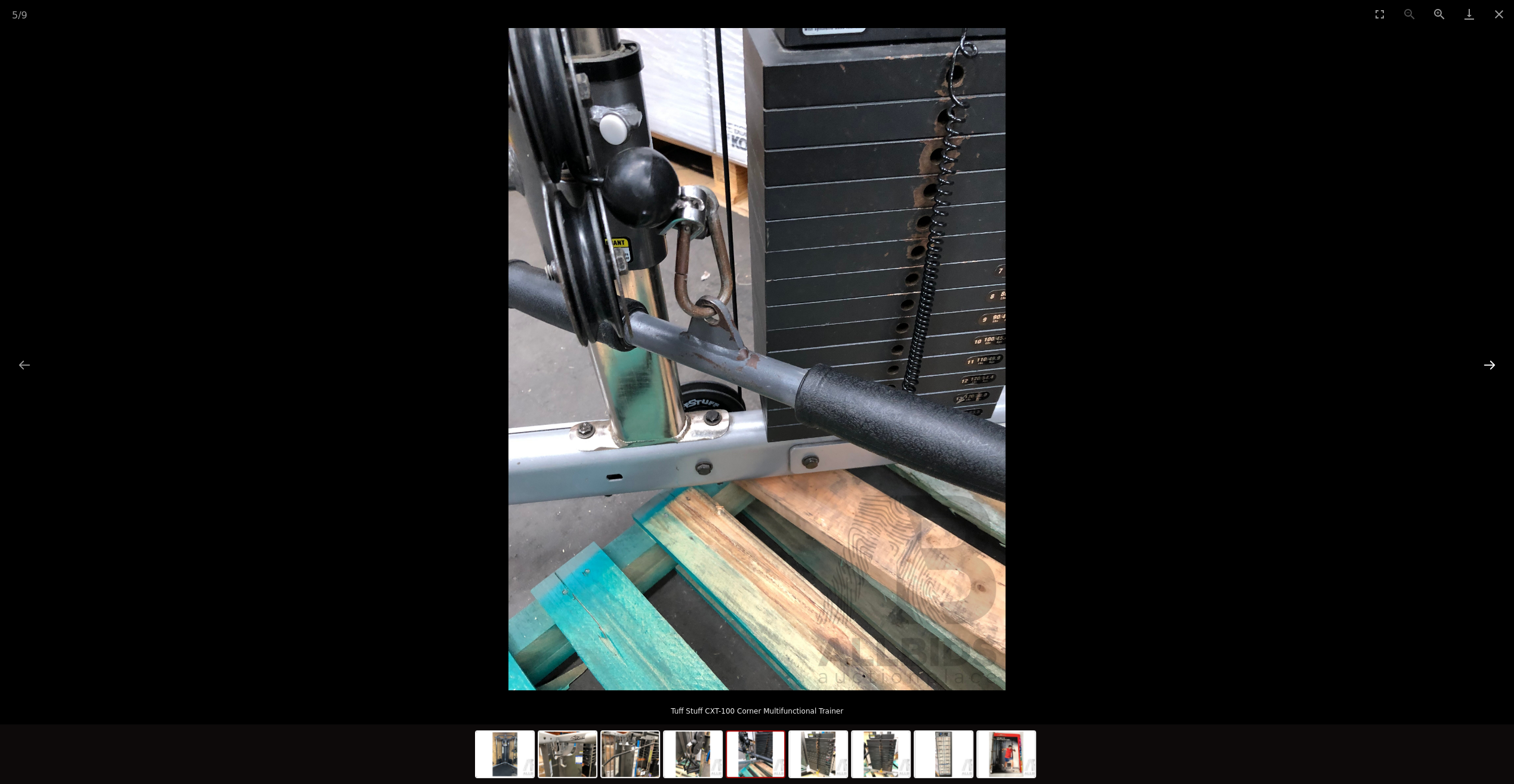
click at [1492, 361] on button "Next slide" at bounding box center [1490, 365] width 25 height 23
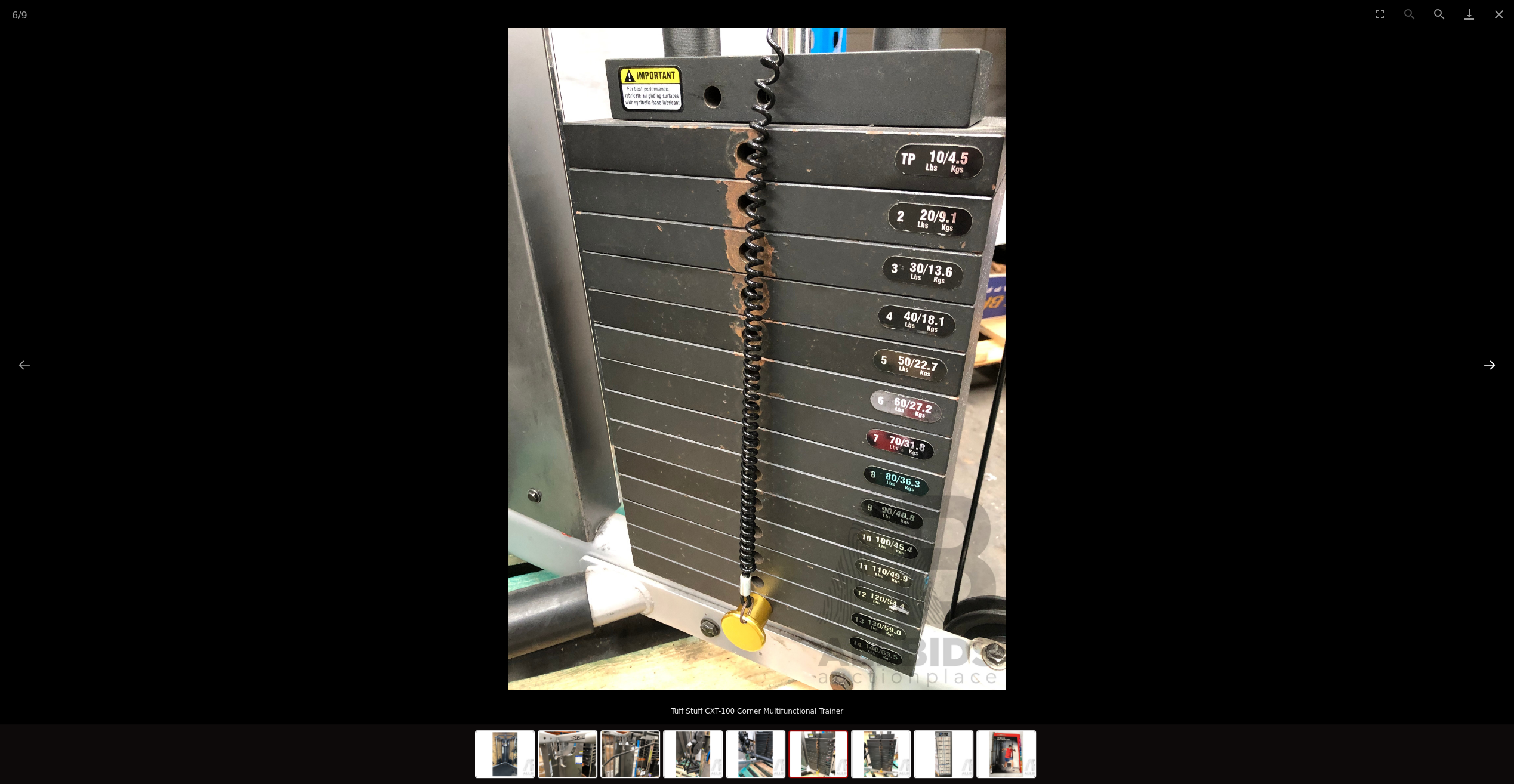
click at [1492, 361] on button "Next slide" at bounding box center [1490, 365] width 25 height 23
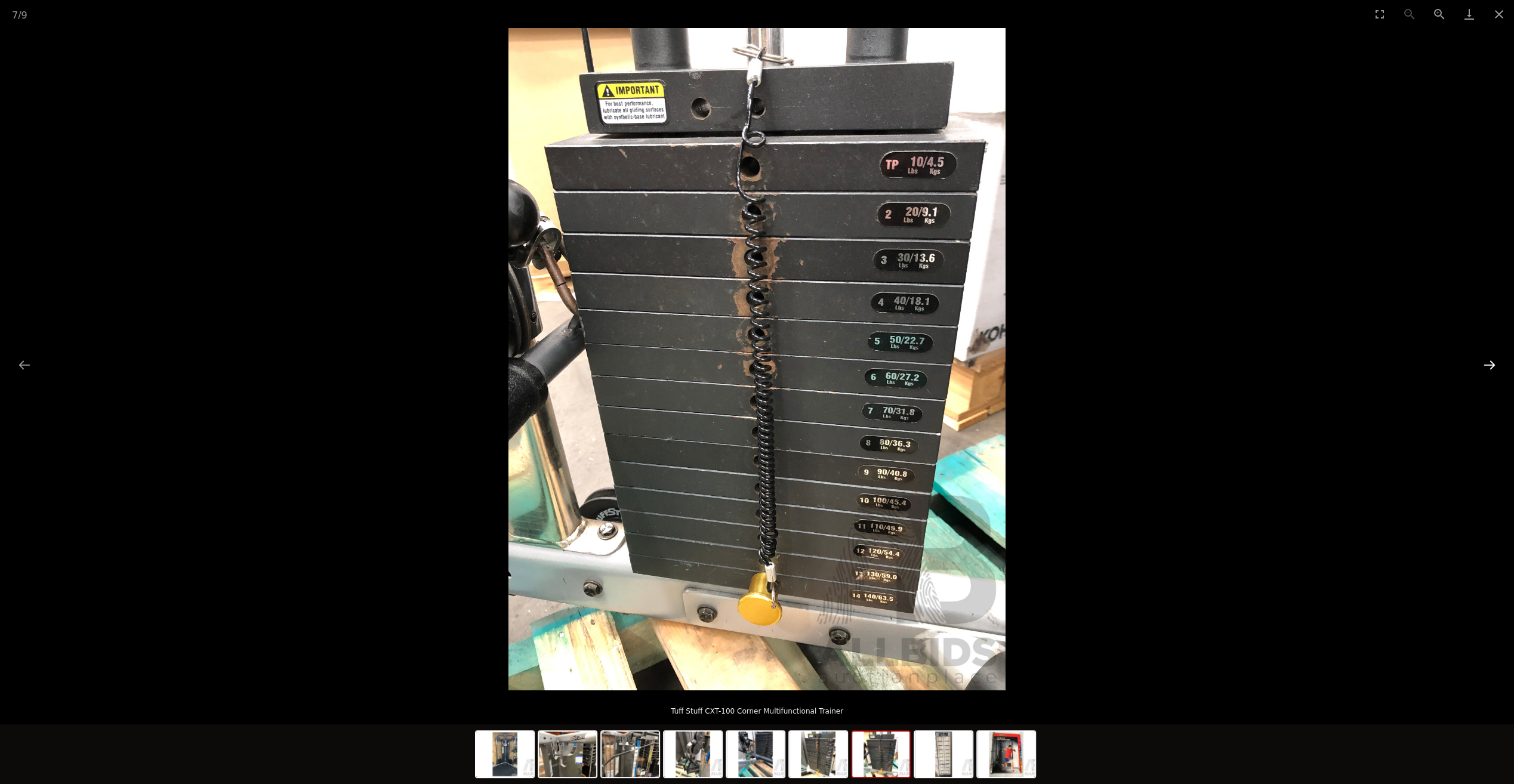
click at [1491, 361] on button "Next slide" at bounding box center [1490, 365] width 25 height 23
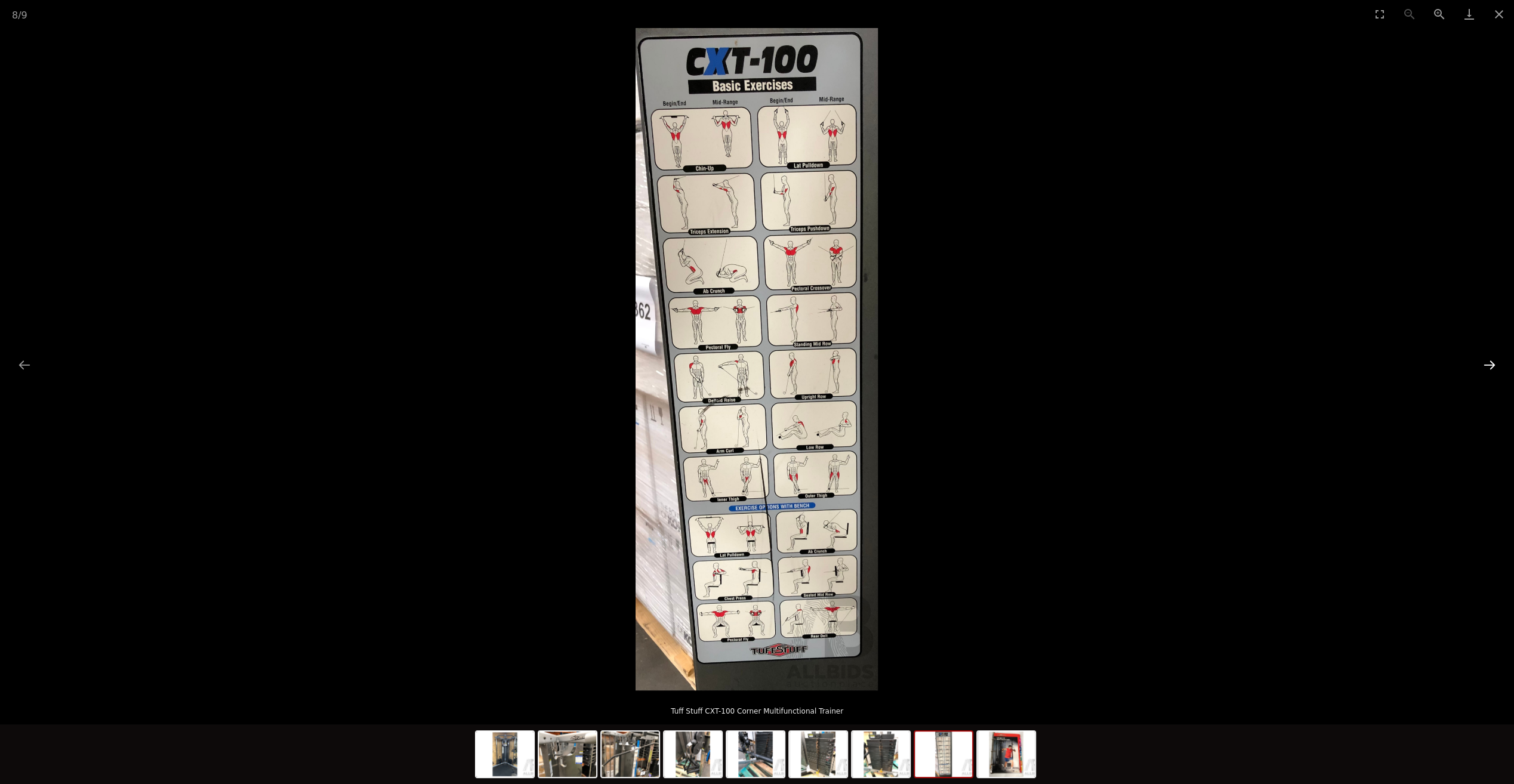
click at [1491, 361] on button "Next slide" at bounding box center [1490, 365] width 25 height 23
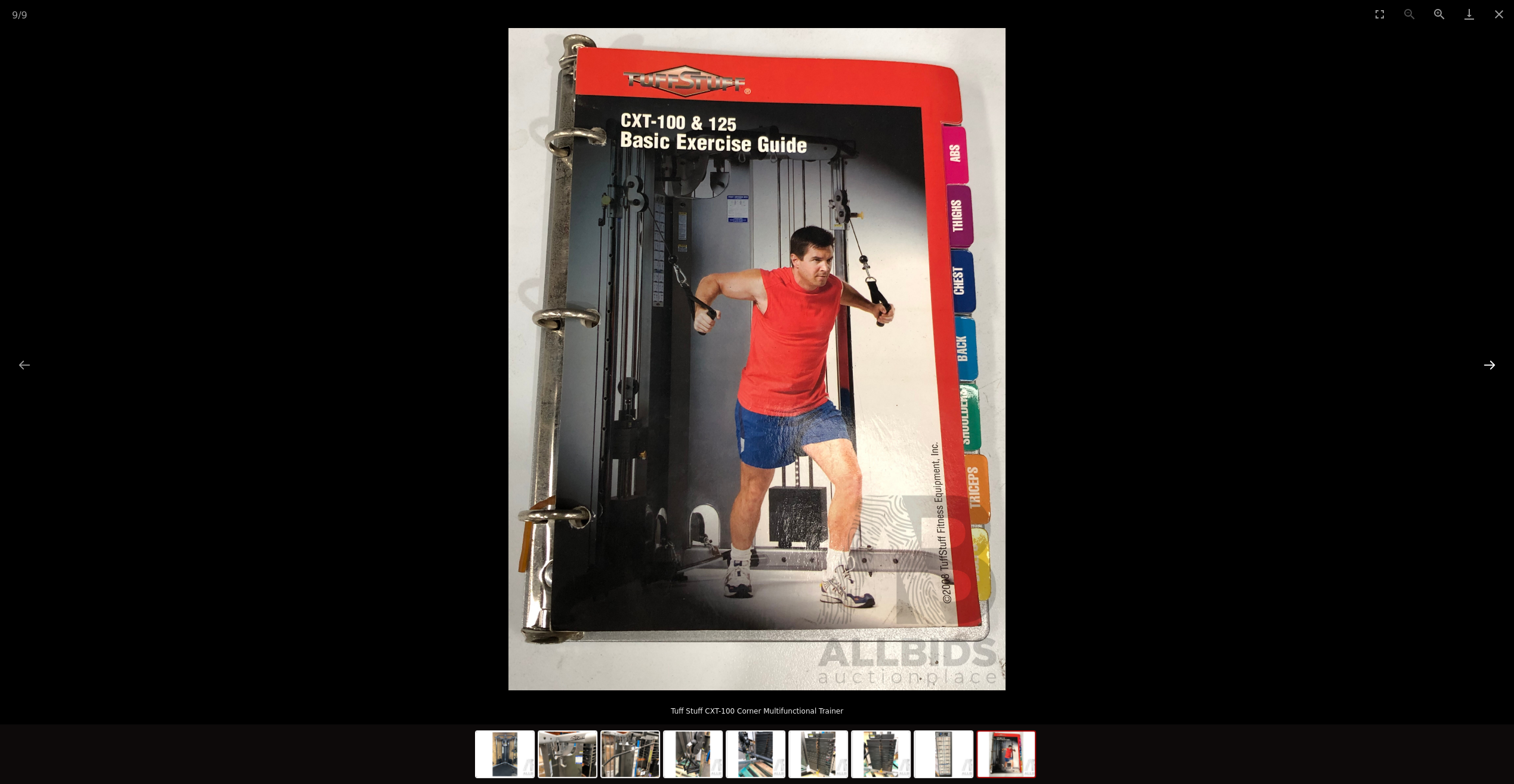
click at [1487, 361] on button "Next slide" at bounding box center [1490, 365] width 25 height 23
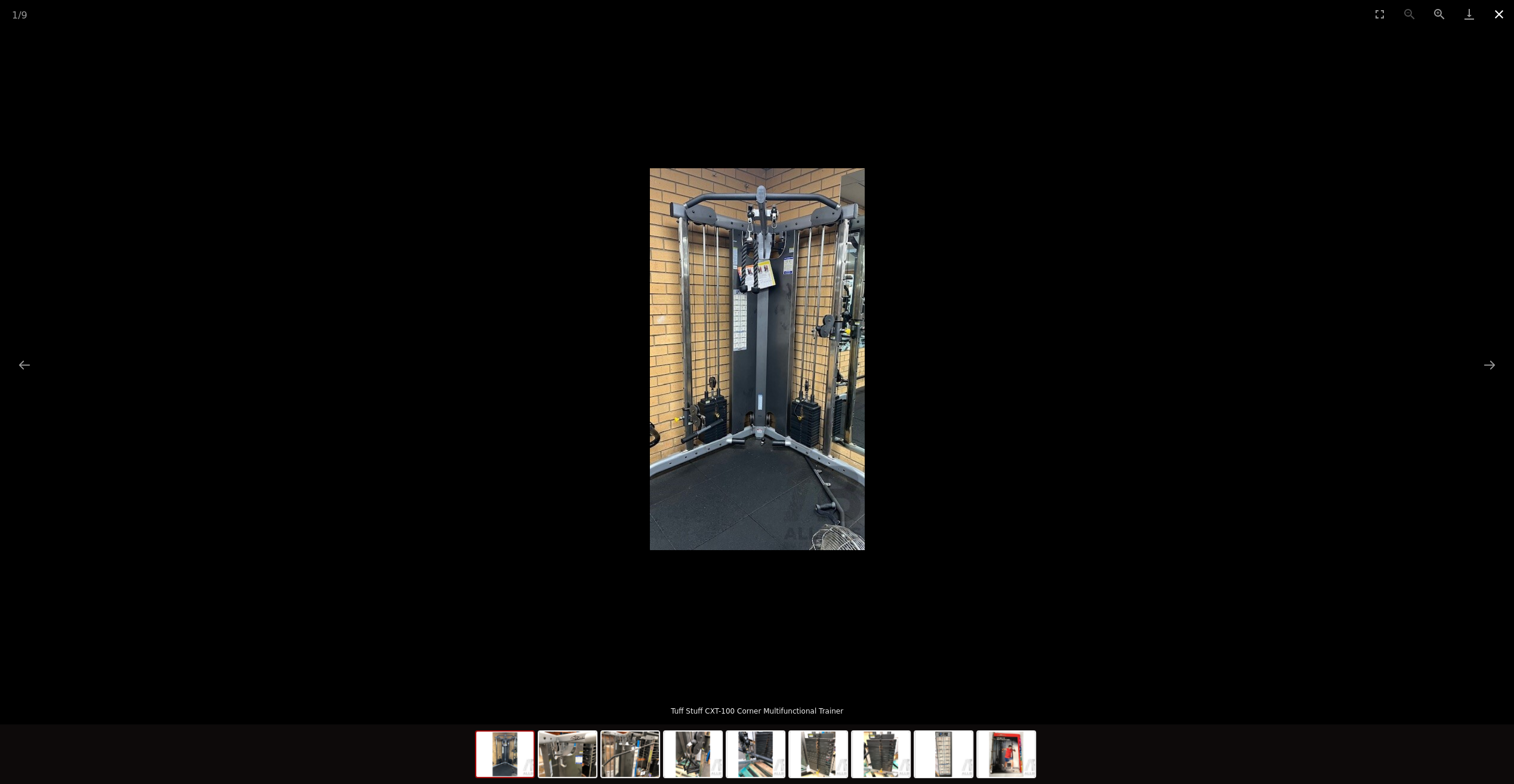
click at [1498, 19] on button "Close gallery" at bounding box center [1499, 14] width 30 height 28
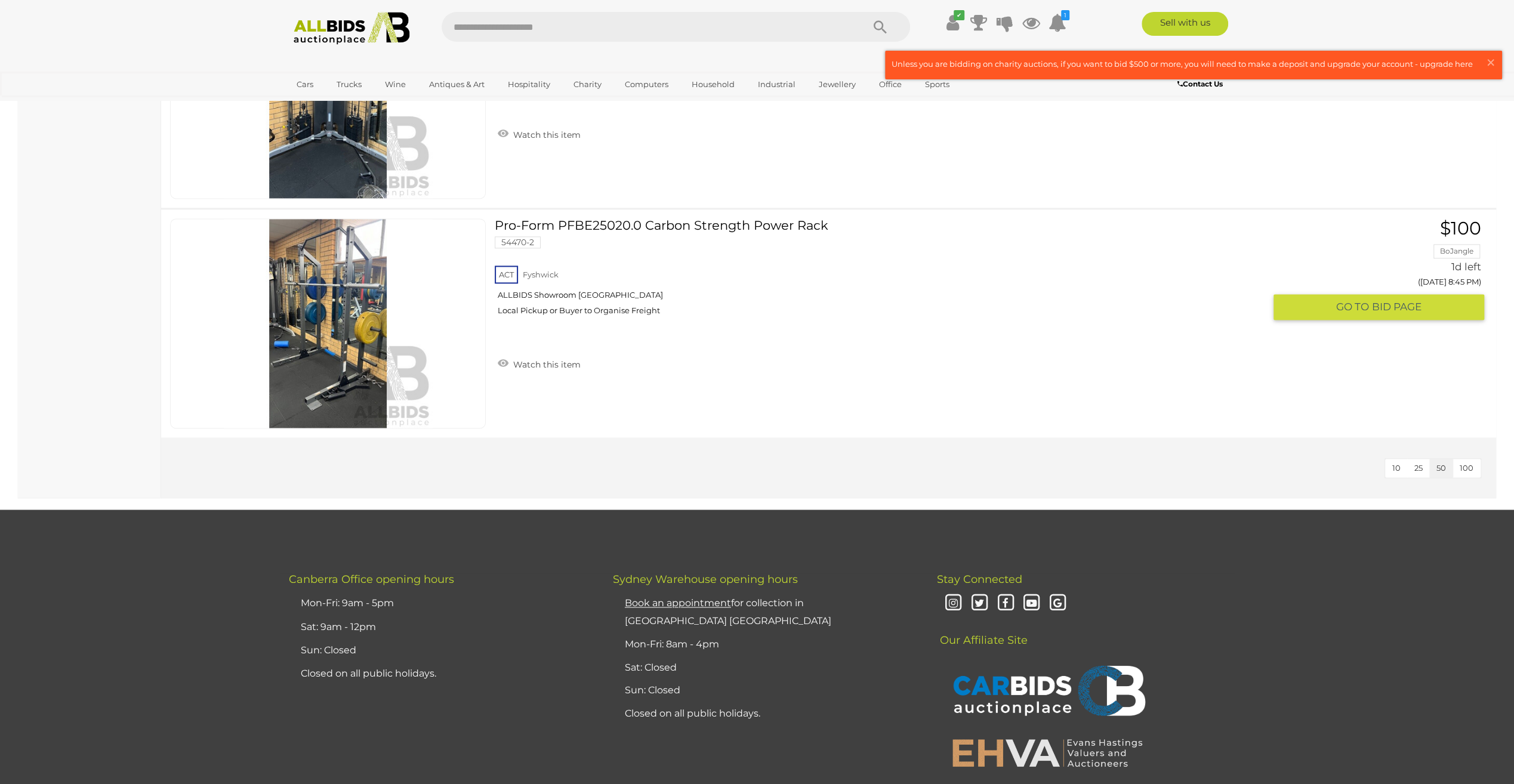
scroll to position [1751, 0]
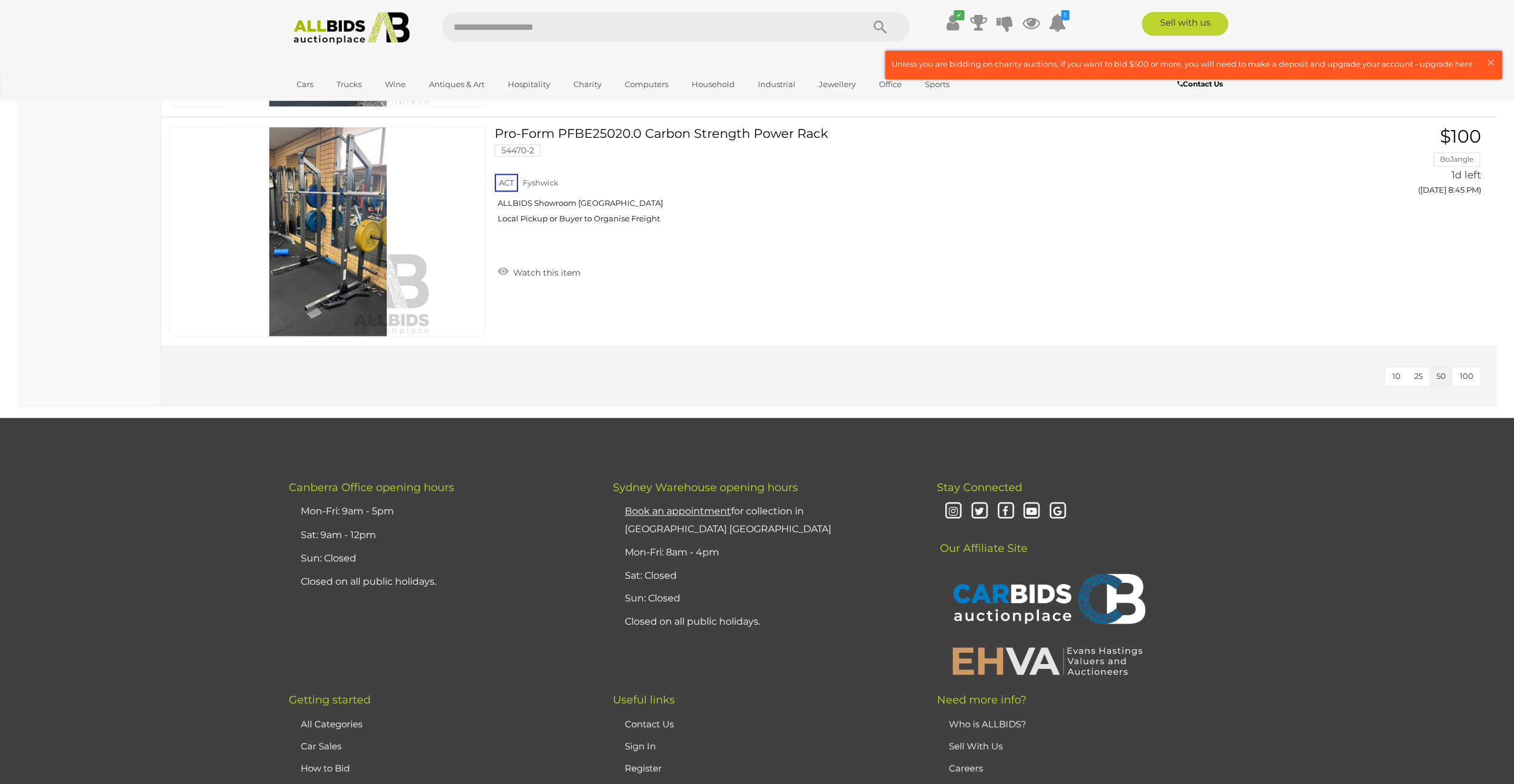
click at [1474, 370] on button "100" at bounding box center [1466, 376] width 28 height 19
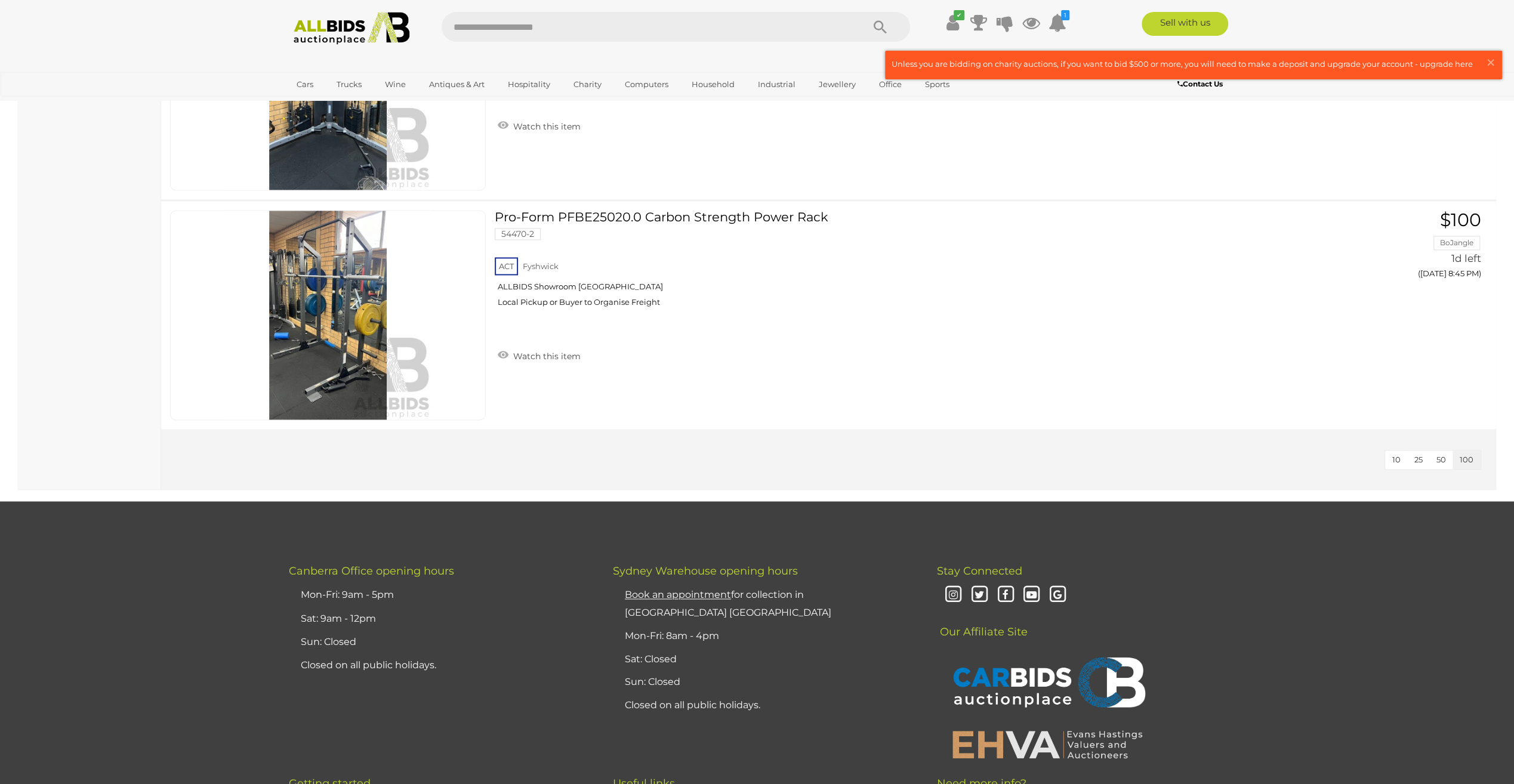
scroll to position [1671, 0]
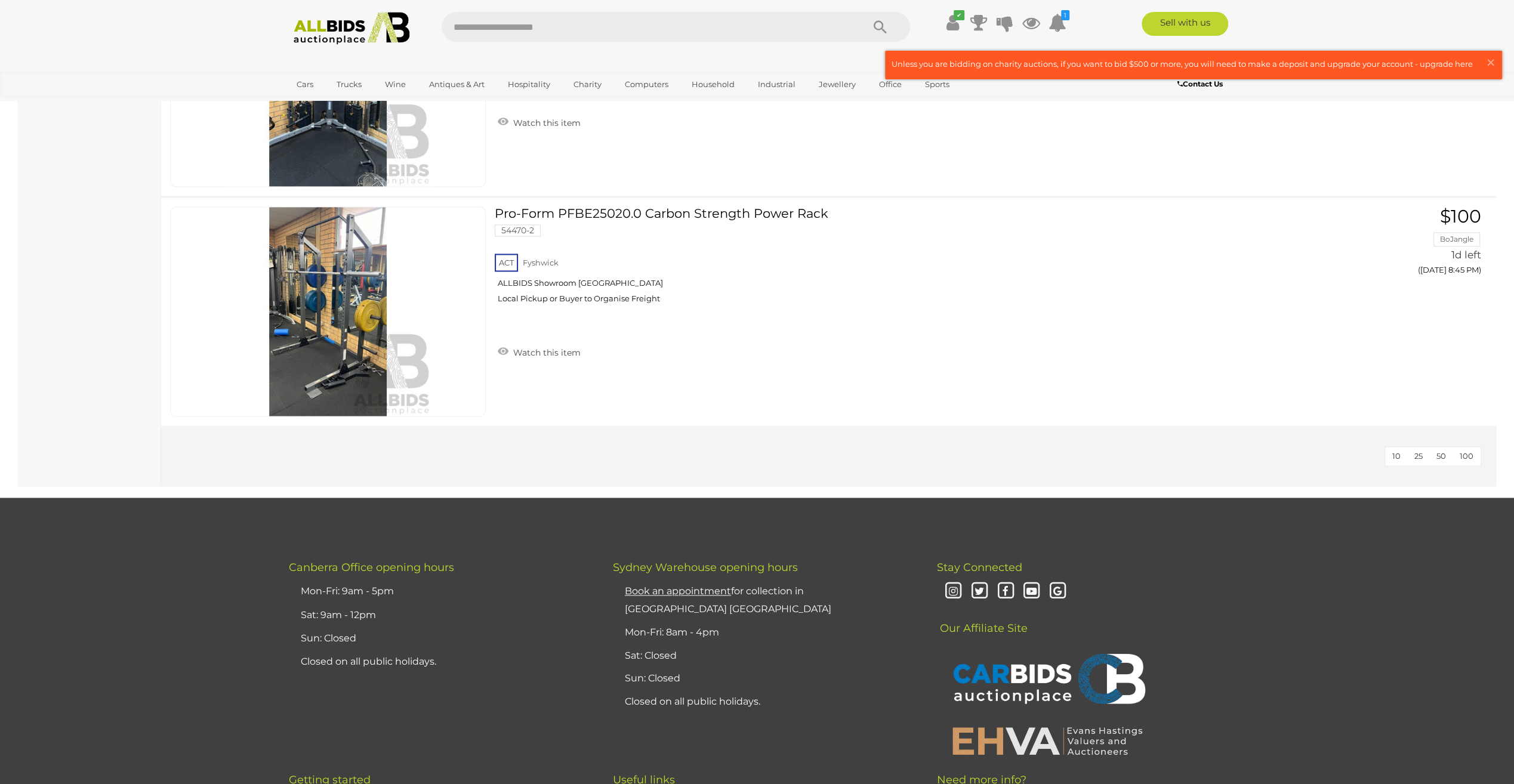
click at [1467, 451] on span "100" at bounding box center [1466, 456] width 14 height 10
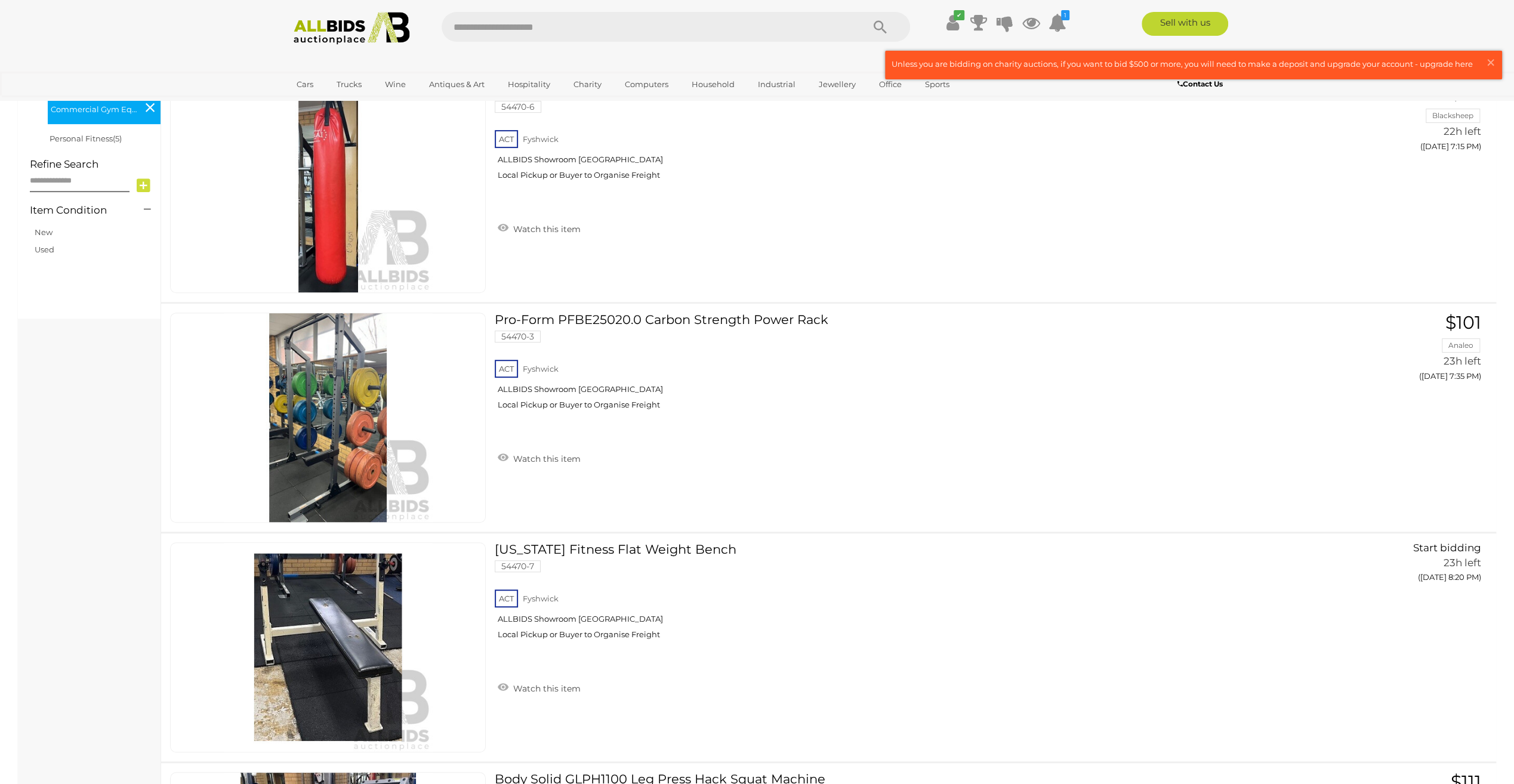
scroll to position [0, 0]
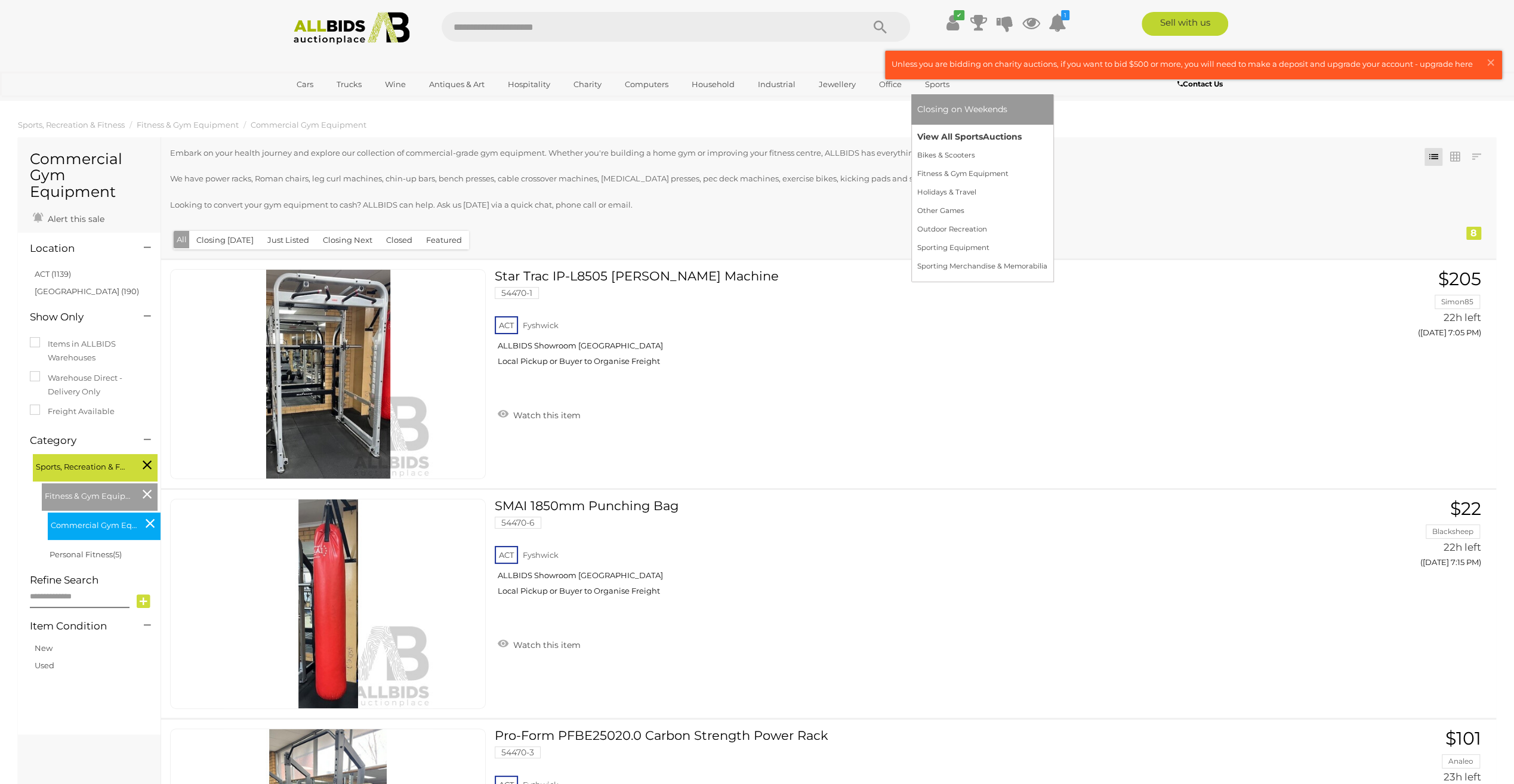
click at [944, 136] on link "View All Sports Auctions" at bounding box center [982, 137] width 130 height 19
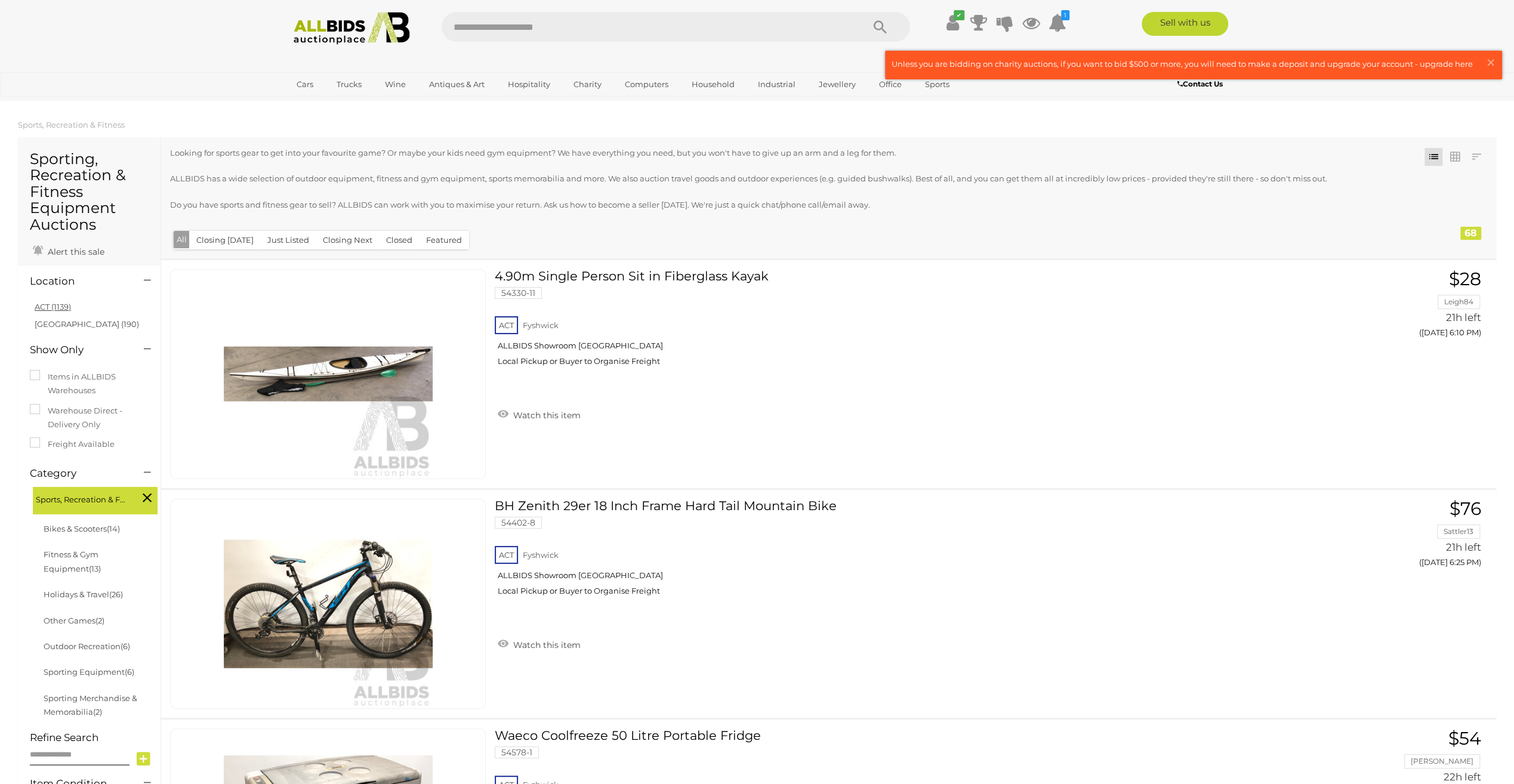
click at [40, 308] on link "ACT (1139)" at bounding box center [53, 307] width 36 height 10
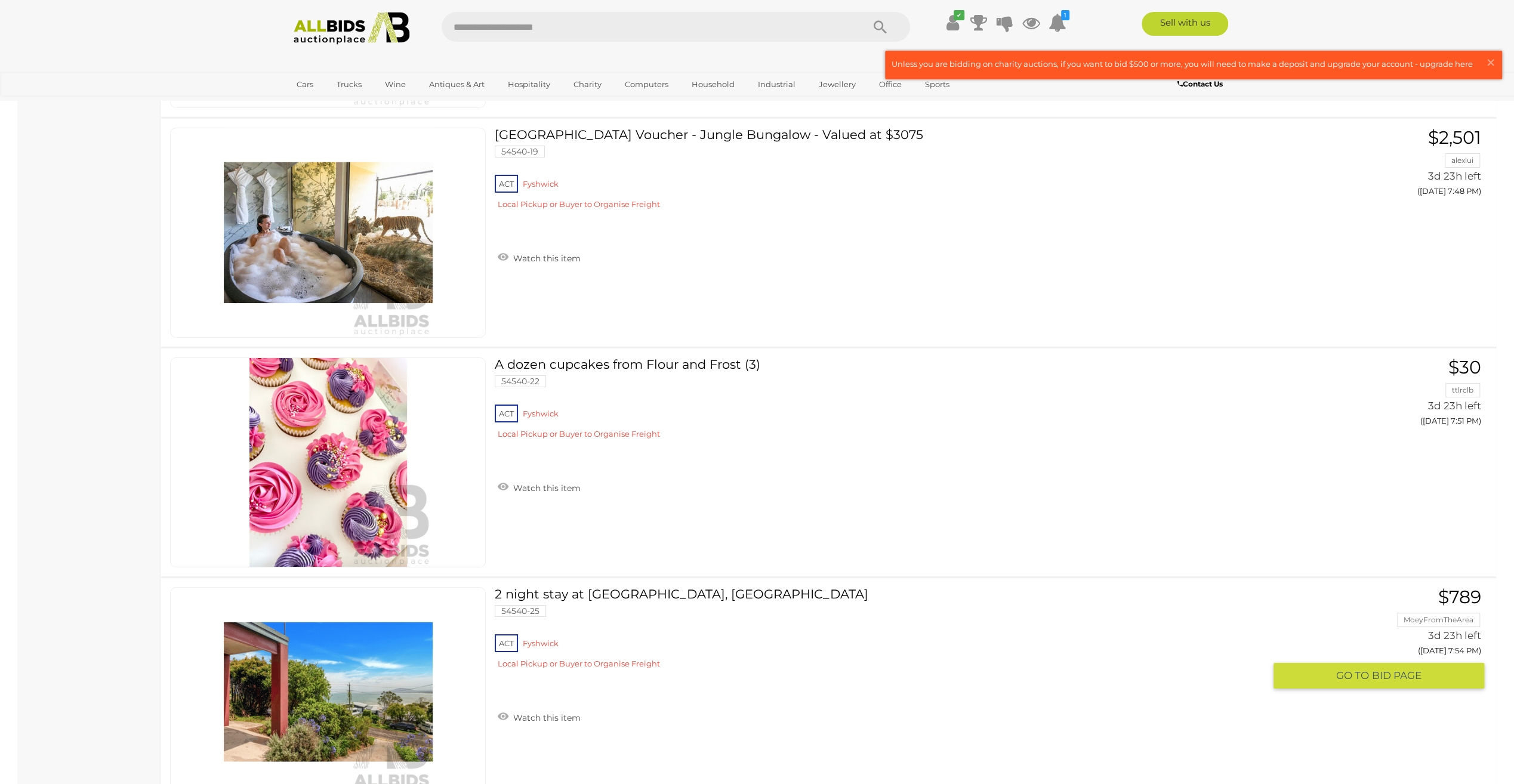
scroll to position [8879, 0]
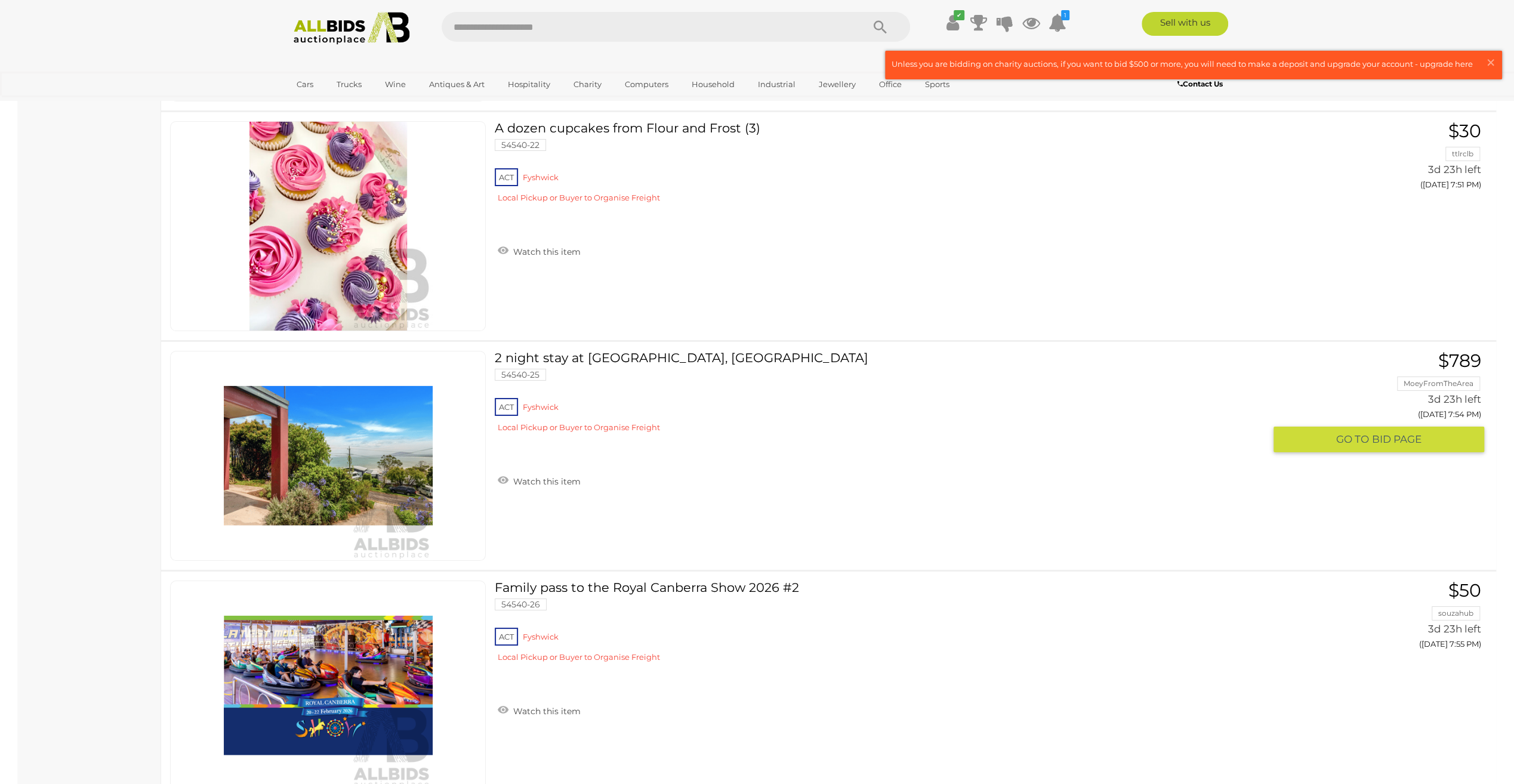
click at [346, 420] on link at bounding box center [327, 456] width 316 height 210
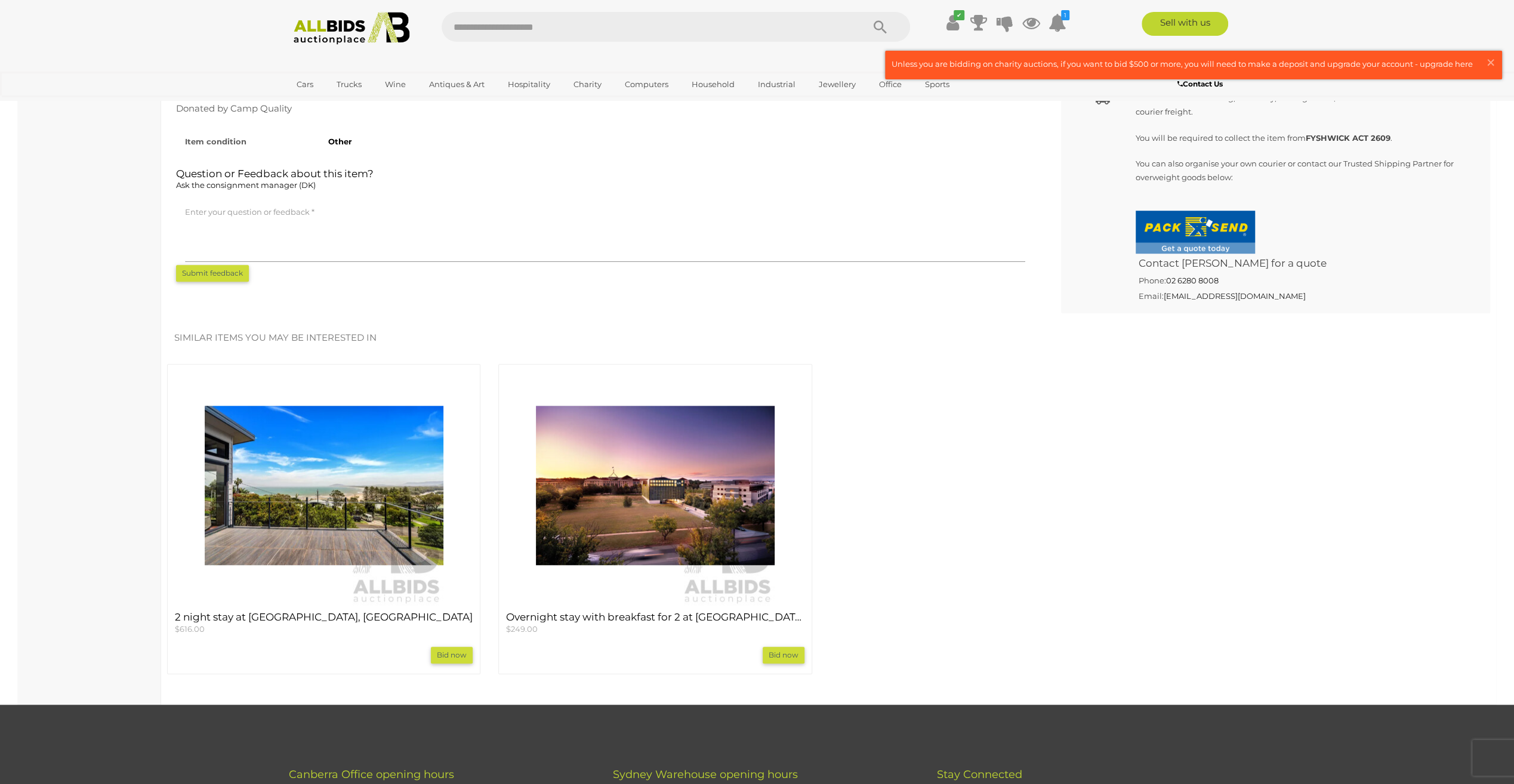
scroll to position [776, 0]
click at [227, 609] on div "2 night stay at [GEOGRAPHIC_DATA], Gerroa $616.00 Bid now" at bounding box center [324, 638] width 309 height 67
click at [227, 616] on h4 "2 night stay at [GEOGRAPHIC_DATA], [GEOGRAPHIC_DATA]" at bounding box center [323, 617] width 297 height 11
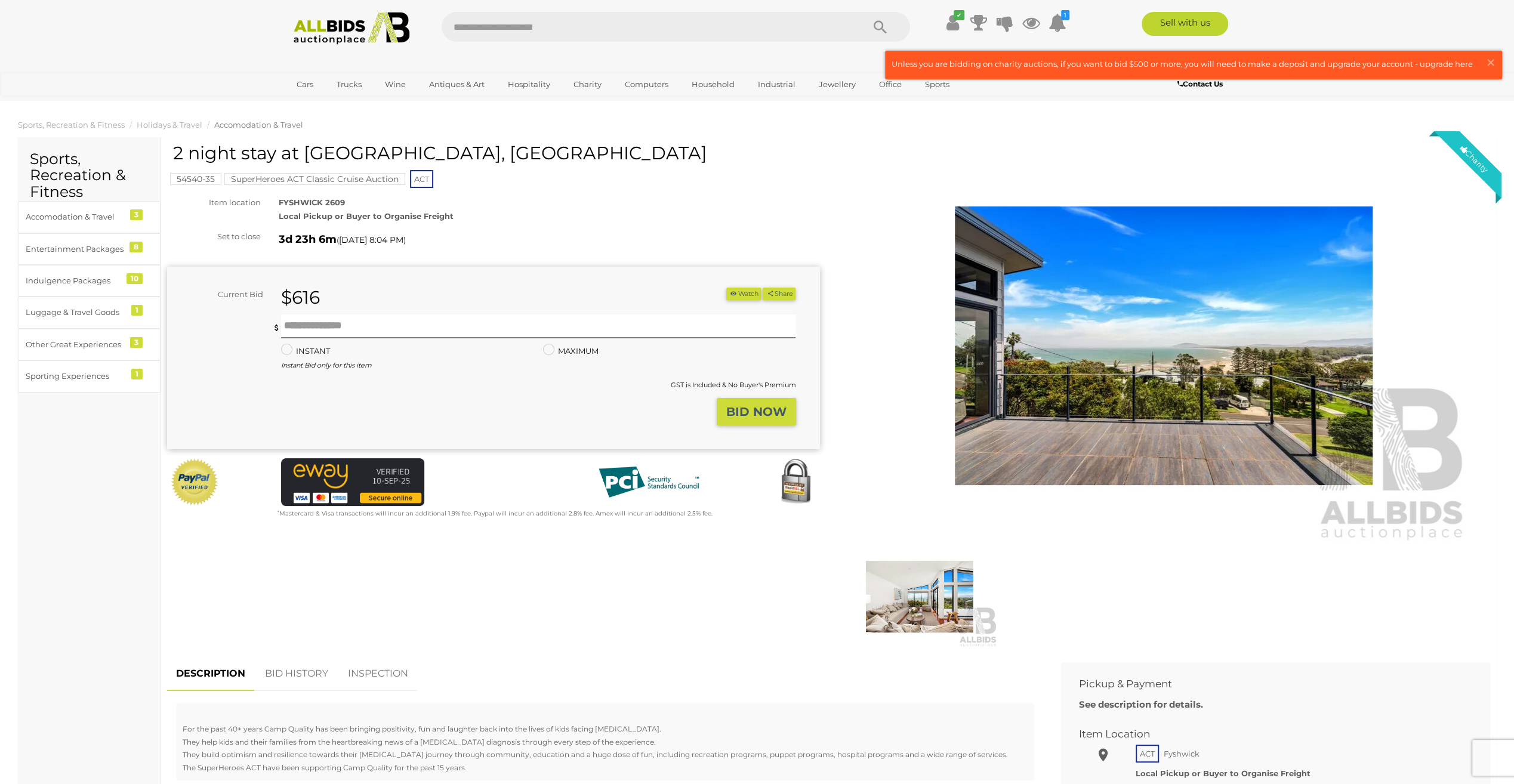
click at [946, 602] on img at bounding box center [919, 597] width 157 height 102
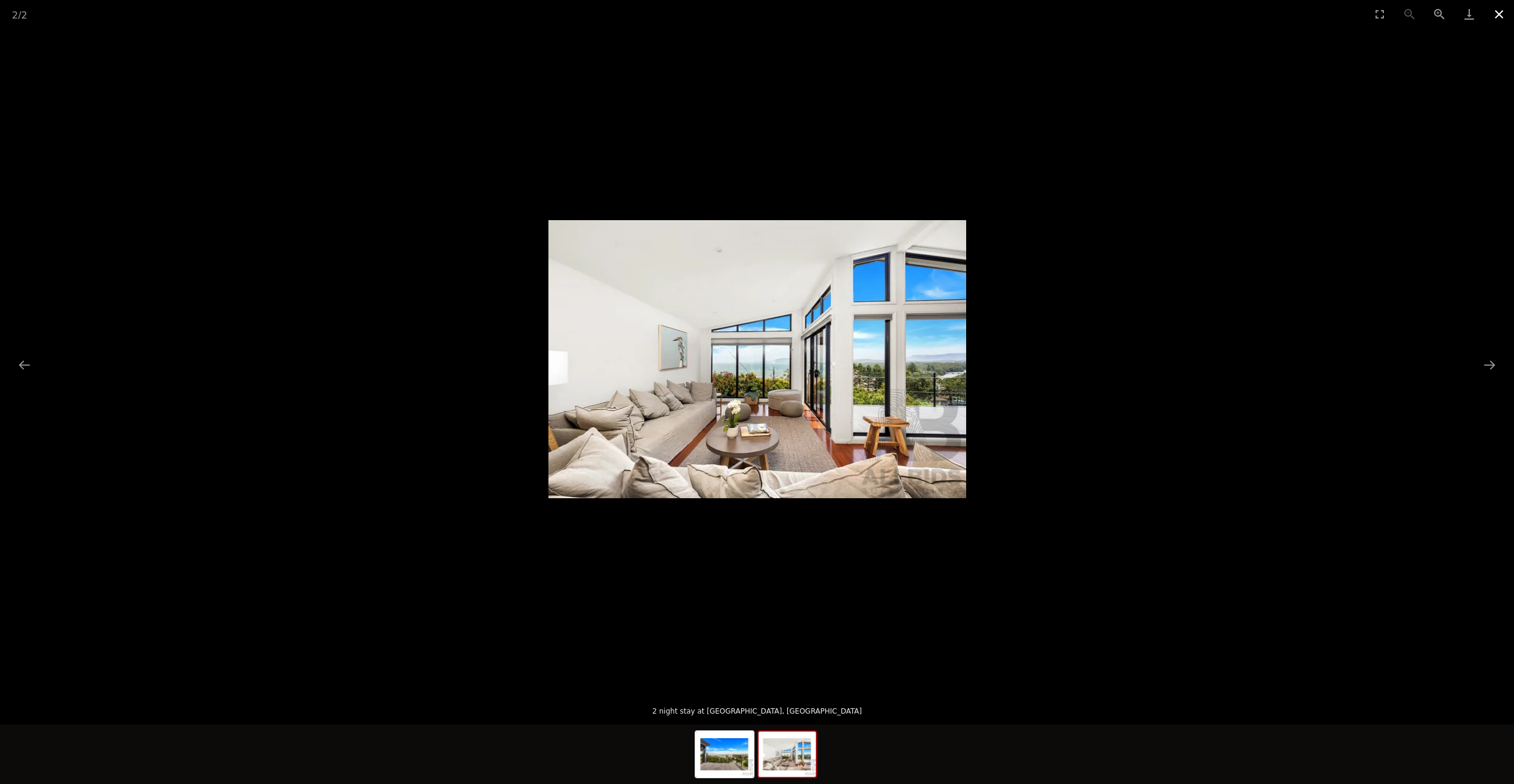
click at [1495, 13] on button "Close gallery" at bounding box center [1499, 14] width 30 height 28
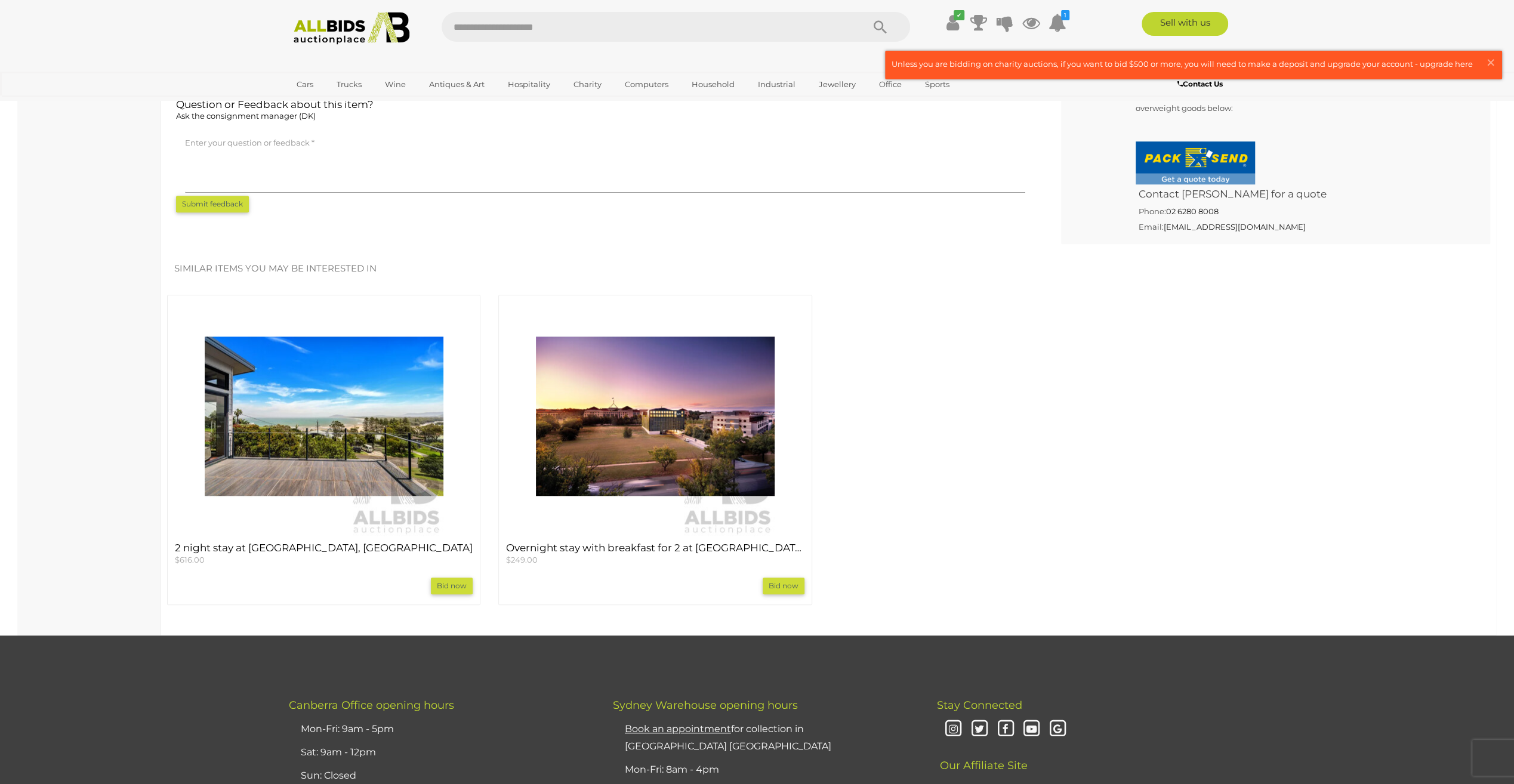
scroll to position [1014, 0]
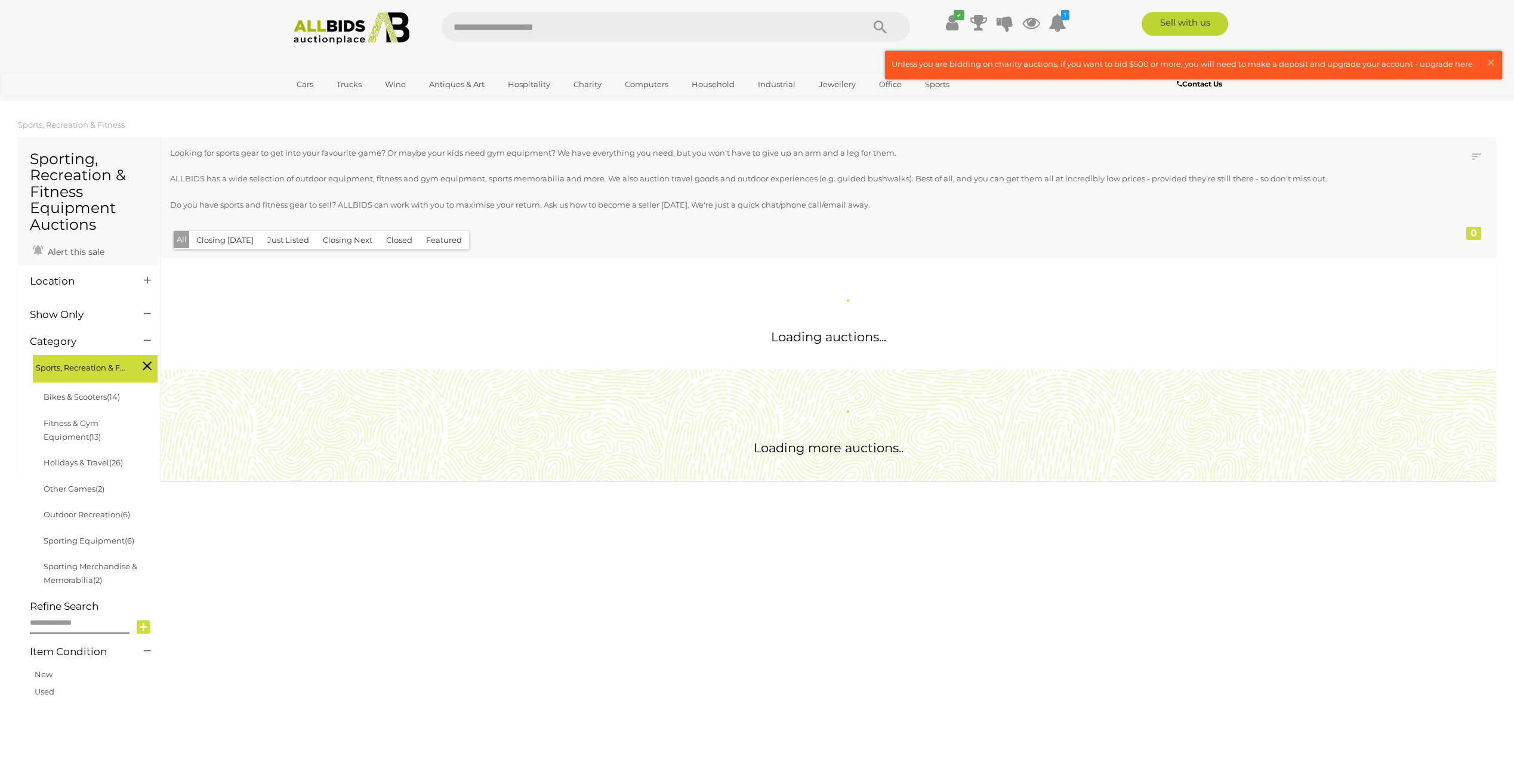
scroll to position [650, 0]
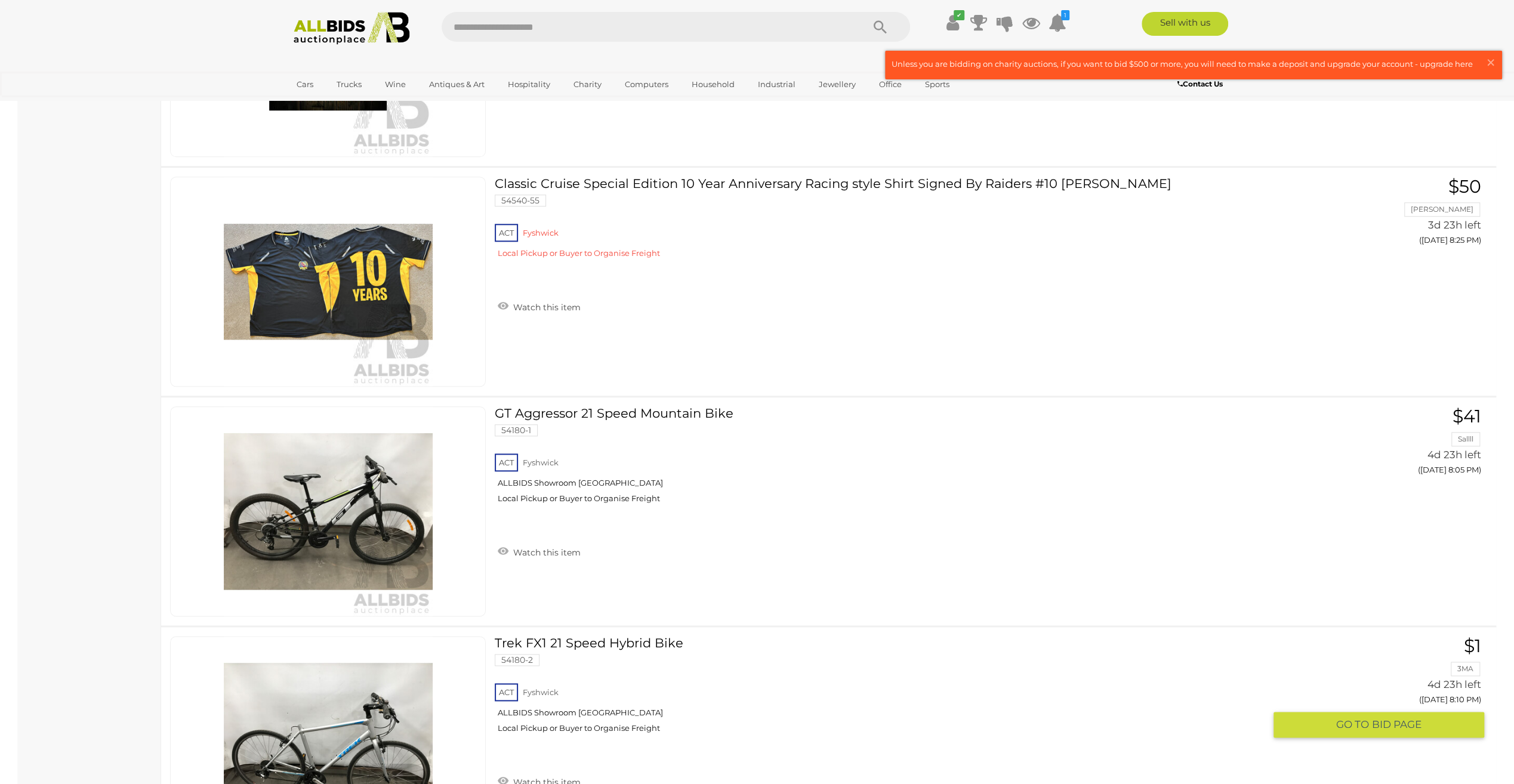
scroll to position [14860, 0]
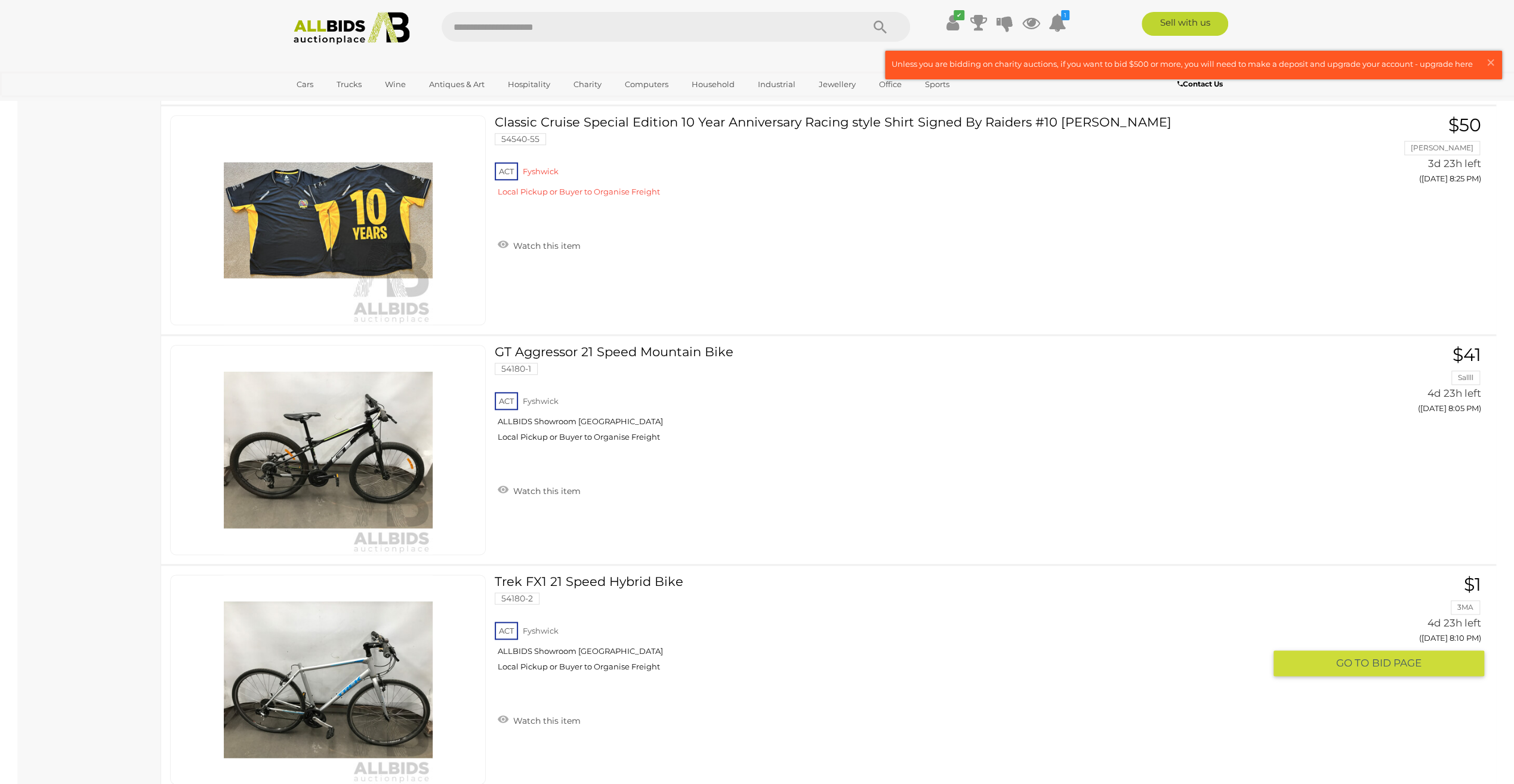
click at [976, 694] on div "Trek FX1 21 Speed Hybrid Bike 54180-2 ACT" at bounding box center [884, 655] width 779 height 160
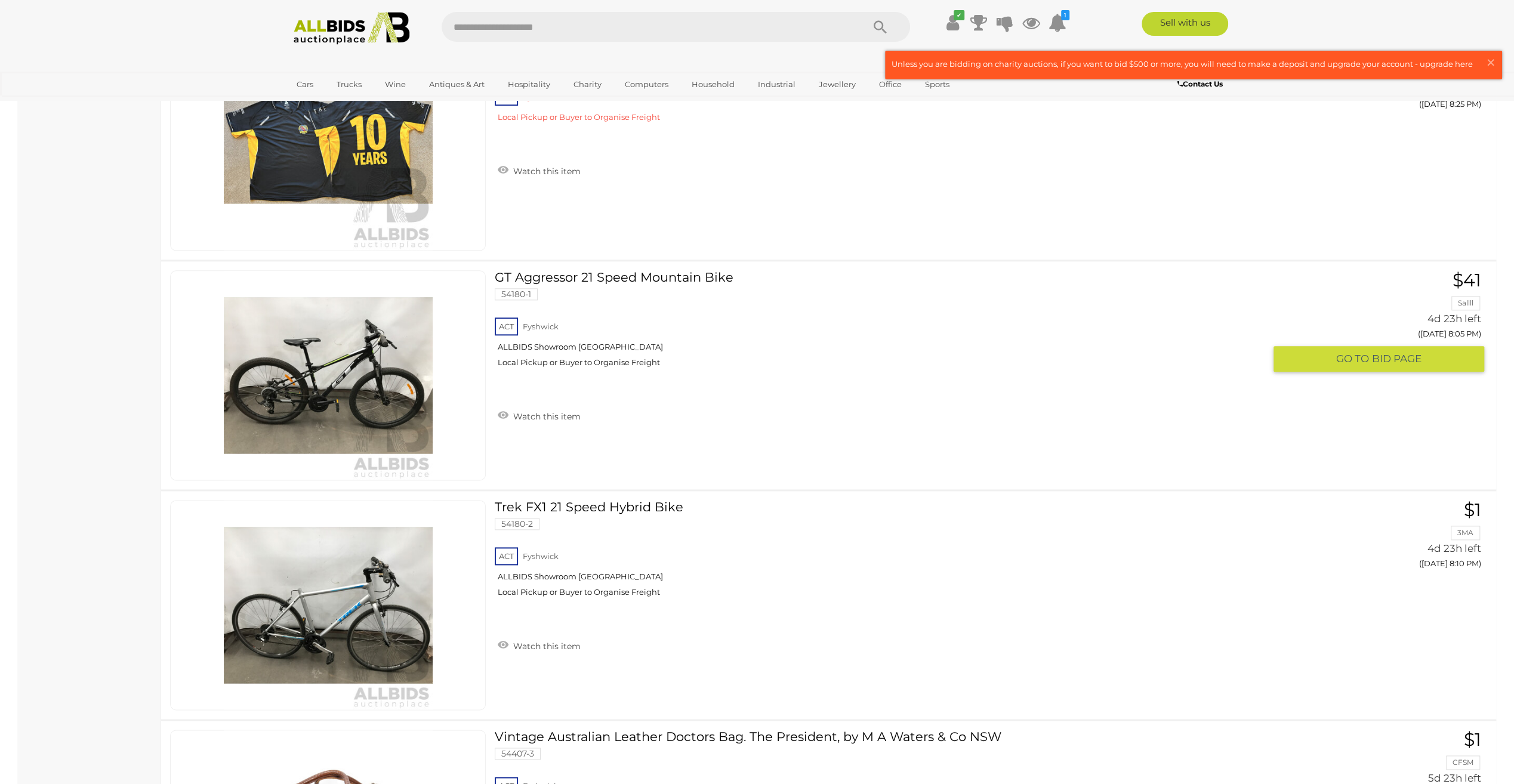
scroll to position [15039, 0]
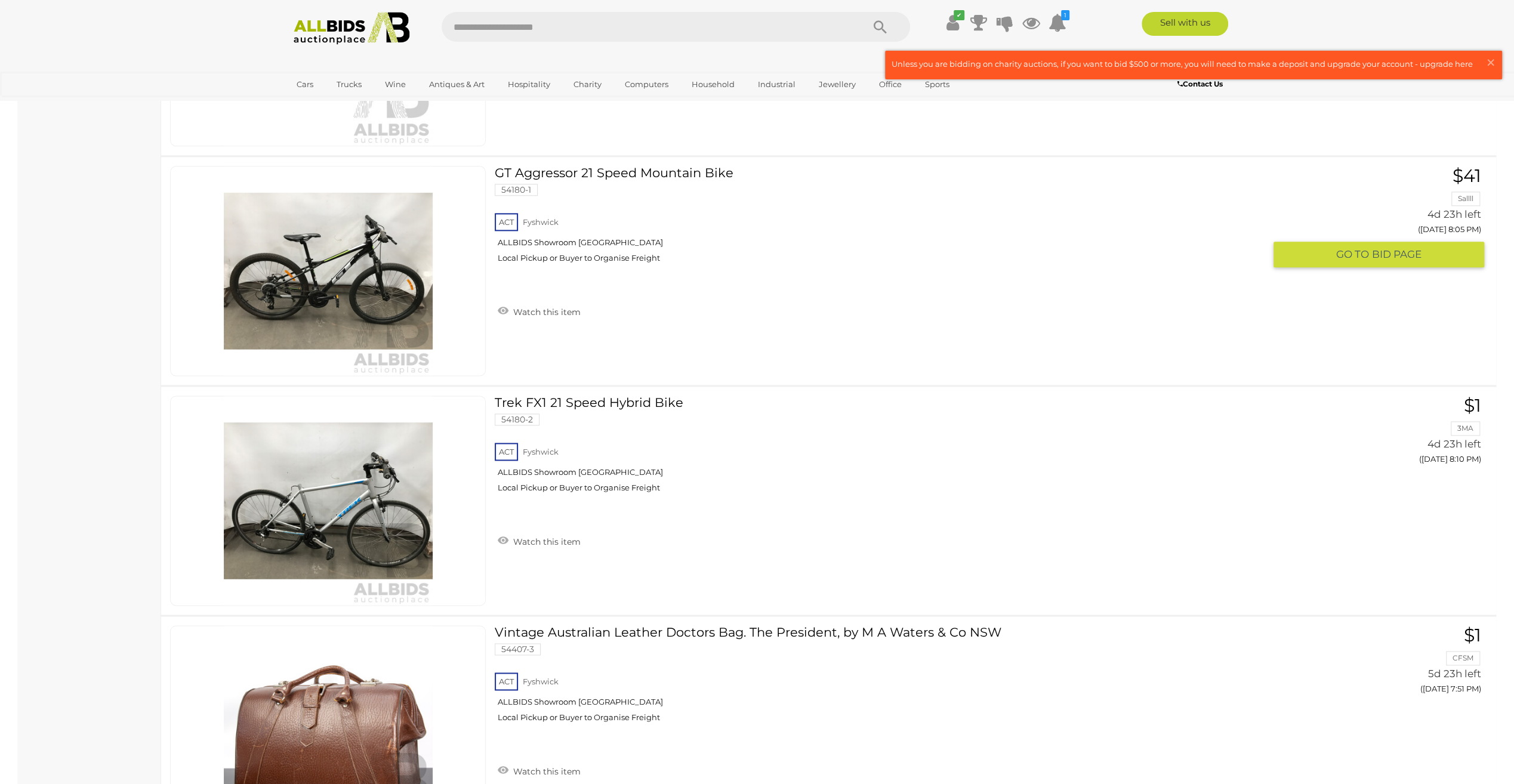
drag, startPoint x: 344, startPoint y: 234, endPoint x: 250, endPoint y: 213, distance: 96.3
click at [250, 213] on link at bounding box center [327, 271] width 316 height 210
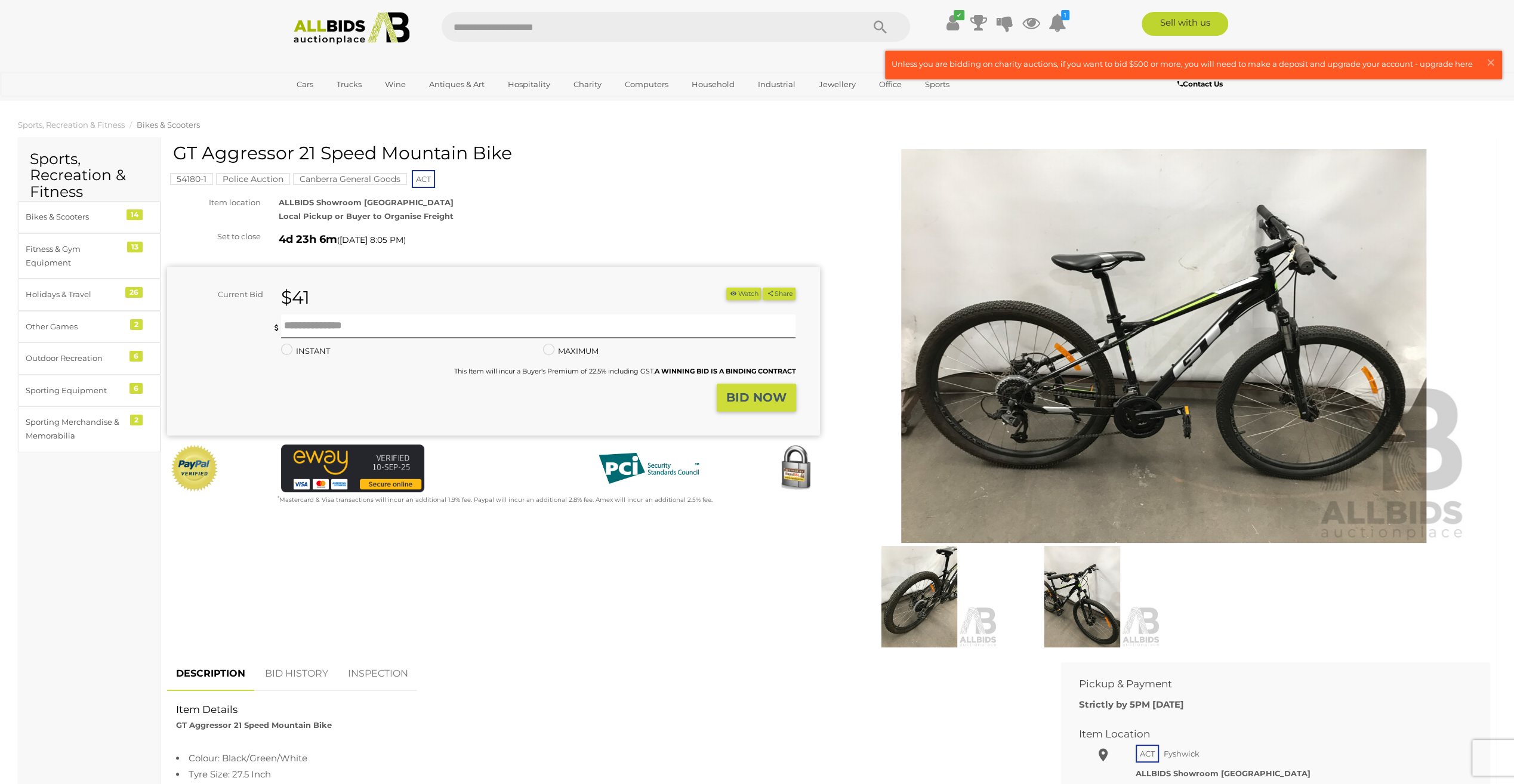
click at [1139, 474] on img at bounding box center [1164, 346] width 611 height 394
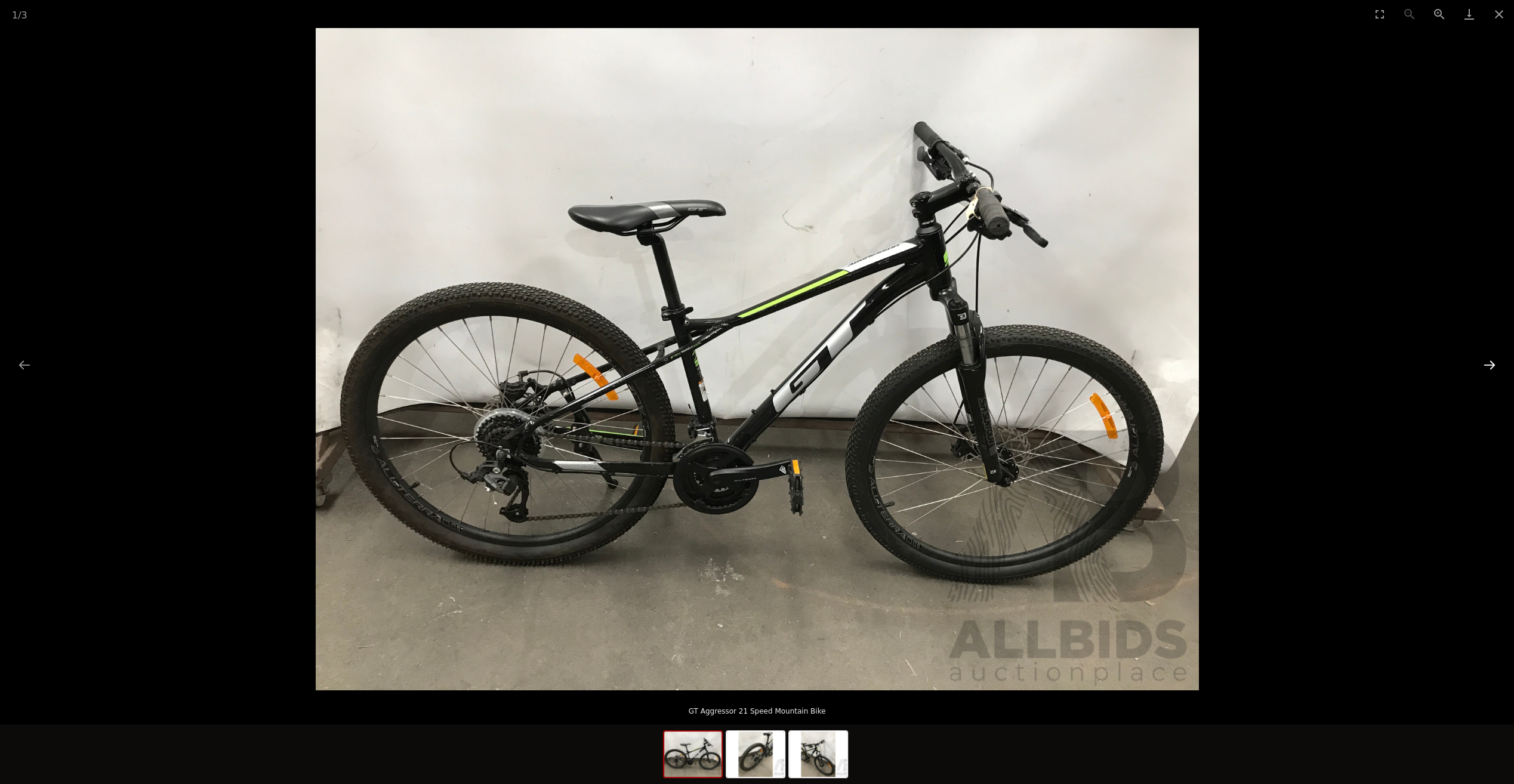
click at [1485, 361] on button "Next slide" at bounding box center [1490, 365] width 25 height 23
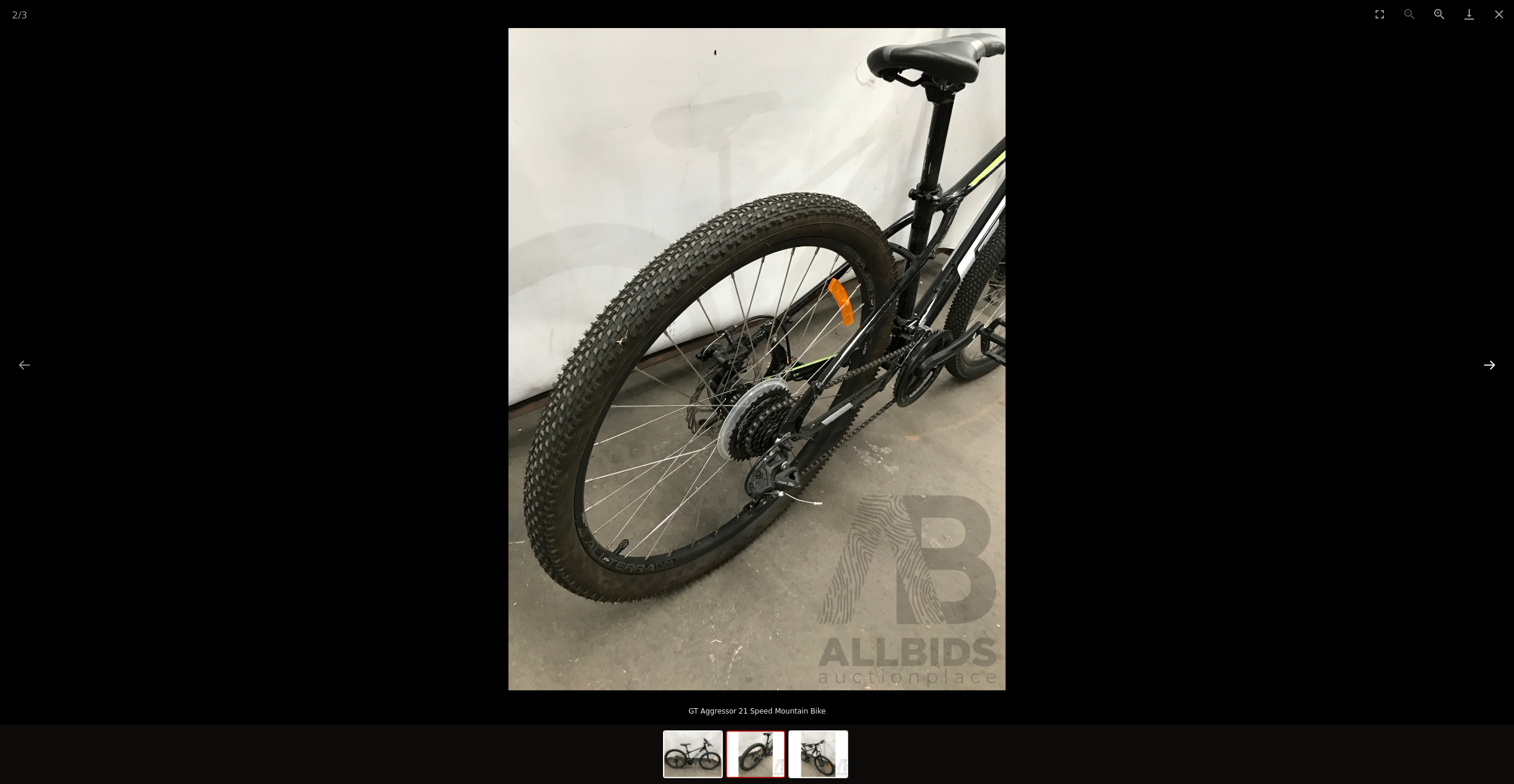
click at [1485, 361] on button "Next slide" at bounding box center [1490, 365] width 25 height 23
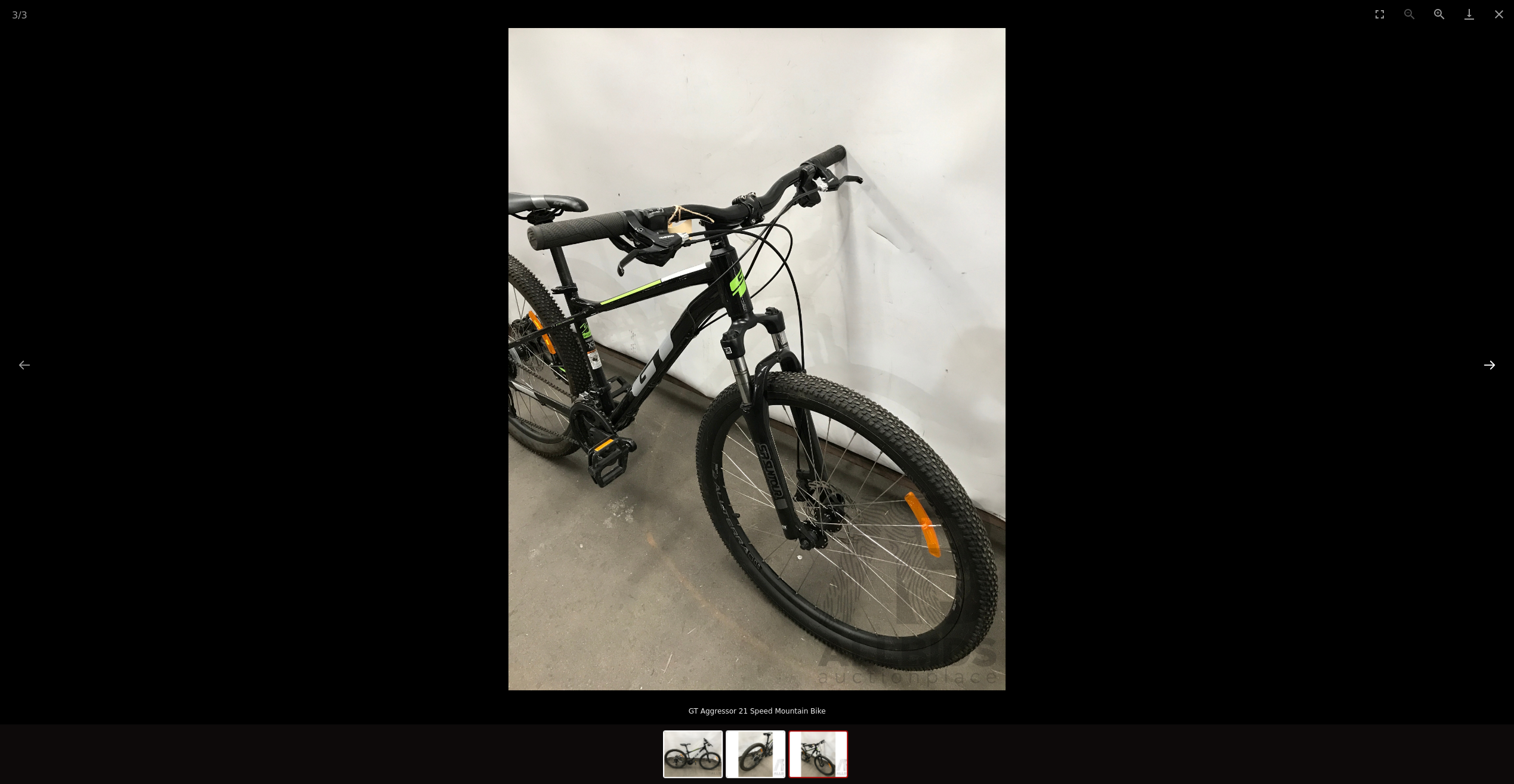
click at [1485, 361] on button "Next slide" at bounding box center [1490, 365] width 25 height 23
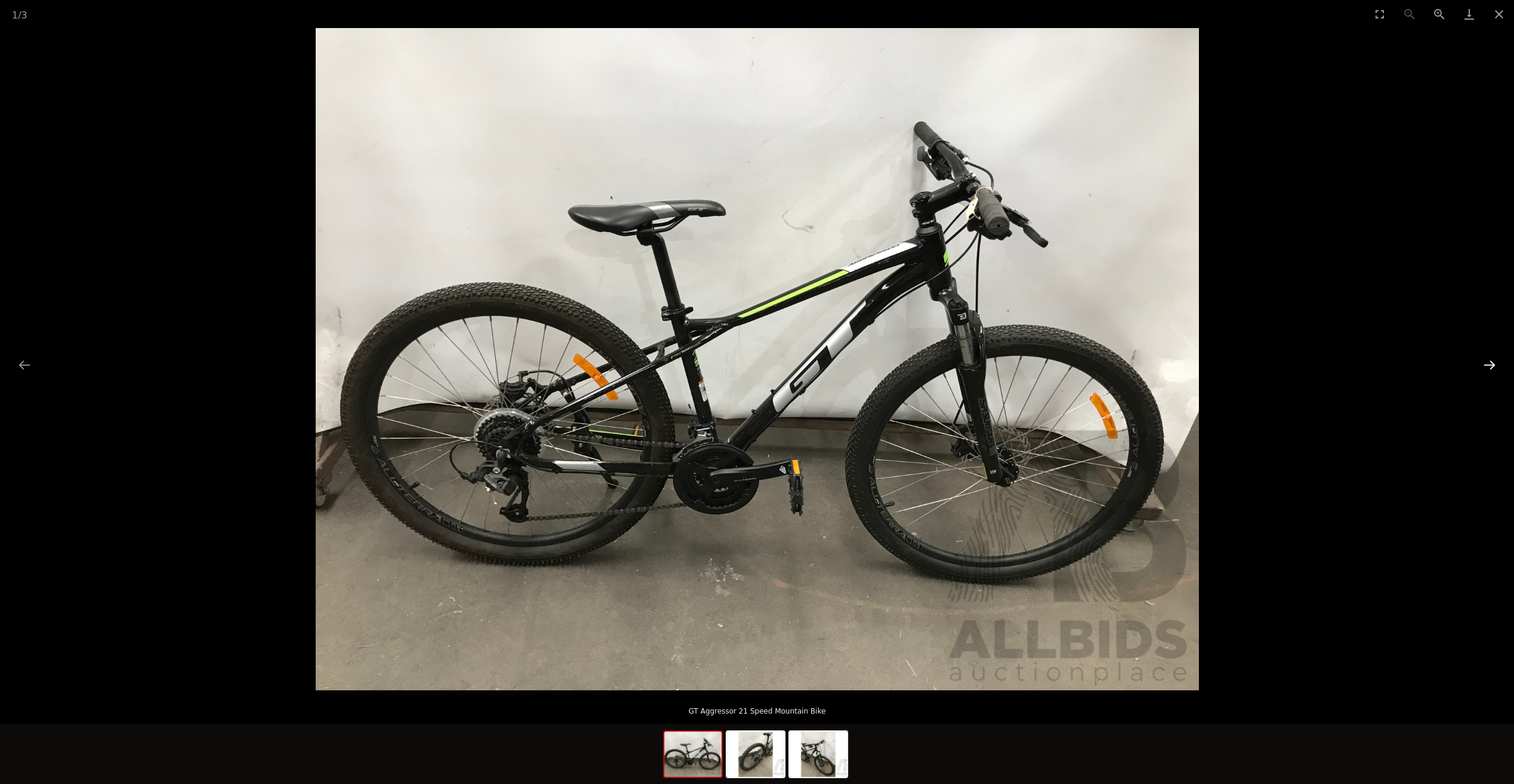
click at [1485, 361] on button "Next slide" at bounding box center [1490, 365] width 25 height 23
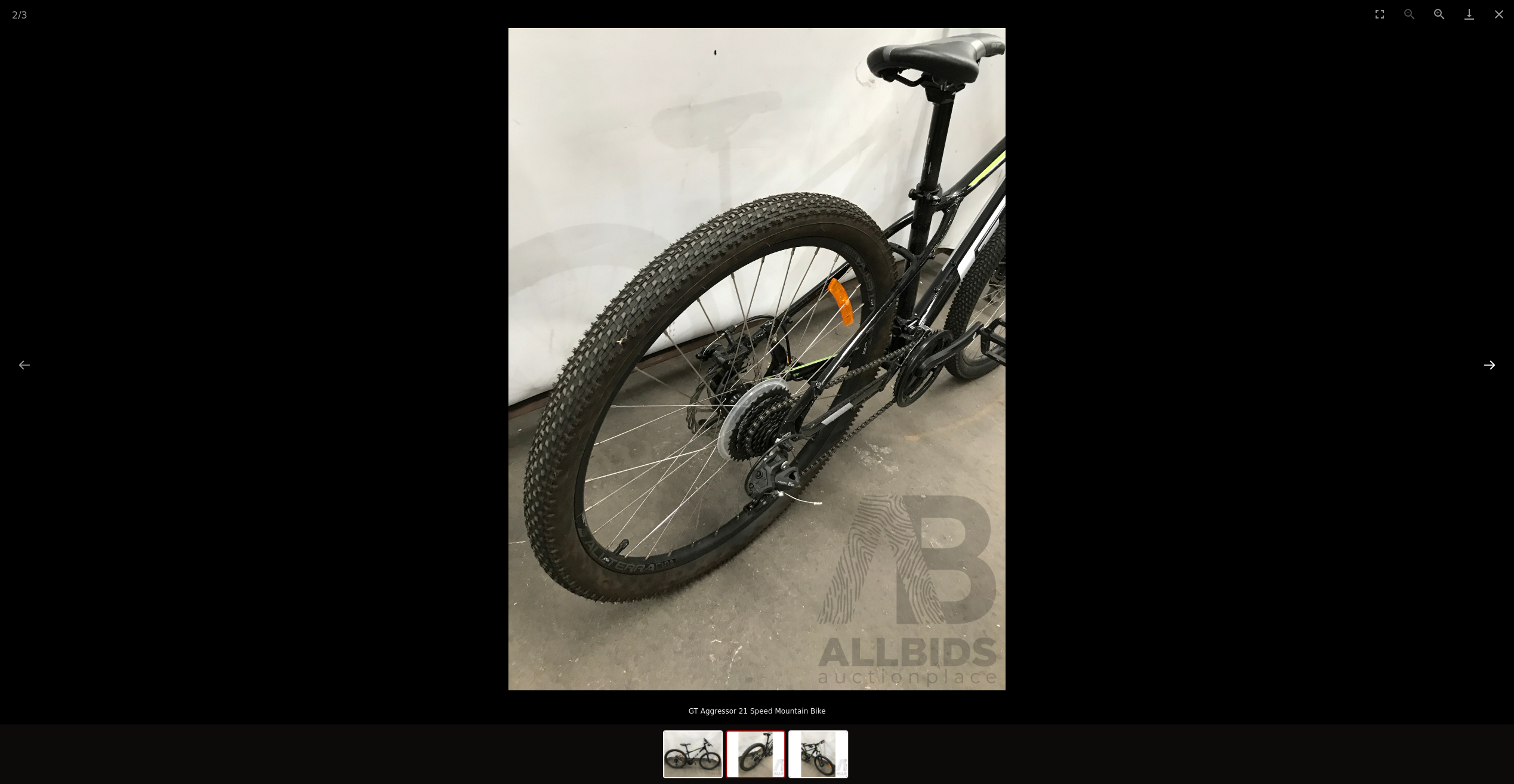
click at [1485, 361] on button "Next slide" at bounding box center [1490, 365] width 25 height 23
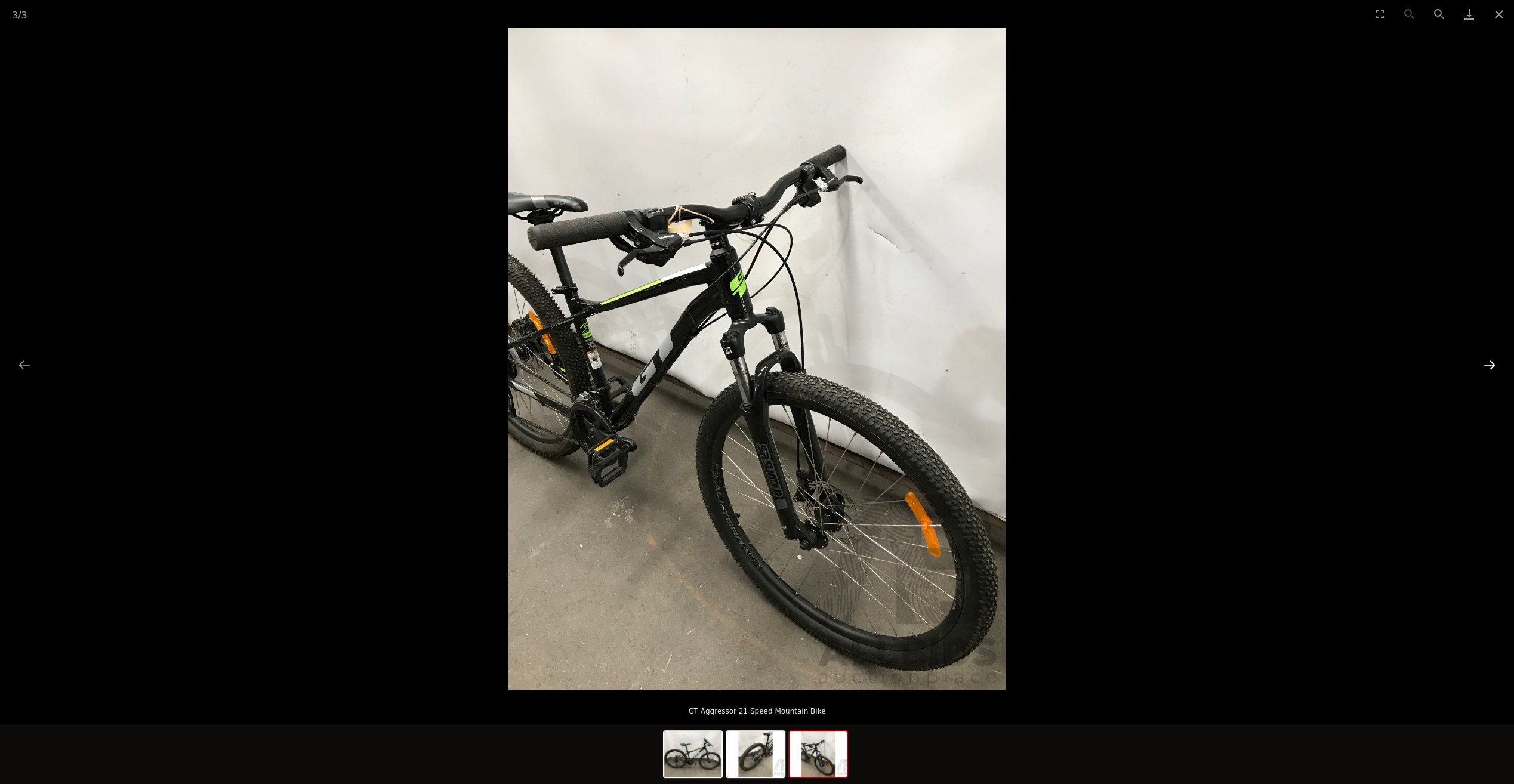
click at [1485, 361] on button "Next slide" at bounding box center [1490, 365] width 25 height 23
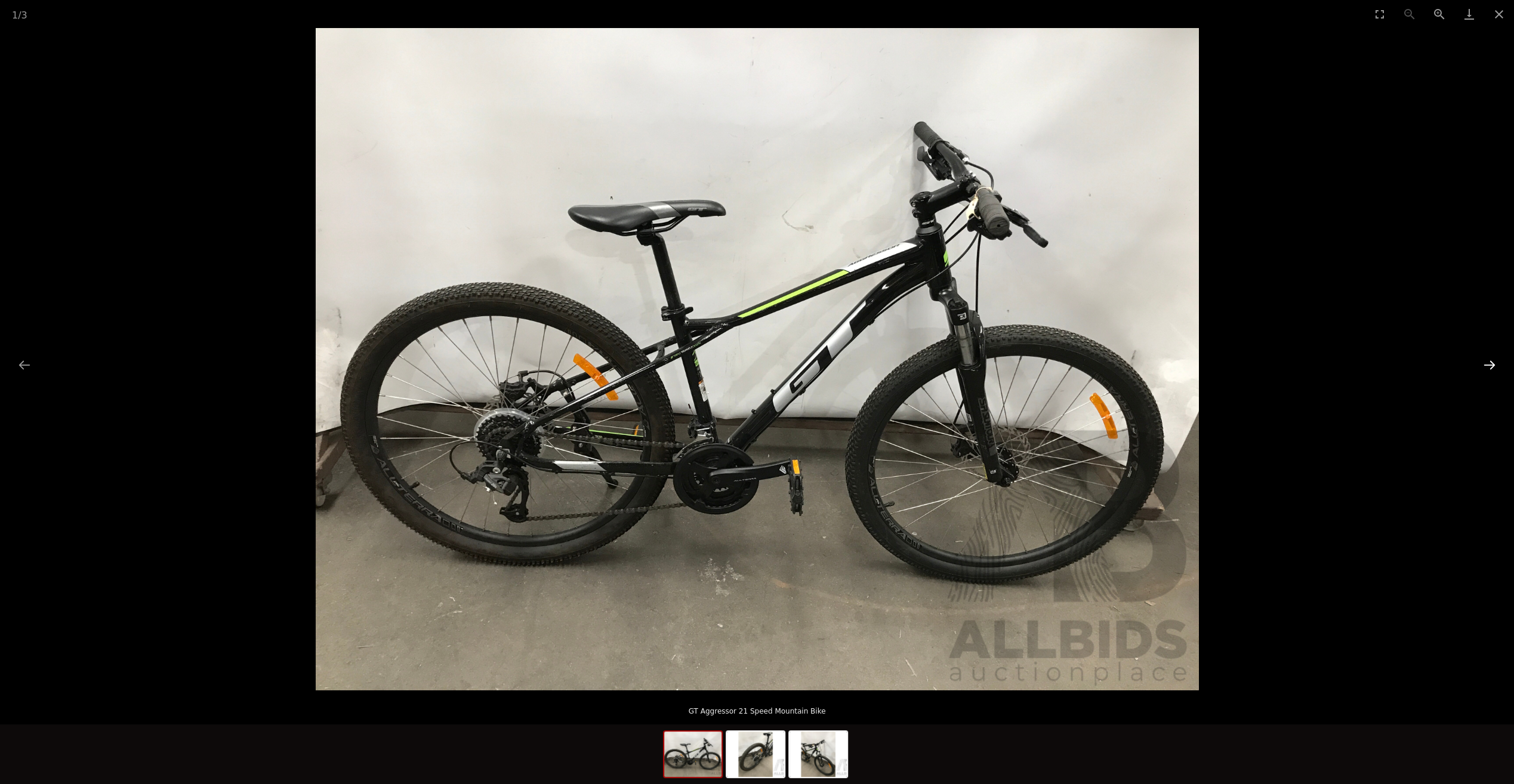
click at [1485, 361] on button "Next slide" at bounding box center [1490, 365] width 25 height 23
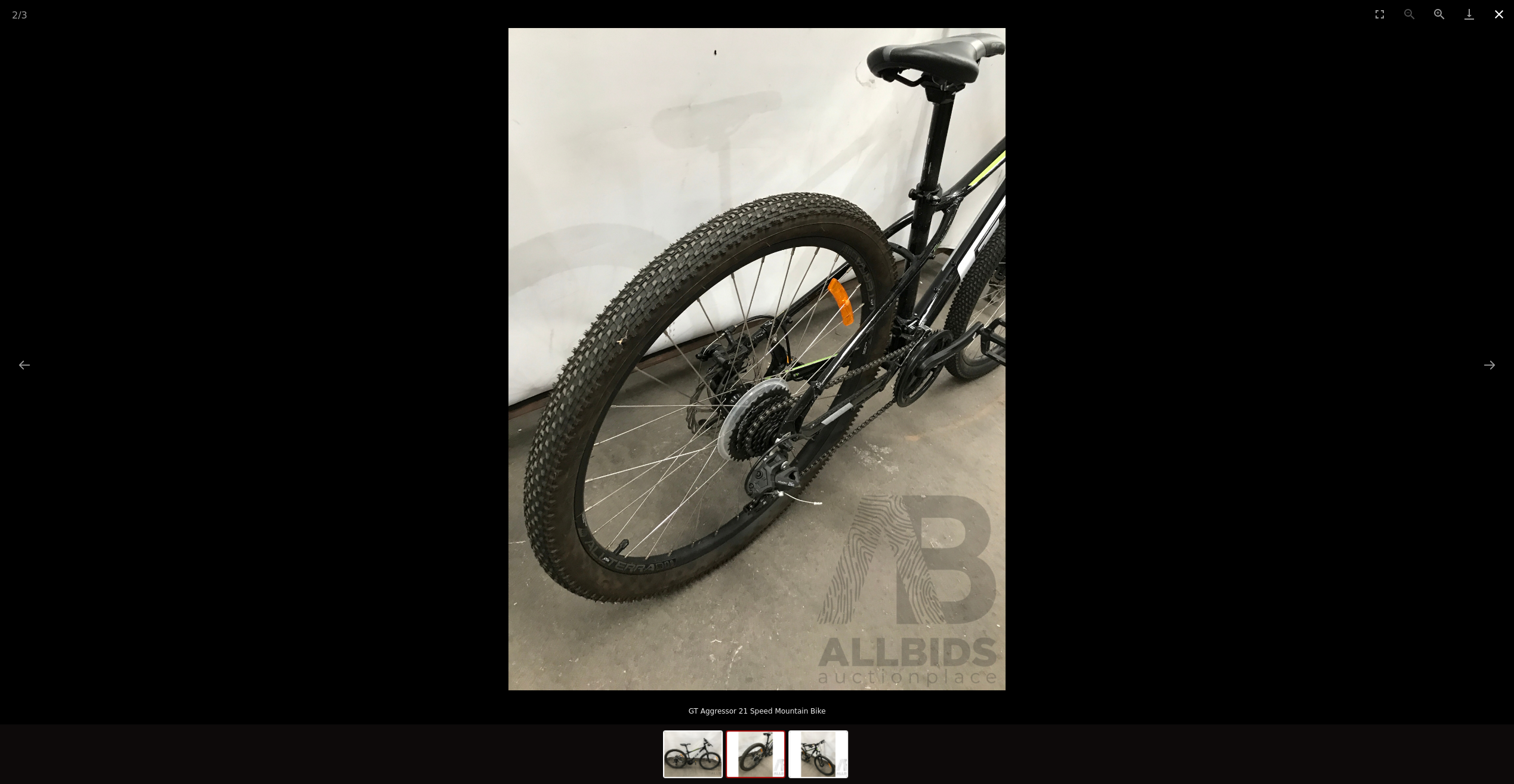
click at [1502, 20] on button "Close gallery" at bounding box center [1499, 14] width 30 height 28
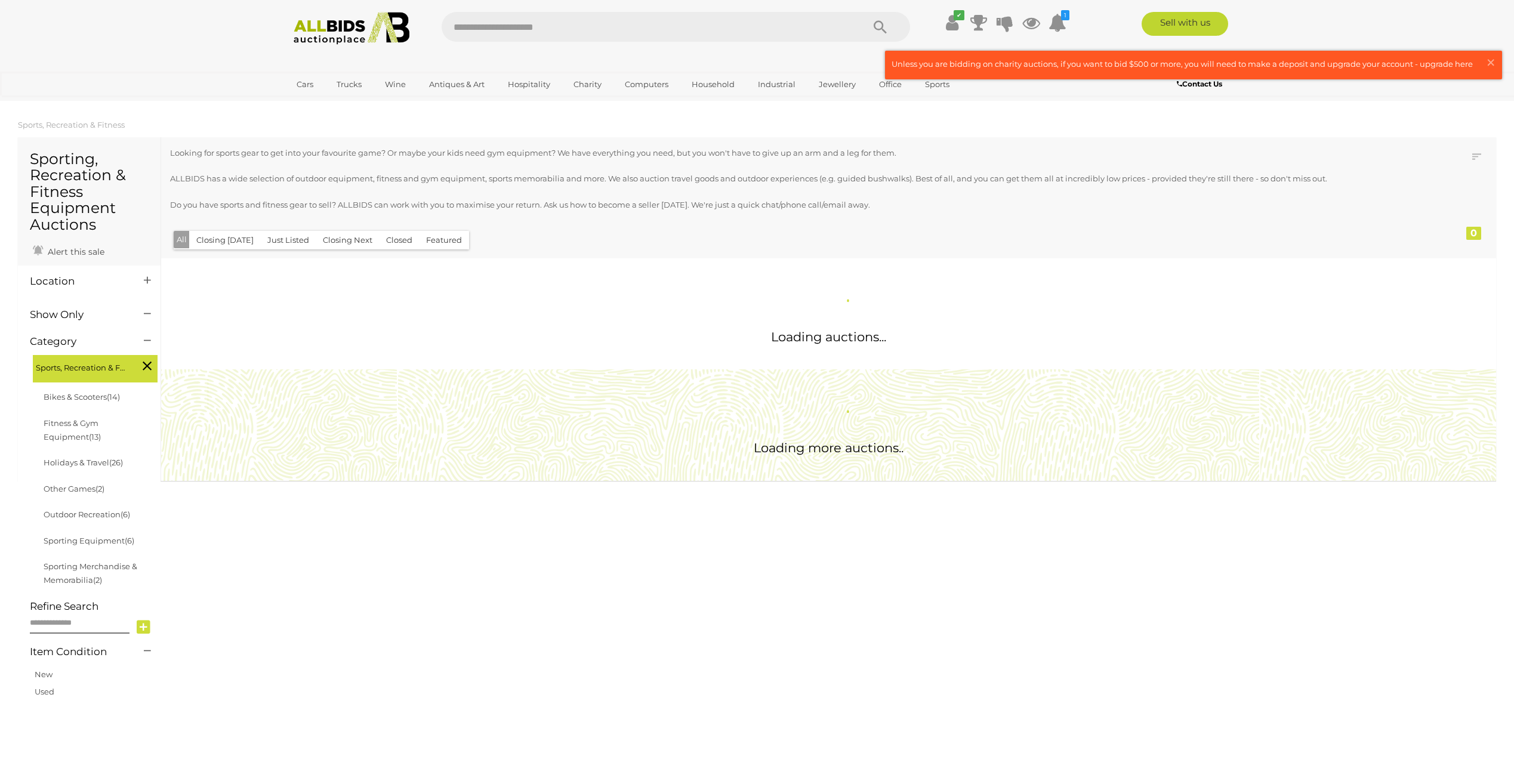
scroll to position [650, 0]
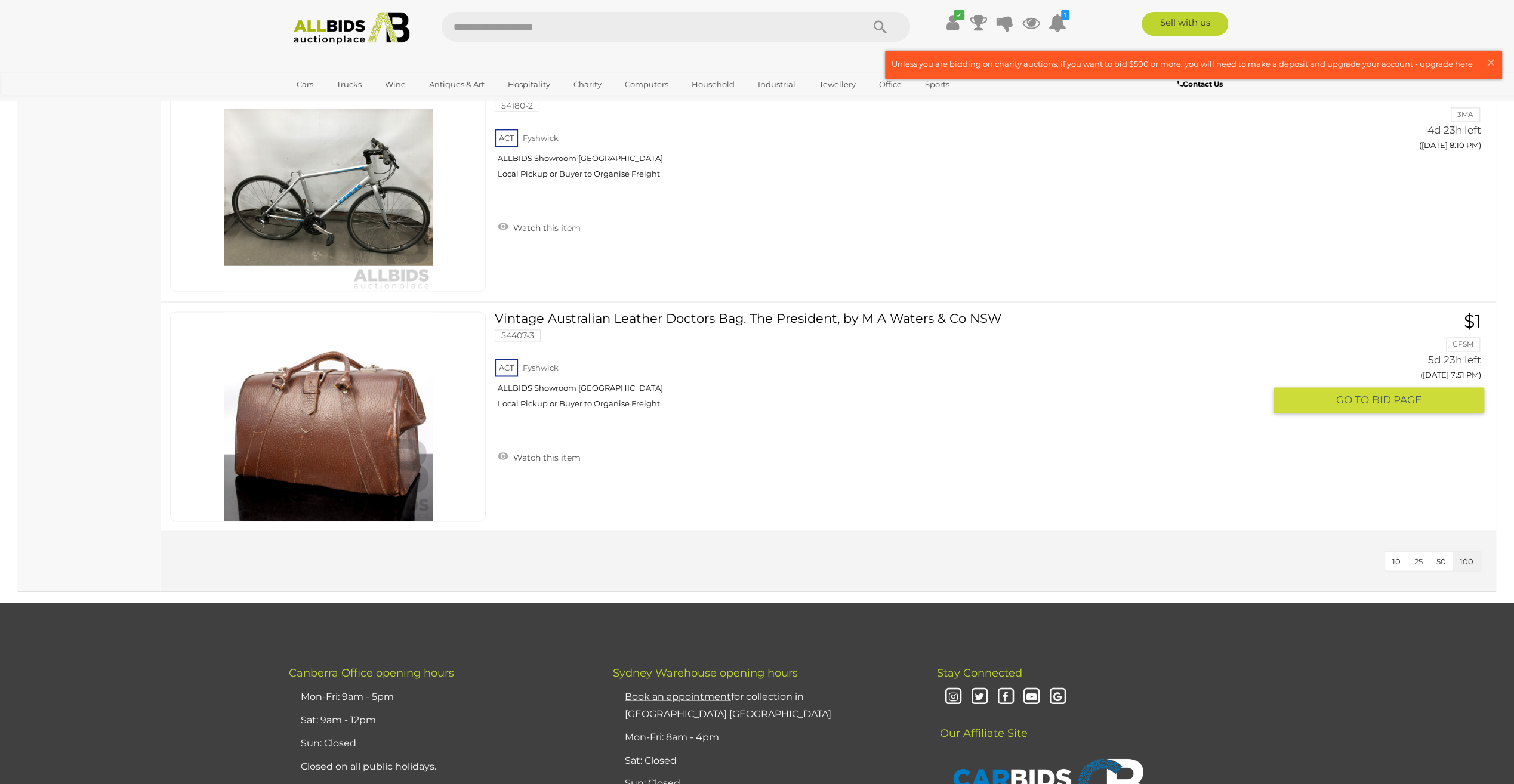
scroll to position [15572, 0]
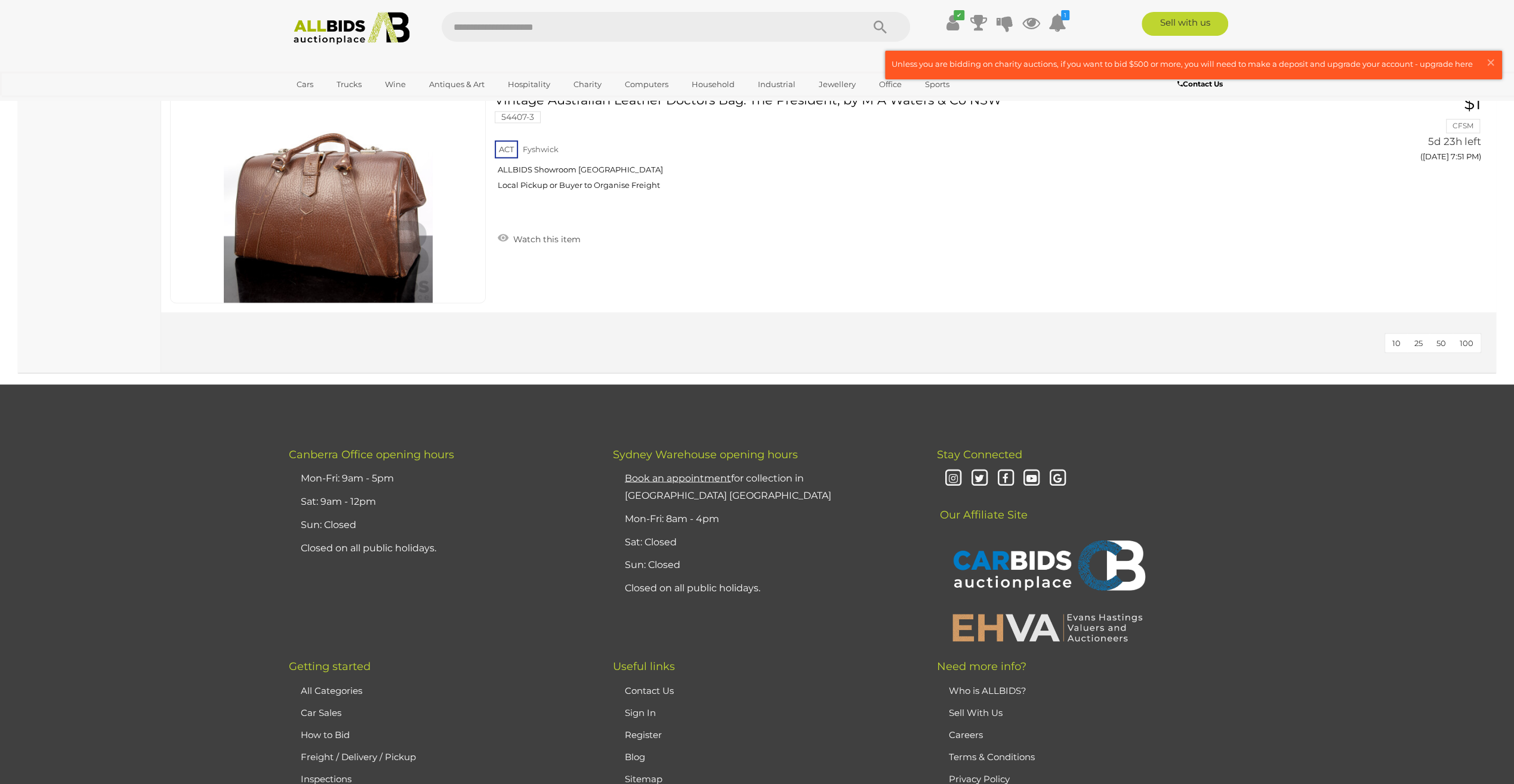
click at [1465, 338] on span "100" at bounding box center [1466, 343] width 14 height 10
click at [1464, 338] on span "100" at bounding box center [1466, 343] width 14 height 10
click at [1474, 334] on button "100" at bounding box center [1466, 343] width 28 height 19
click at [1473, 338] on span "100" at bounding box center [1466, 343] width 14 height 10
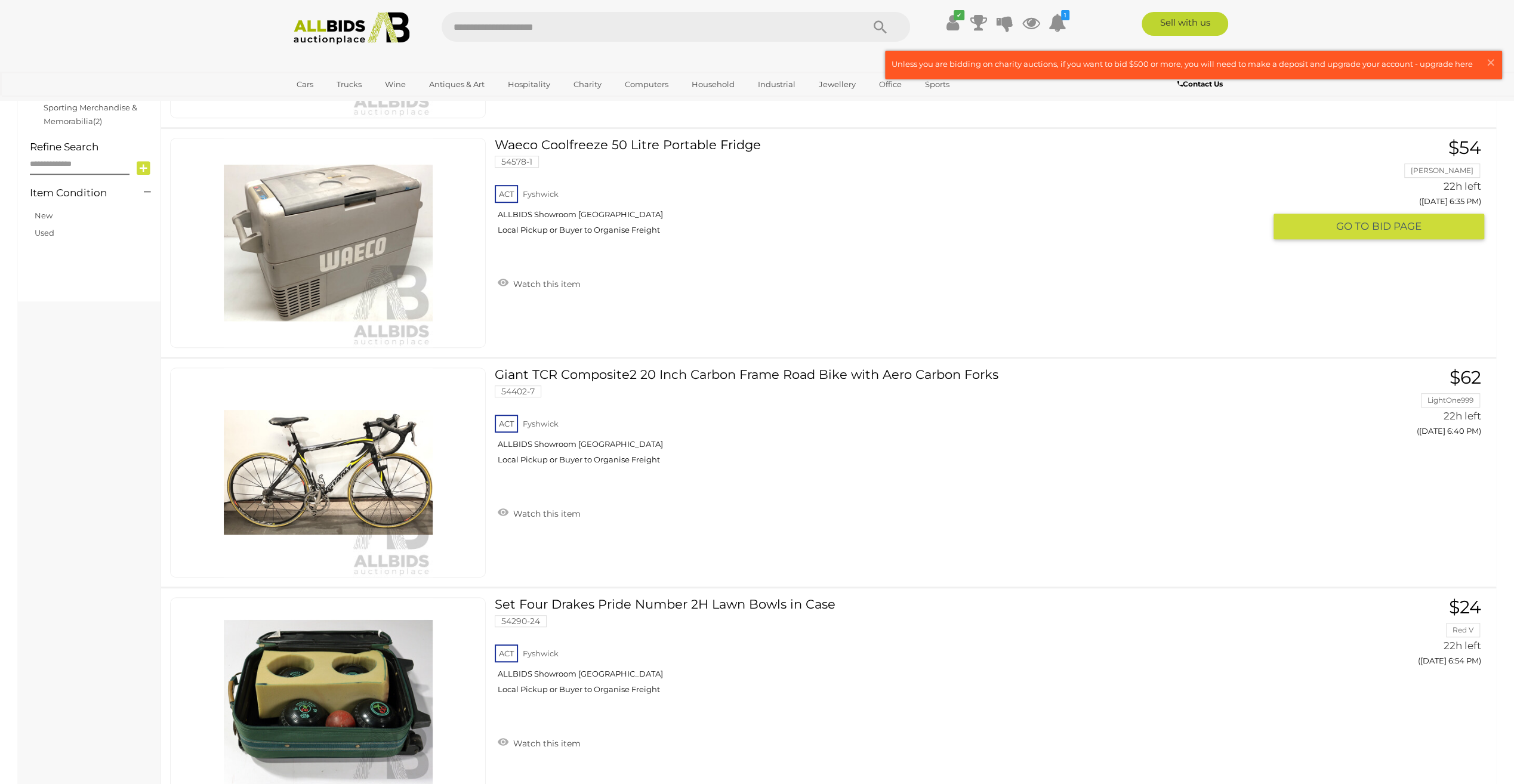
scroll to position [0, 0]
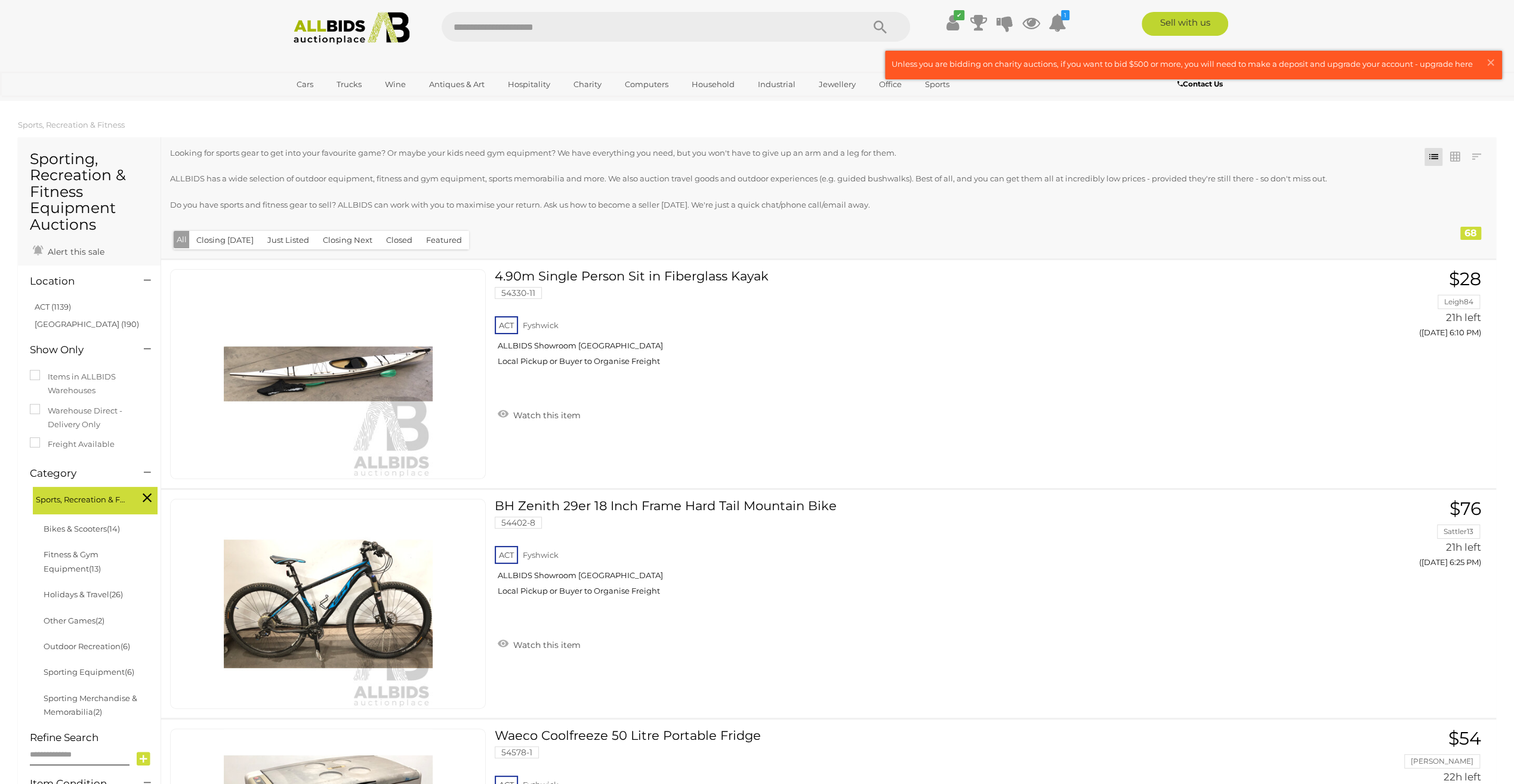
click at [148, 504] on icon at bounding box center [146, 497] width 9 height 15
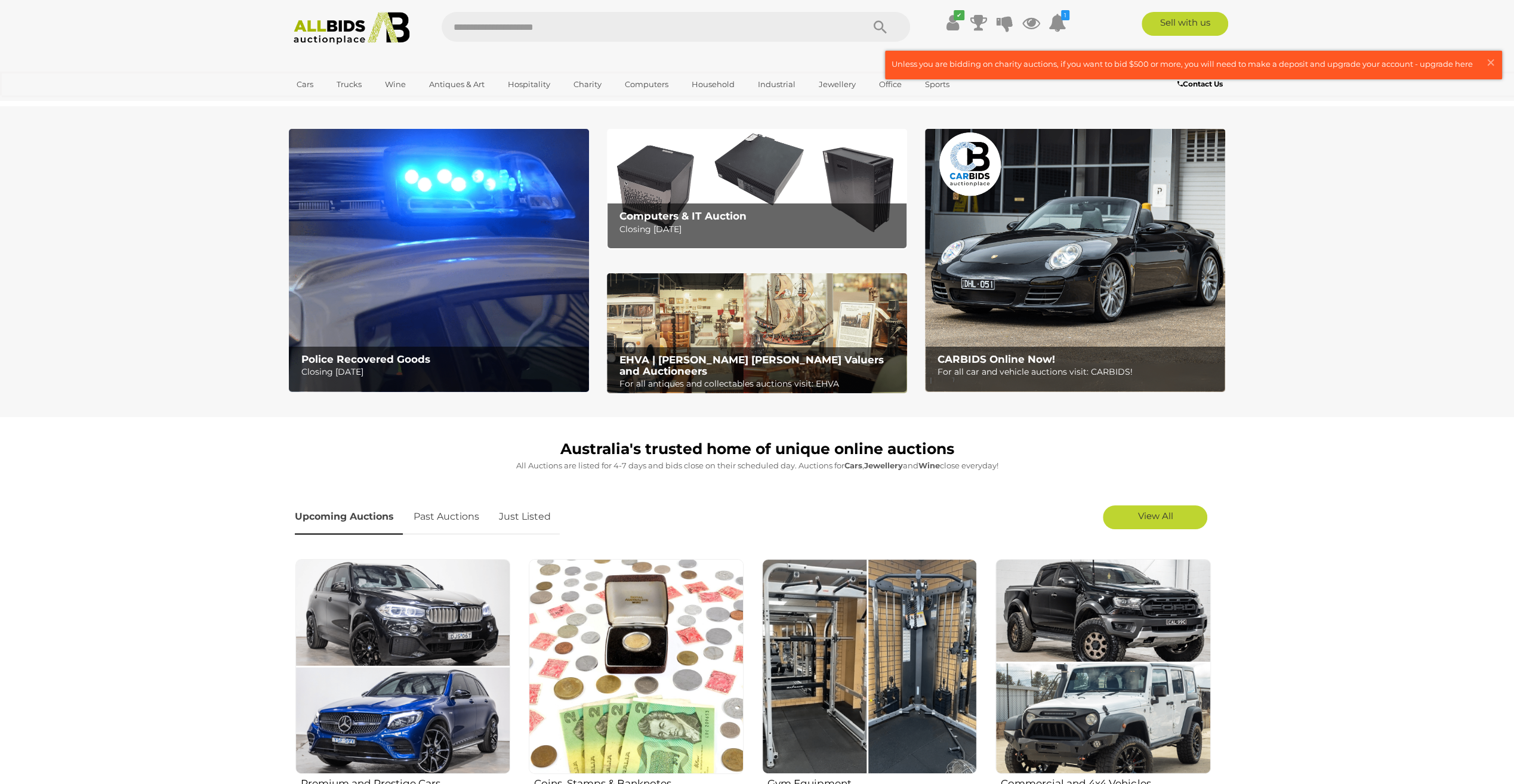
click at [385, 305] on img at bounding box center [438, 261] width 300 height 263
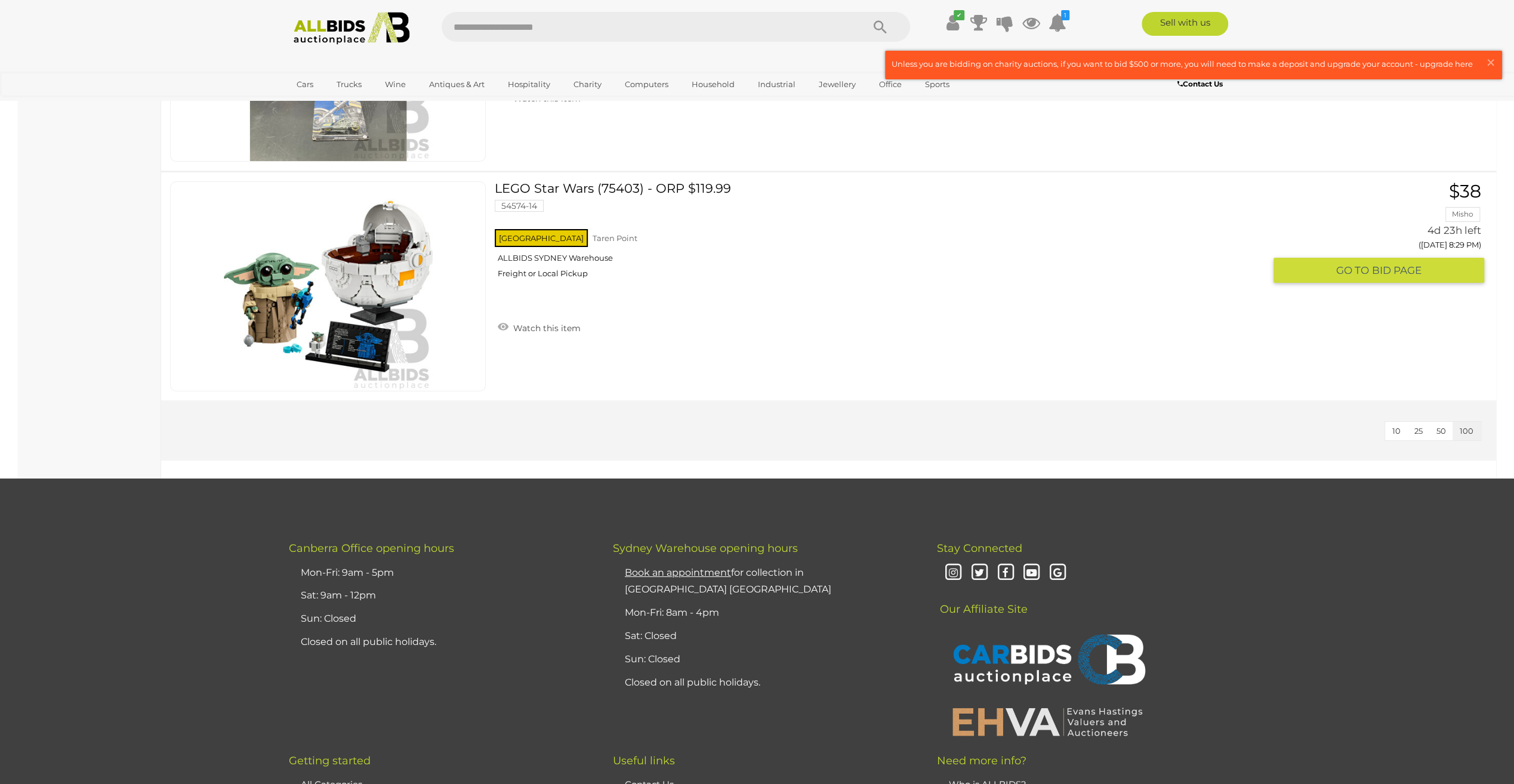
scroll to position [22282, 0]
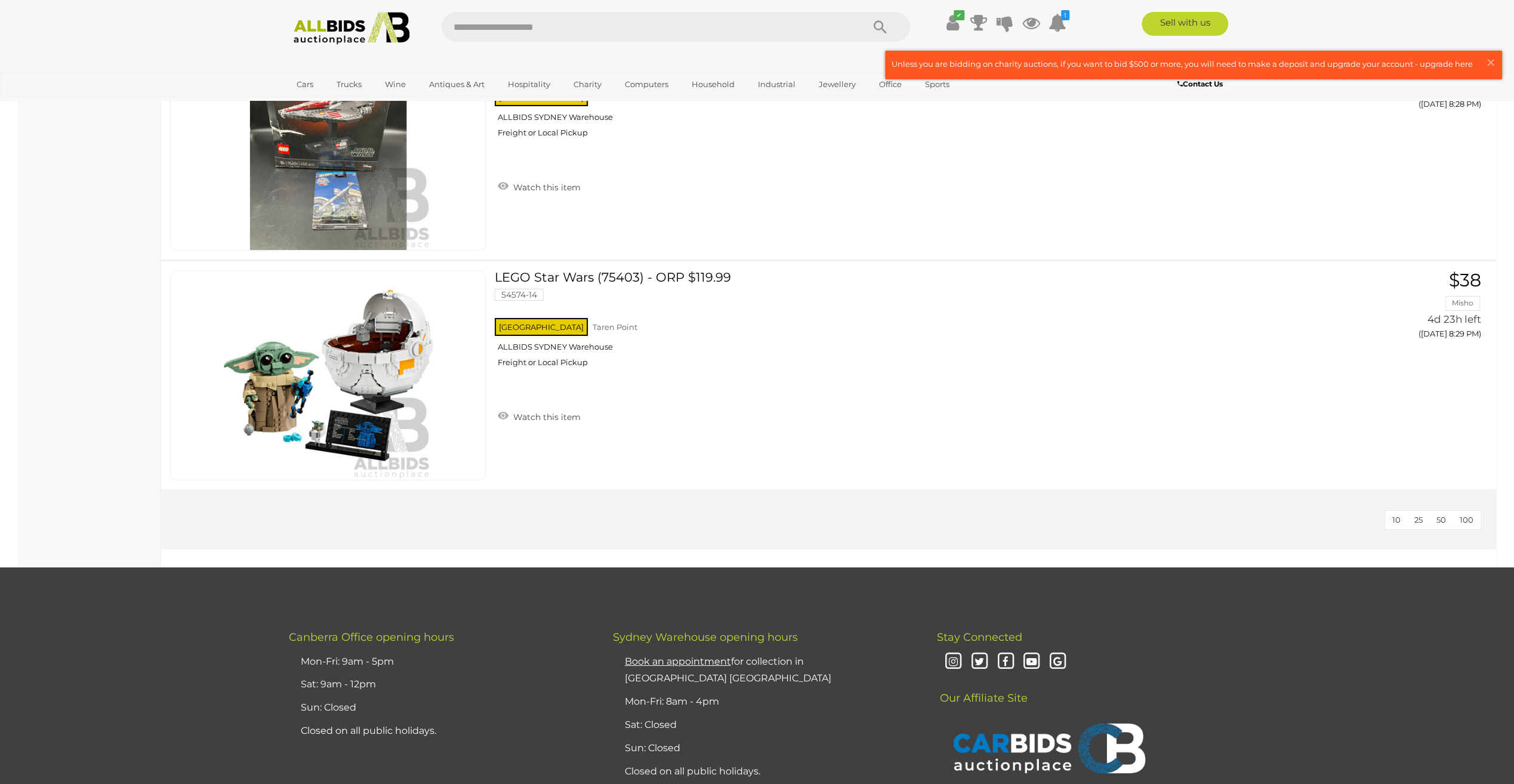
click at [1466, 515] on span "100" at bounding box center [1466, 520] width 14 height 10
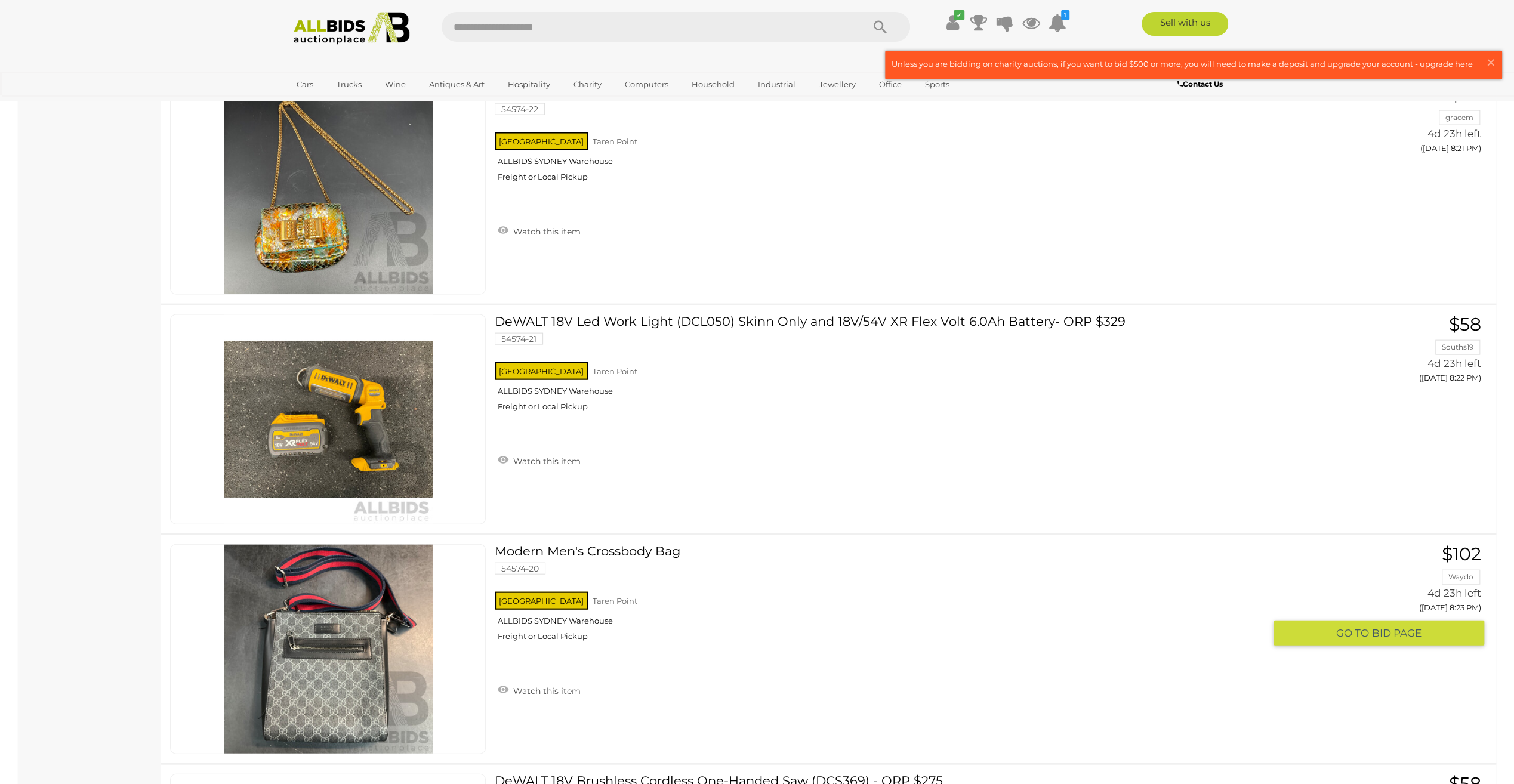
scroll to position [20312, 0]
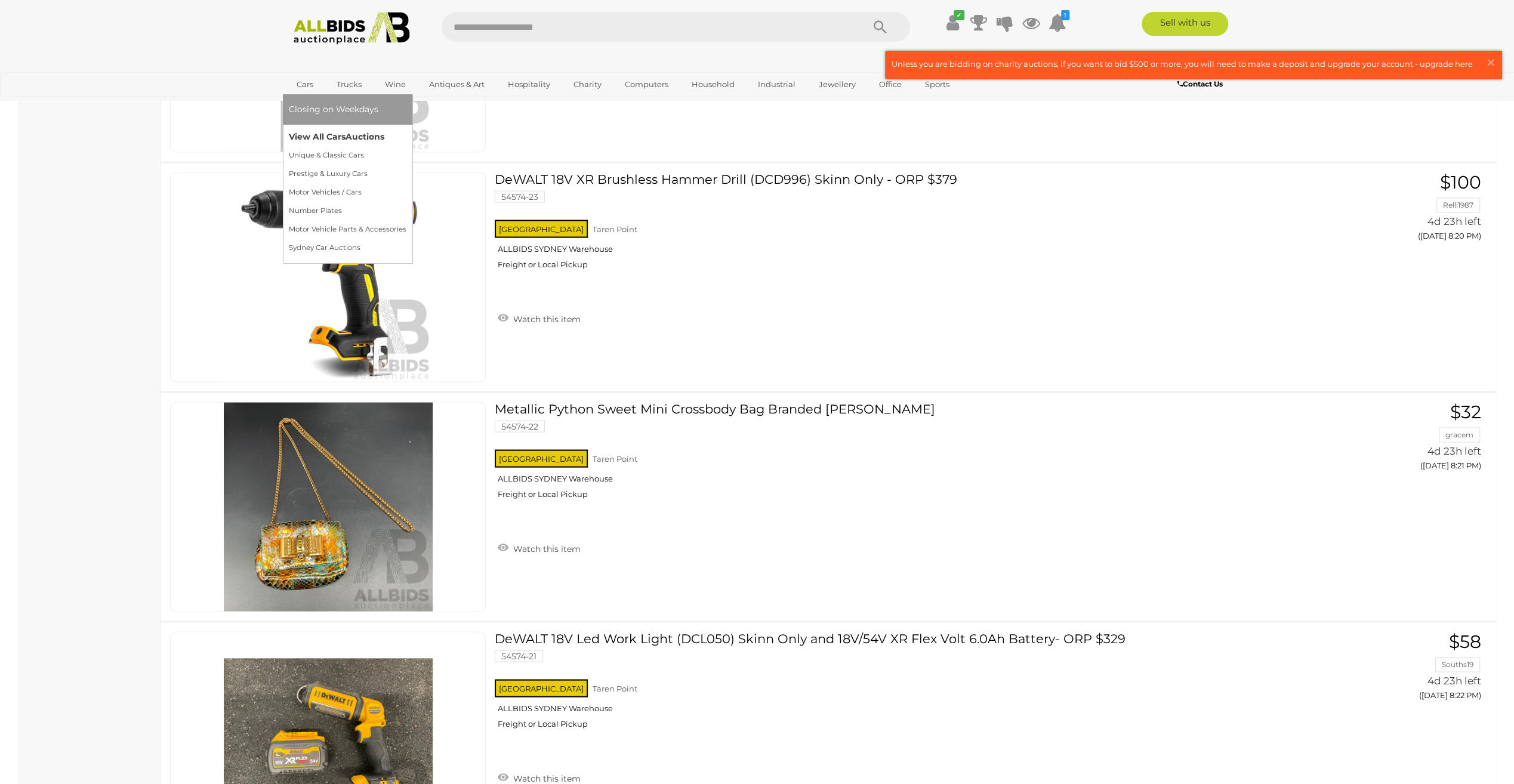
click at [310, 135] on link "View All Cars Auctions" at bounding box center [347, 137] width 117 height 19
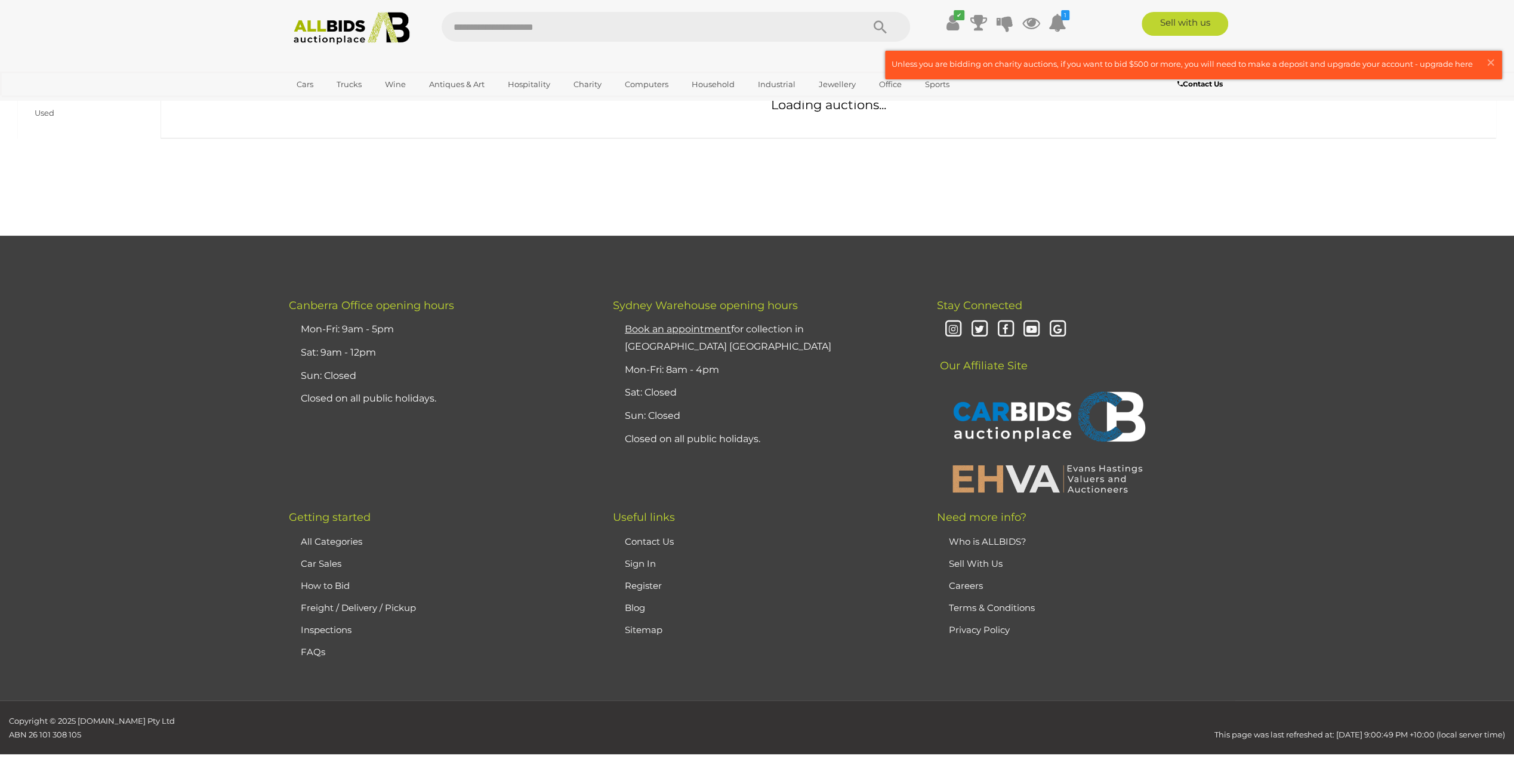
scroll to position [226, 0]
